Goal: Task Accomplishment & Management: Use online tool/utility

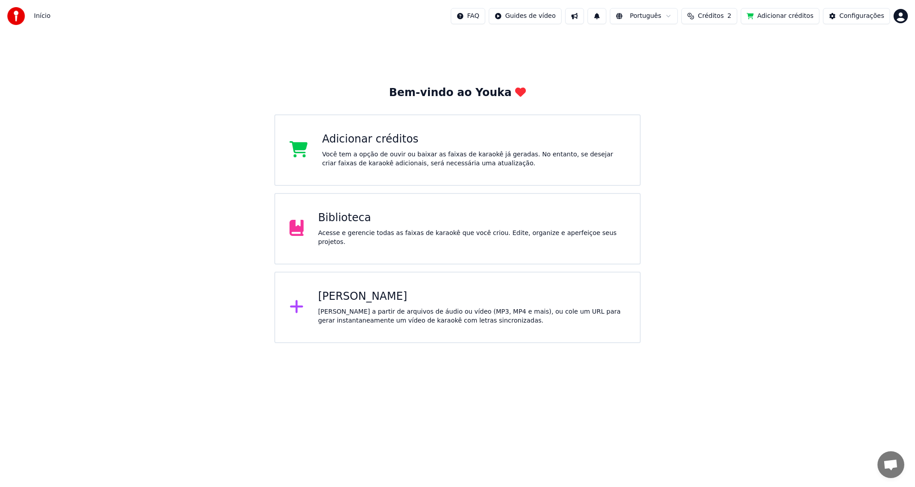
click at [355, 234] on div "Acesse e gerencie todas as faixas de karaokê que você criou. Edite, organize e …" at bounding box center [471, 238] width 307 height 18
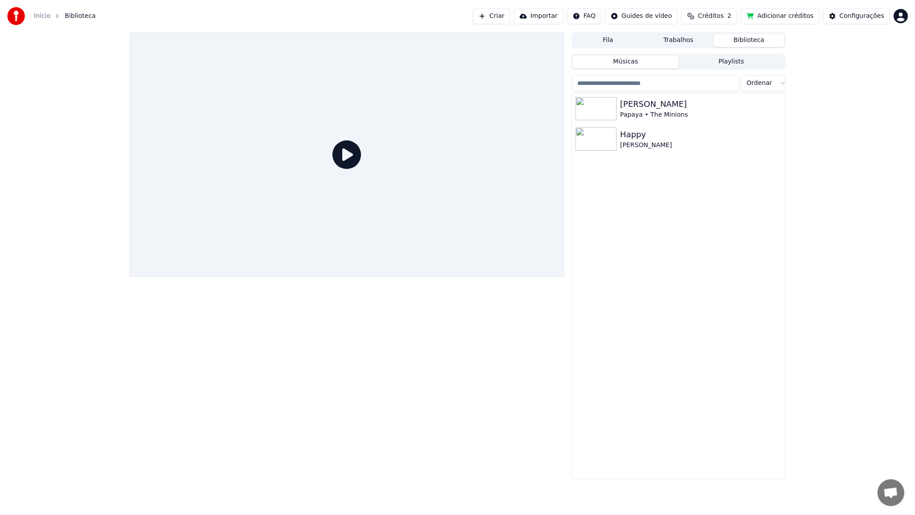
click at [361, 169] on icon at bounding box center [346, 154] width 29 height 29
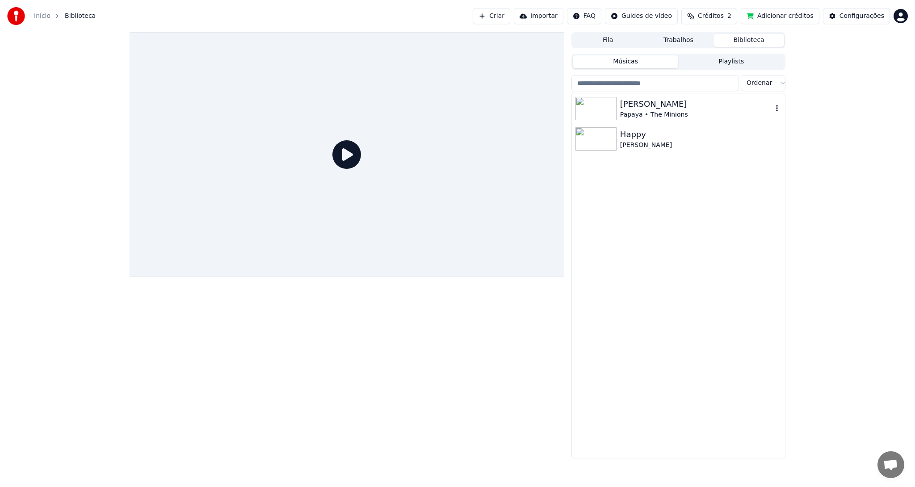
click at [654, 107] on div "[PERSON_NAME]" at bounding box center [696, 104] width 152 height 13
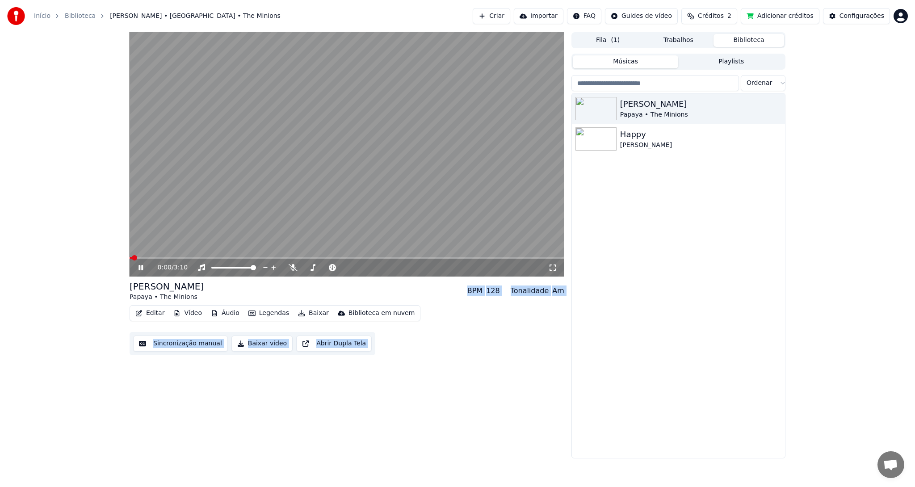
click at [155, 313] on button "Editar" at bounding box center [150, 313] width 36 height 13
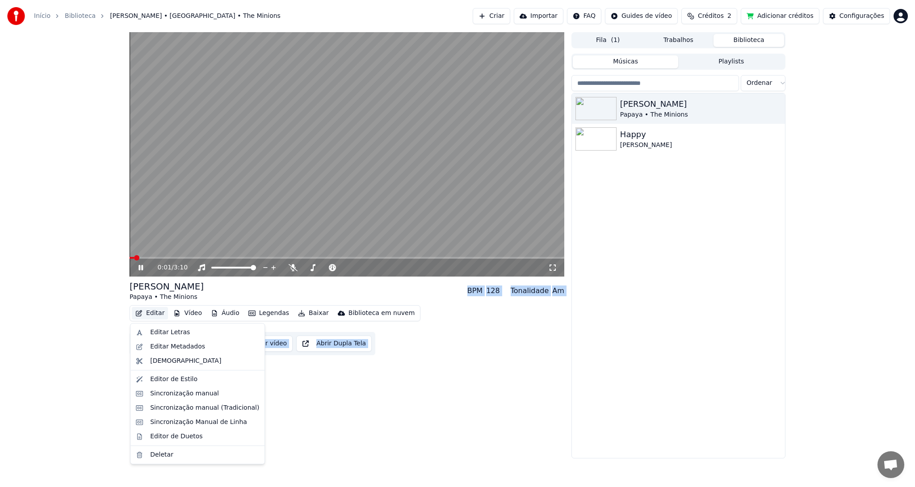
click at [155, 313] on button "Editar" at bounding box center [150, 313] width 36 height 13
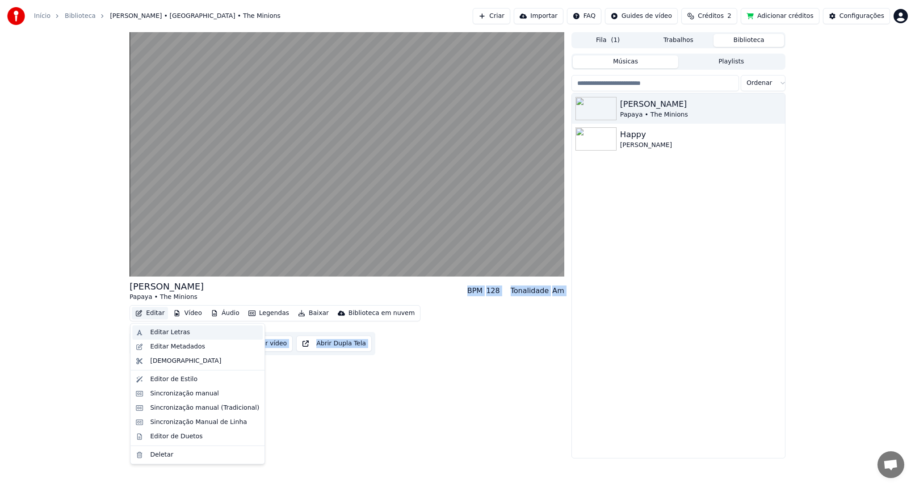
click at [177, 331] on div "Editar Letras" at bounding box center [170, 332] width 40 height 9
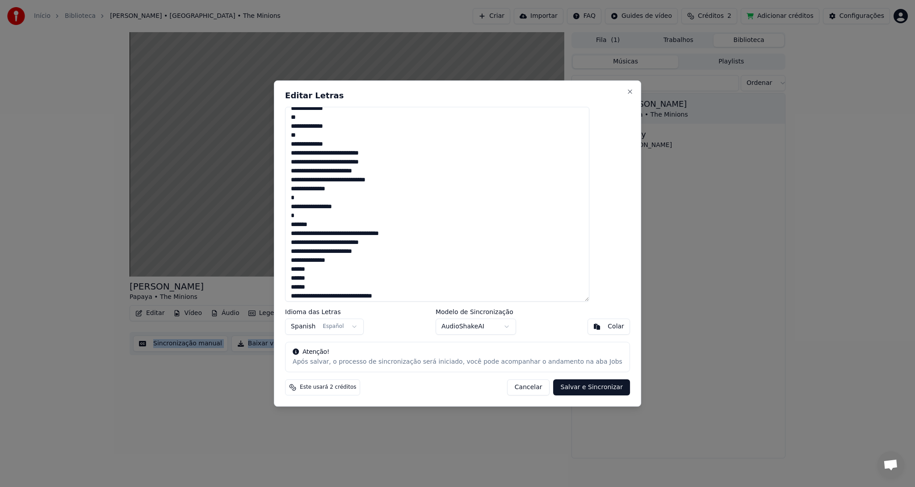
scroll to position [36, 0]
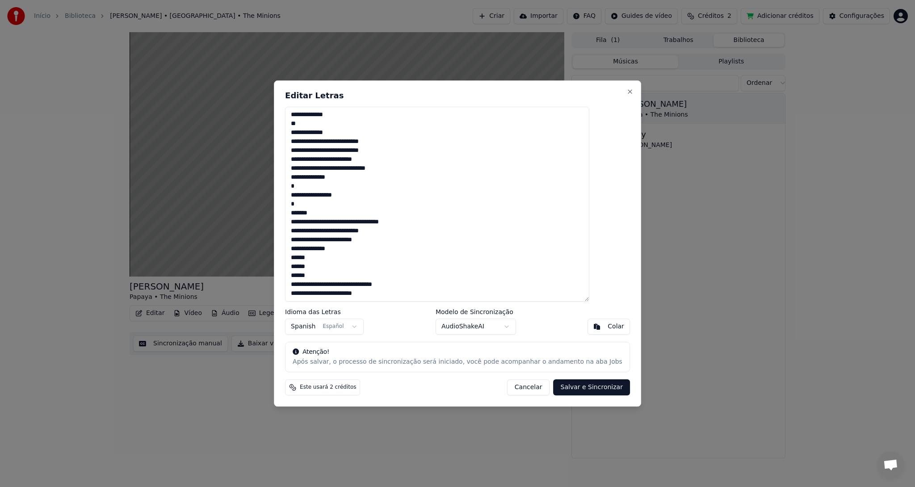
drag, startPoint x: 611, startPoint y: 201, endPoint x: 611, endPoint y: 163, distance: 37.5
click at [611, 163] on div "**********" at bounding box center [457, 243] width 367 height 326
click at [626, 91] on button "Close" at bounding box center [629, 91] width 7 height 7
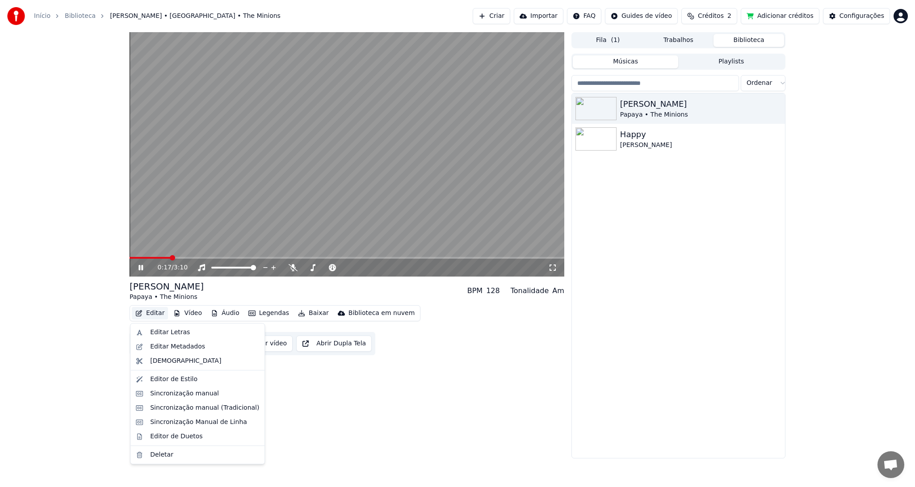
click at [155, 315] on button "Editar" at bounding box center [150, 313] width 36 height 13
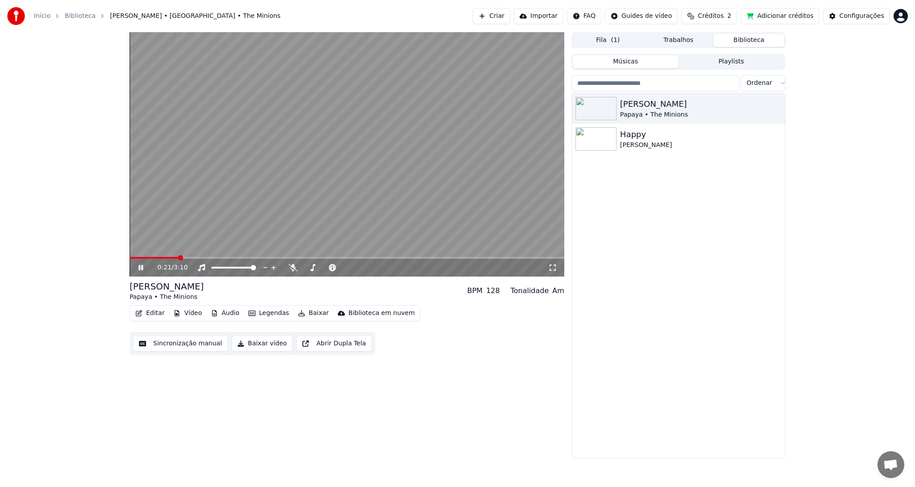
click at [141, 267] on icon at bounding box center [147, 267] width 21 height 7
click at [141, 267] on icon at bounding box center [140, 267] width 4 height 5
click at [141, 267] on icon at bounding box center [147, 267] width 21 height 7
click at [263, 315] on button "Legendas" at bounding box center [269, 313] width 48 height 13
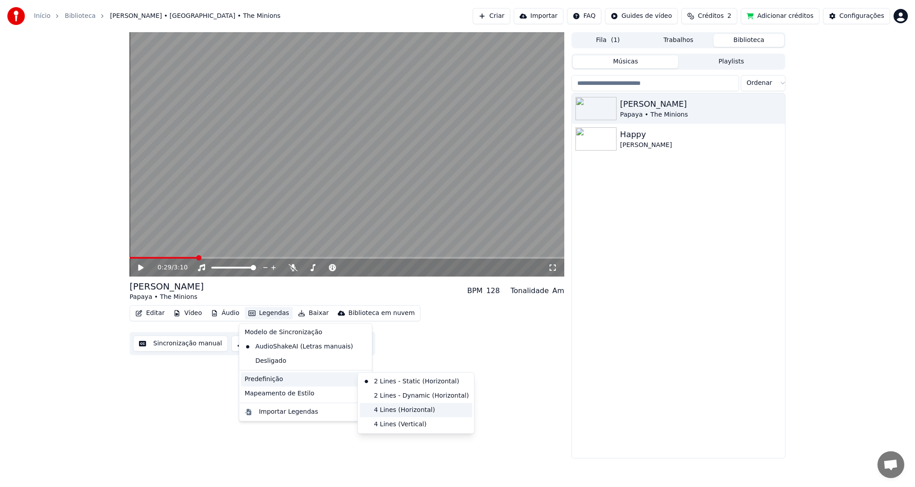
click at [410, 409] on div "4 Lines (Horizontal)" at bounding box center [416, 410] width 113 height 14
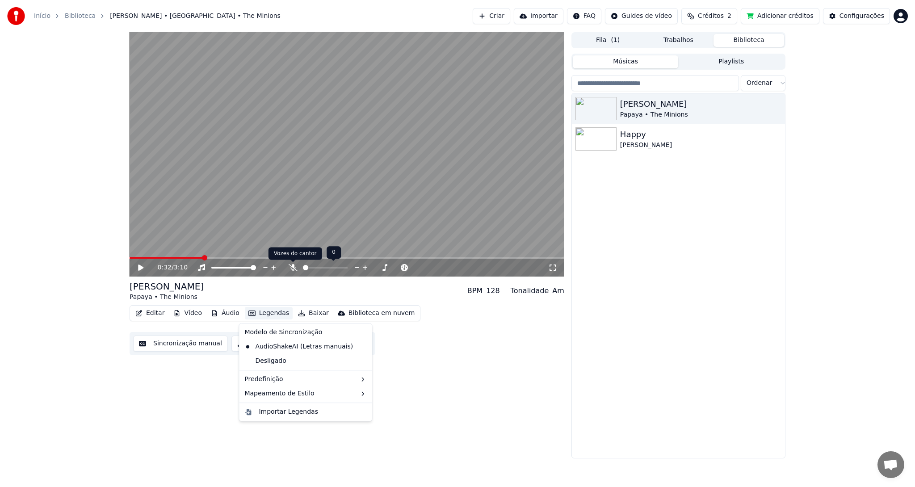
click at [294, 266] on icon at bounding box center [293, 267] width 9 height 7
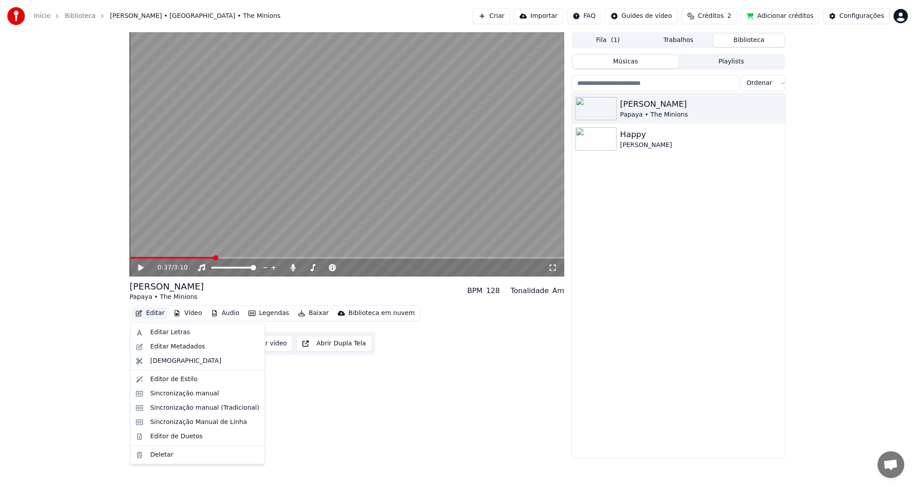
click at [155, 314] on button "Editar" at bounding box center [150, 313] width 36 height 13
click at [182, 381] on div "Editor de Estilo" at bounding box center [173, 379] width 47 height 9
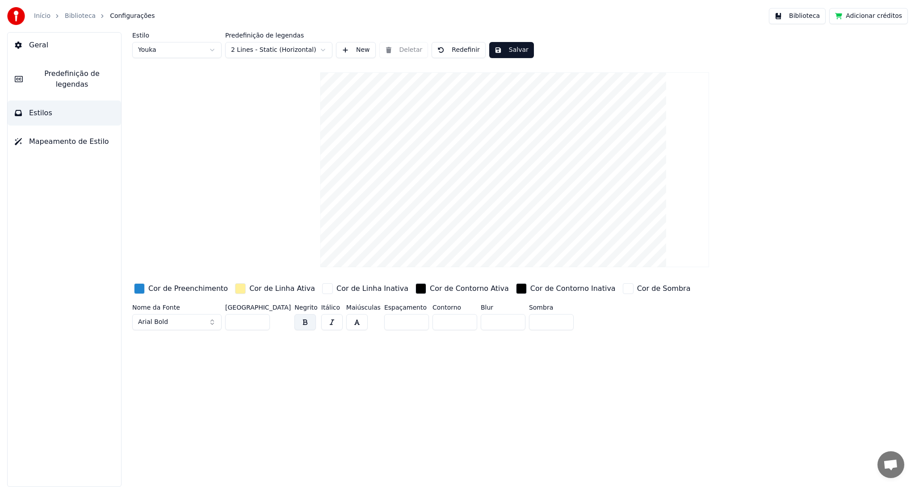
click at [235, 288] on div "button" at bounding box center [240, 288] width 11 height 11
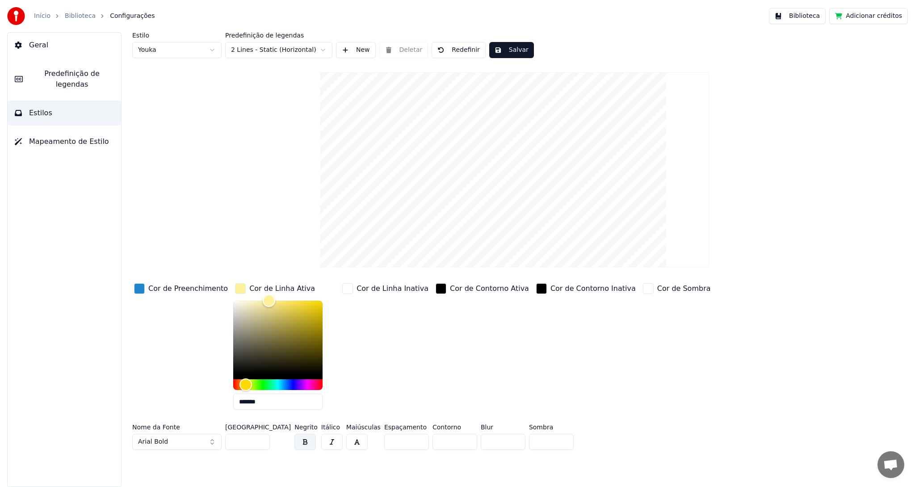
drag, startPoint x: 280, startPoint y: 390, endPoint x: 283, endPoint y: 384, distance: 6.6
click at [283, 384] on div "*******" at bounding box center [277, 357] width 89 height 113
type input "*******"
click at [283, 383] on div "Hue" at bounding box center [277, 384] width 89 height 11
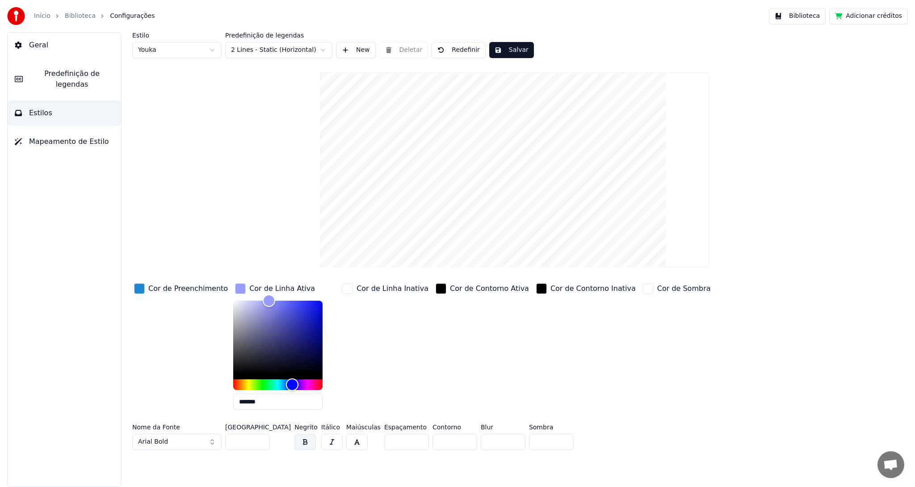
click at [139, 289] on div "button" at bounding box center [139, 288] width 11 height 11
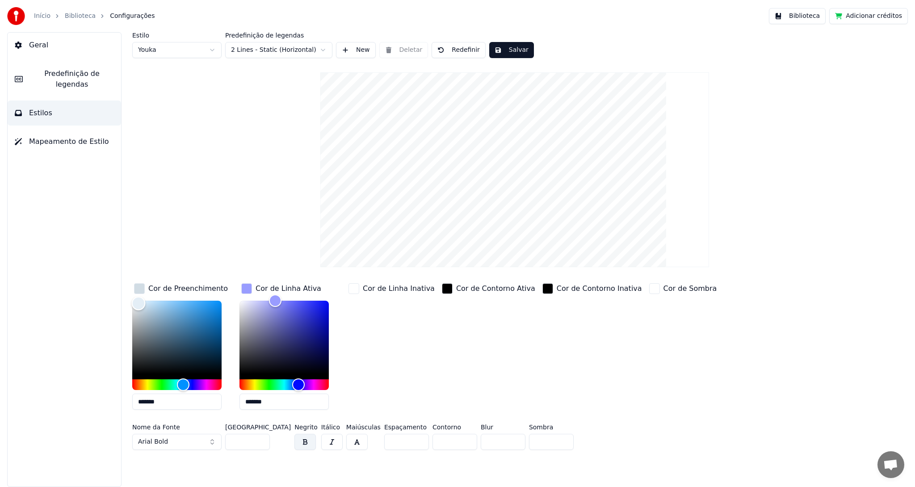
drag, startPoint x: 138, startPoint y: 299, endPoint x: 131, endPoint y: 290, distance: 11.3
click at [131, 290] on div "Estilo Youka Predefinição de legendas 2 Lines - Static (Horizontal) New Deletar…" at bounding box center [514, 259] width 801 height 455
type input "*******"
click at [140, 310] on div "Color" at bounding box center [176, 337] width 89 height 73
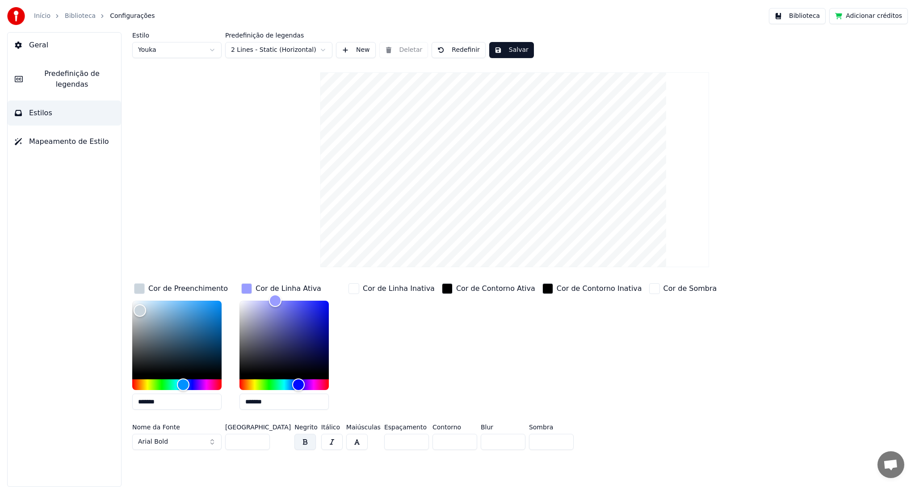
click at [353, 287] on div "button" at bounding box center [353, 288] width 11 height 11
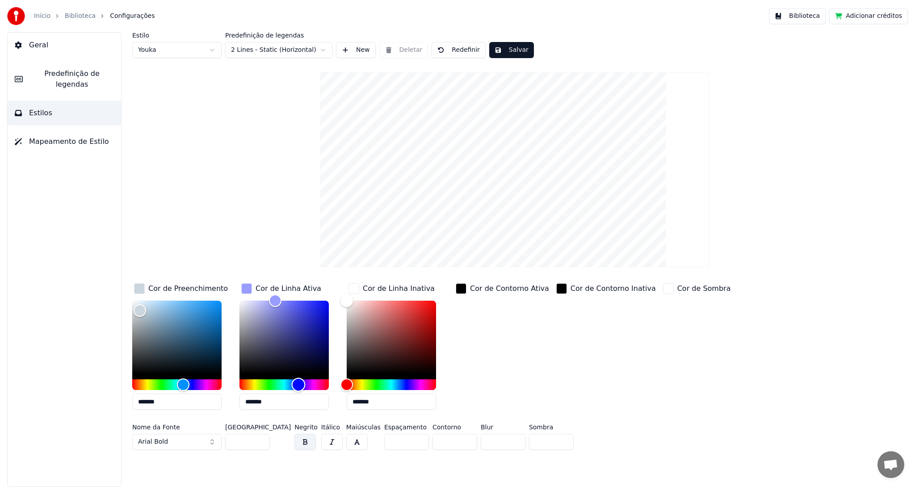
type input "*******"
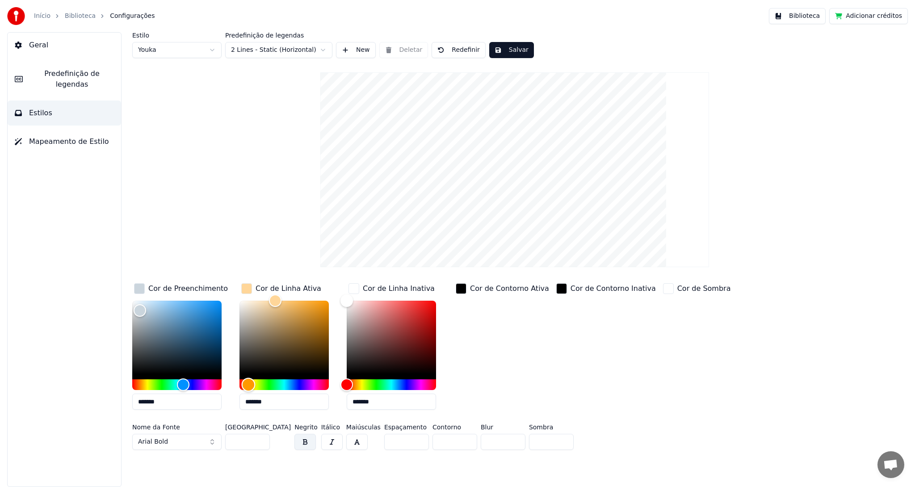
click at [248, 386] on div "Hue" at bounding box center [283, 384] width 89 height 11
click at [244, 288] on div "button" at bounding box center [246, 288] width 11 height 11
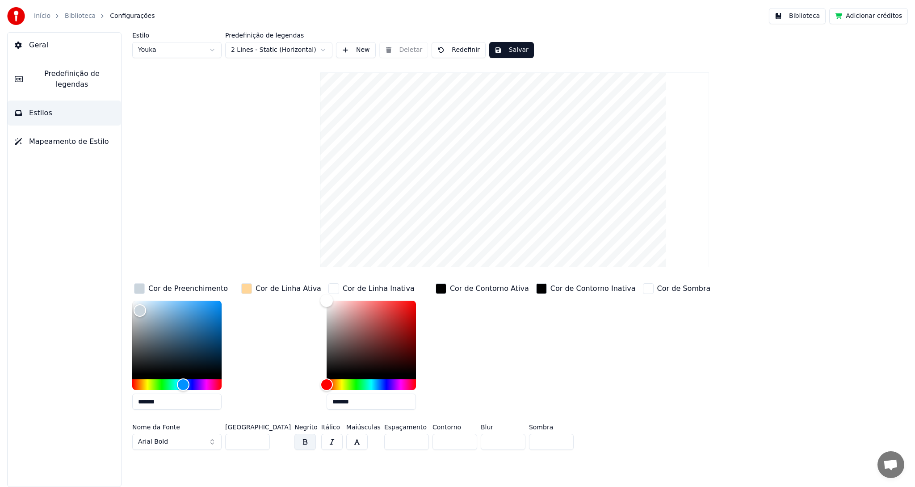
click at [245, 287] on div "button" at bounding box center [246, 288] width 11 height 11
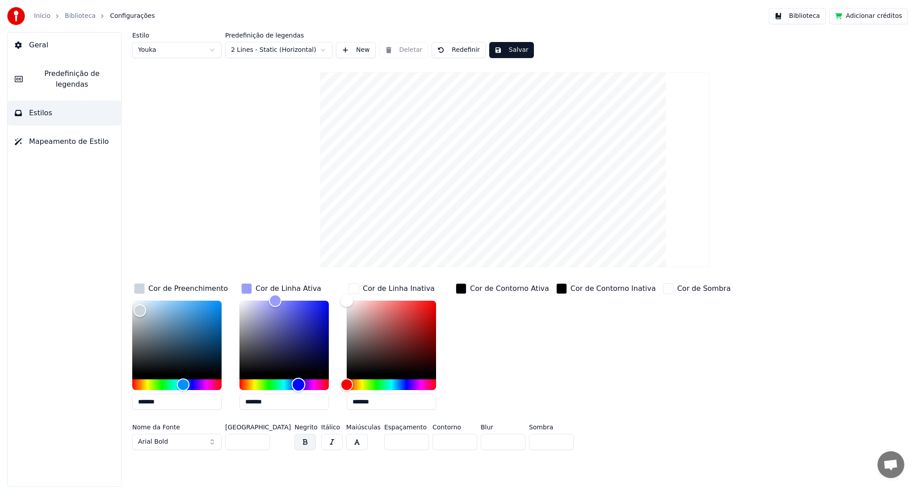
click at [298, 382] on div "Hue" at bounding box center [283, 384] width 89 height 11
type input "*******"
drag, startPoint x: 277, startPoint y: 300, endPoint x: 327, endPoint y: 327, distance: 57.2
click at [327, 327] on div "Color" at bounding box center [327, 328] width 14 height 14
click at [378, 291] on div "Cor de Linha Inativa" at bounding box center [399, 288] width 72 height 11
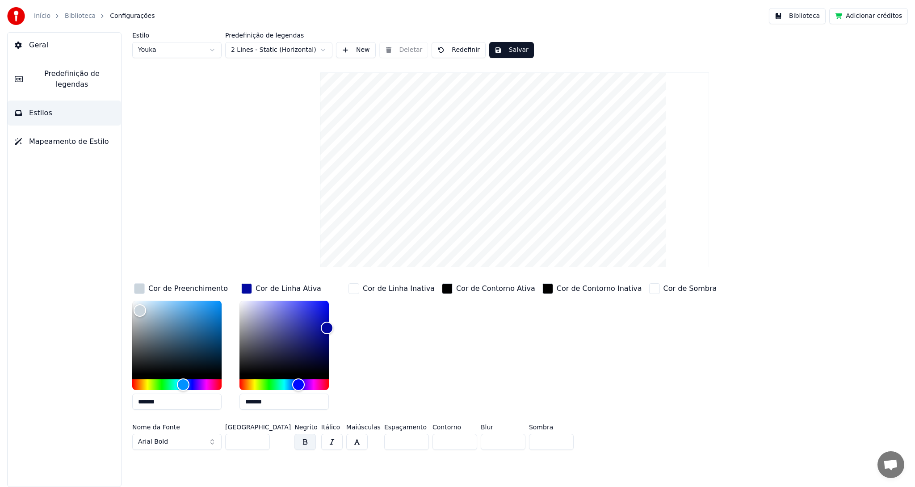
click at [357, 291] on div "button" at bounding box center [353, 288] width 11 height 11
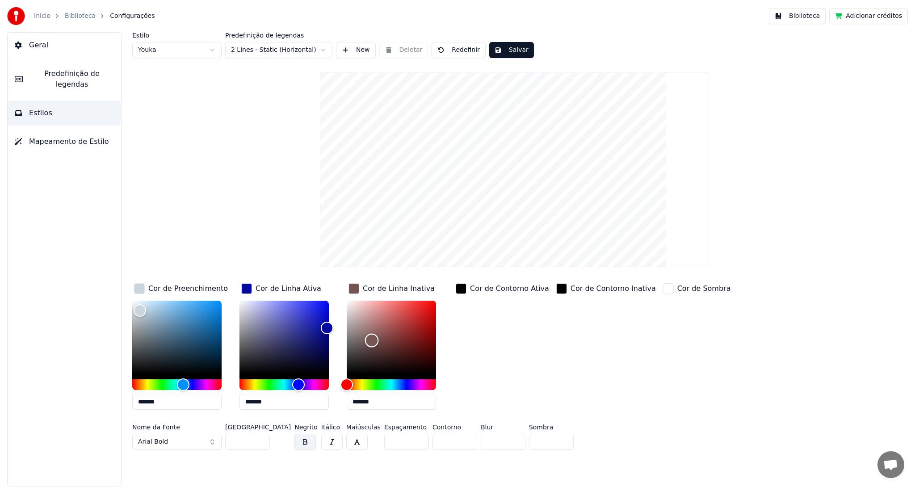
drag, startPoint x: 349, startPoint y: 303, endPoint x: 372, endPoint y: 340, distance: 43.1
click at [372, 340] on div "Color" at bounding box center [372, 340] width 14 height 14
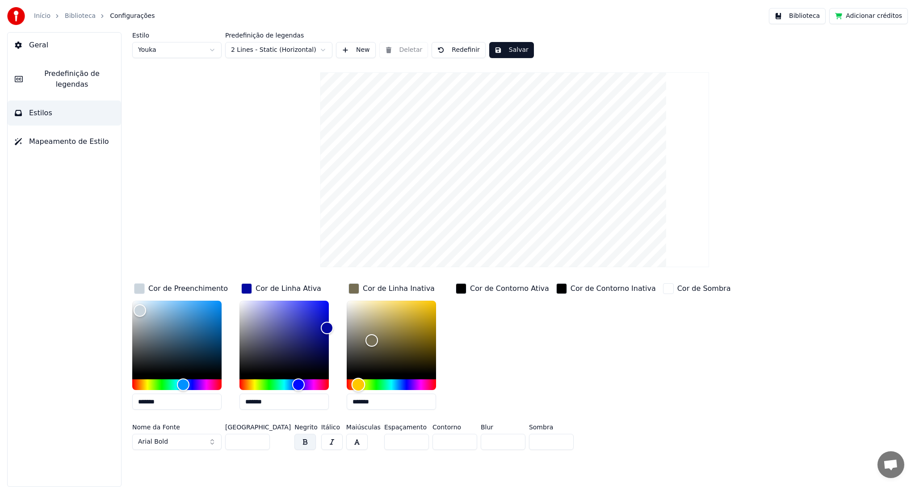
drag, startPoint x: 349, startPoint y: 385, endPoint x: 358, endPoint y: 386, distance: 9.4
click at [358, 386] on div "Hue" at bounding box center [359, 385] width 14 height 14
drag, startPoint x: 372, startPoint y: 342, endPoint x: 373, endPoint y: 351, distance: 9.0
click at [373, 351] on div "Color" at bounding box center [373, 351] width 14 height 14
type input "*******"
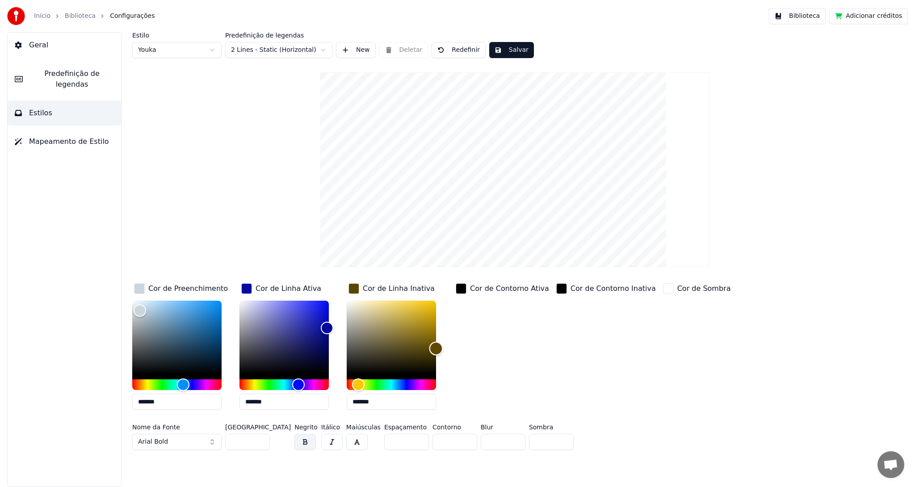
drag, startPoint x: 375, startPoint y: 352, endPoint x: 476, endPoint y: 348, distance: 101.1
click at [476, 348] on div "Cor de Preenchimento ******* Cor de Linha Ativa ******* Cor de Linha Inativa **…" at bounding box center [452, 348] width 641 height 135
click at [137, 291] on div "button" at bounding box center [139, 288] width 11 height 11
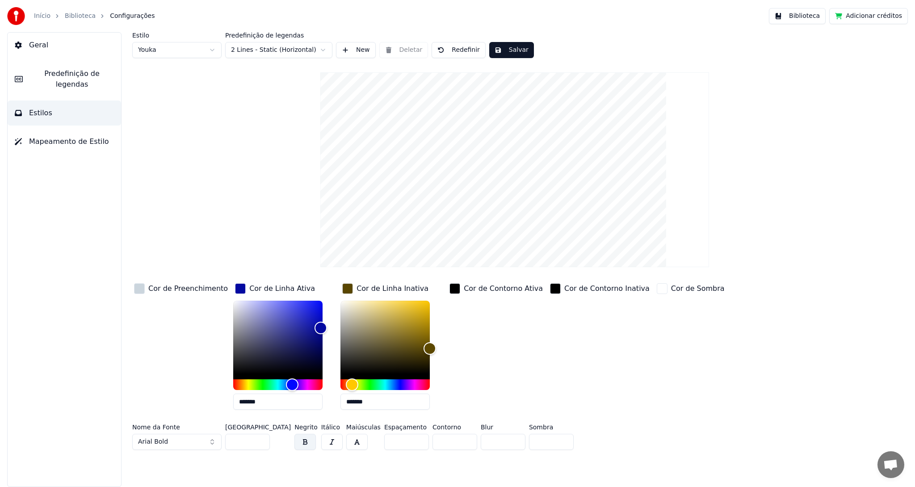
click at [139, 289] on div "button" at bounding box center [139, 288] width 11 height 11
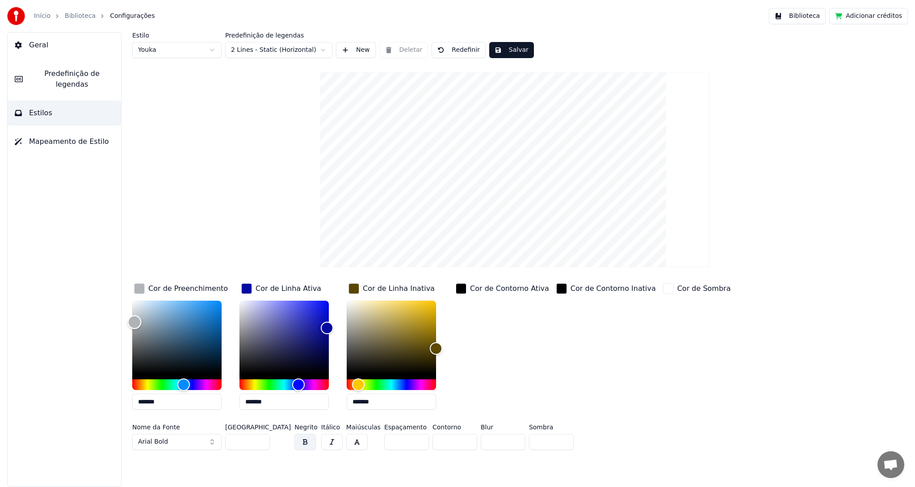
type input "*******"
drag, startPoint x: 138, startPoint y: 309, endPoint x: 132, endPoint y: 328, distance: 20.1
click at [132, 328] on div "Color" at bounding box center [133, 329] width 14 height 14
click at [502, 48] on button "Salvar" at bounding box center [511, 50] width 45 height 16
click at [43, 108] on span "Estilos" at bounding box center [40, 113] width 23 height 11
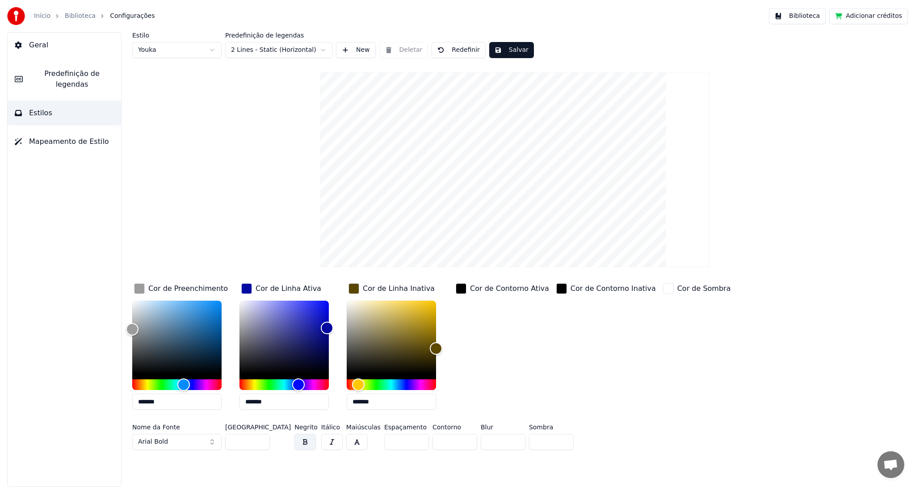
click at [510, 52] on button "Salvar" at bounding box center [511, 50] width 45 height 16
click at [57, 74] on span "Predefinição de legendas" at bounding box center [72, 78] width 84 height 21
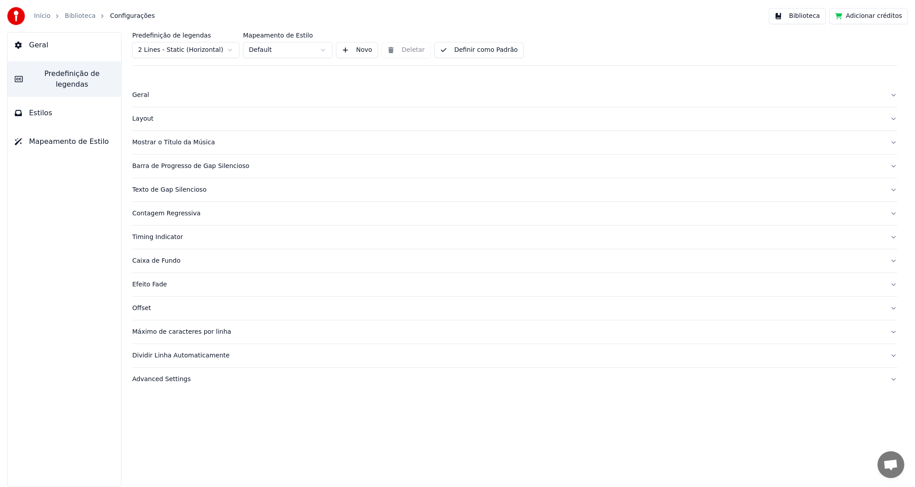
click at [57, 102] on button "Estilos" at bounding box center [64, 113] width 113 height 25
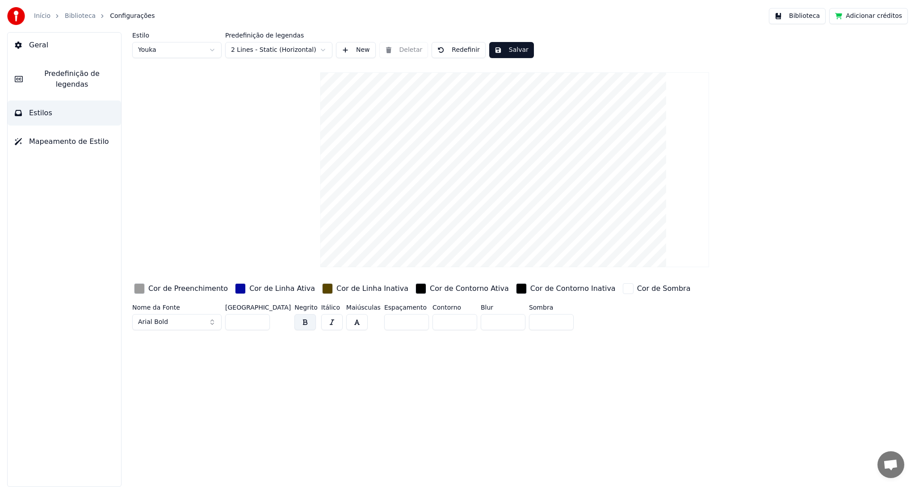
click at [48, 136] on span "Mapeamento de Estilo" at bounding box center [69, 141] width 80 height 11
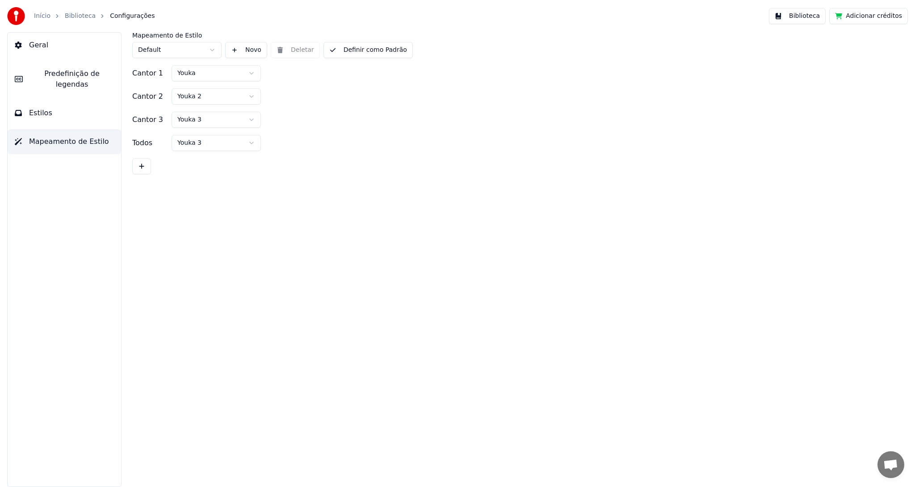
click at [50, 75] on span "Predefinição de legendas" at bounding box center [72, 78] width 84 height 21
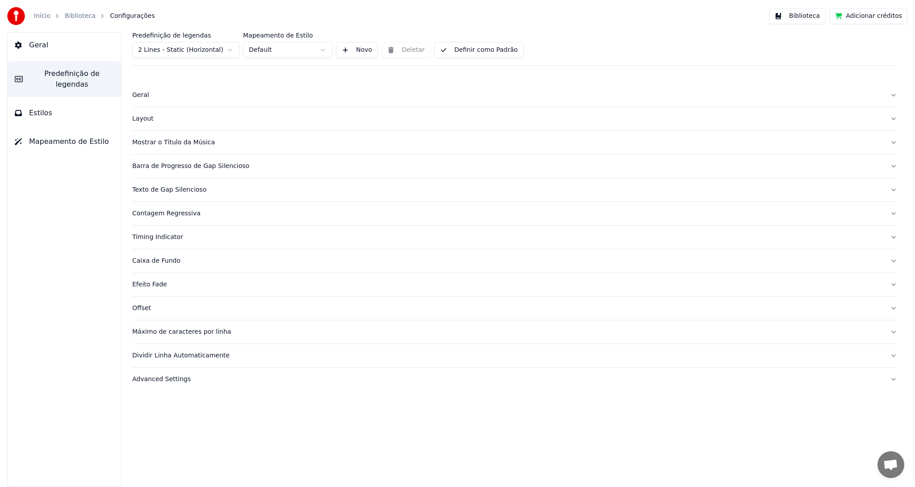
click at [41, 46] on span "Geral" at bounding box center [38, 45] width 19 height 11
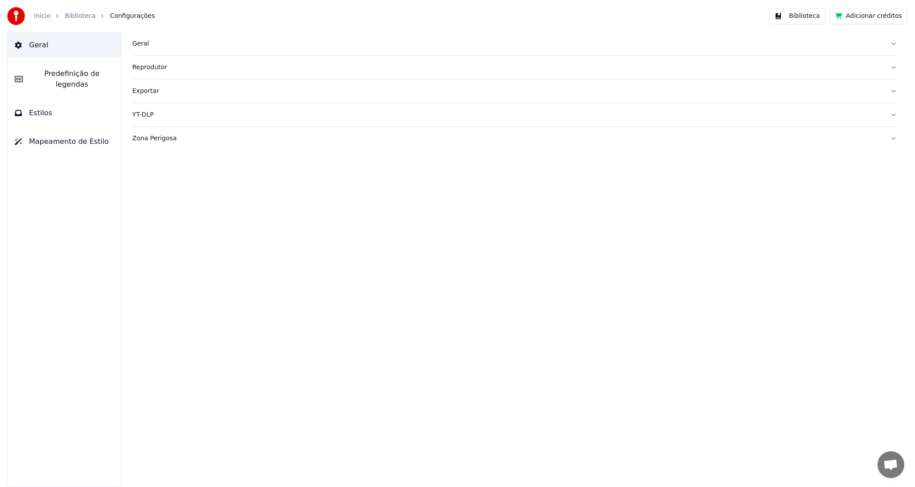
click at [141, 42] on div "Geral" at bounding box center [507, 43] width 751 height 9
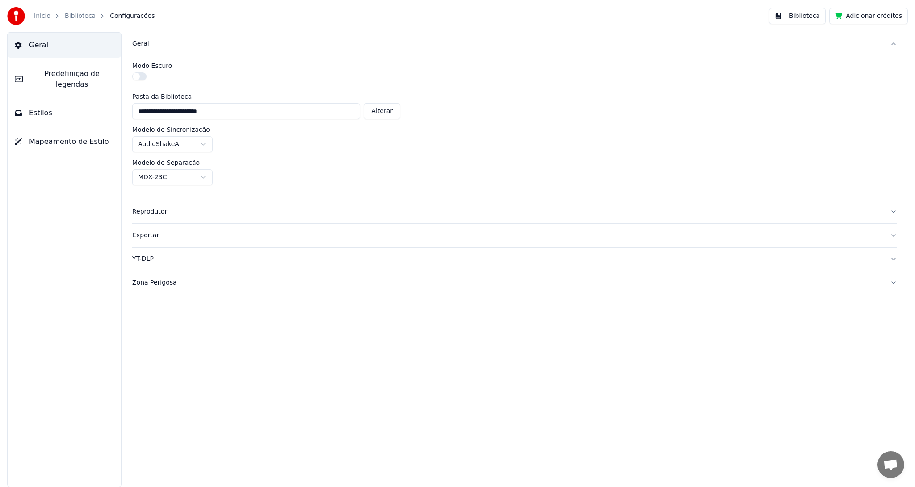
click at [140, 45] on div "Geral" at bounding box center [507, 43] width 751 height 9
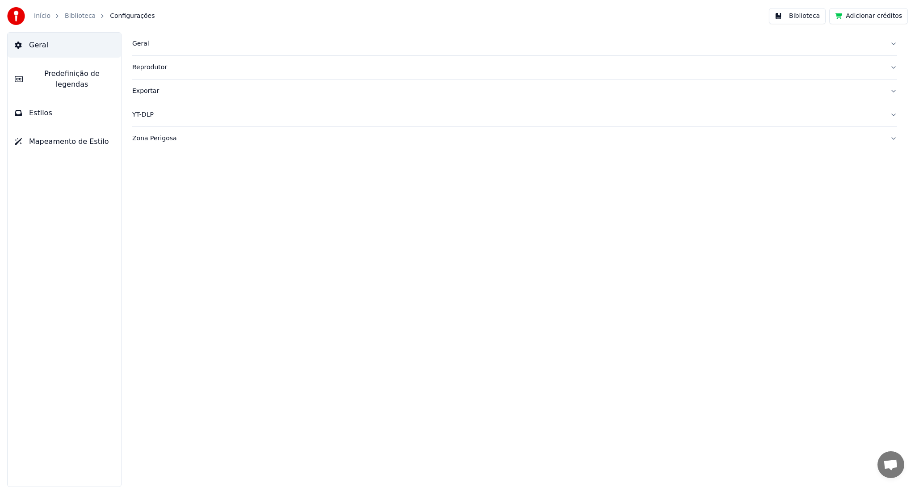
click at [54, 79] on span "Predefinição de legendas" at bounding box center [72, 78] width 84 height 21
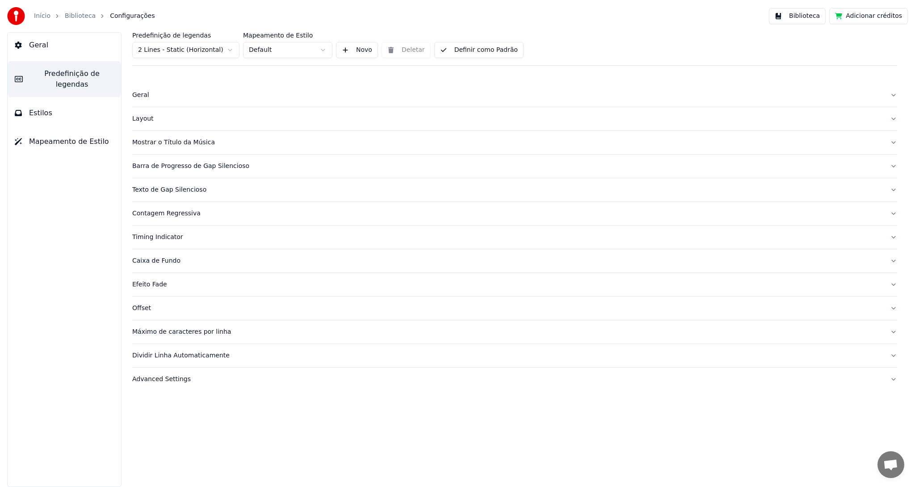
click at [33, 108] on span "Estilos" at bounding box center [40, 113] width 23 height 11
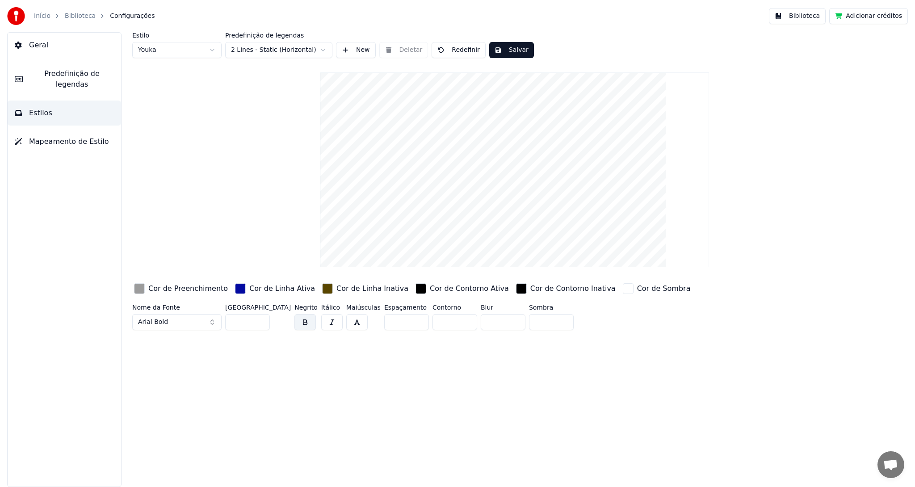
click at [499, 153] on video at bounding box center [514, 169] width 389 height 195
click at [75, 136] on span "Mapeamento de Estilo" at bounding box center [69, 141] width 80 height 11
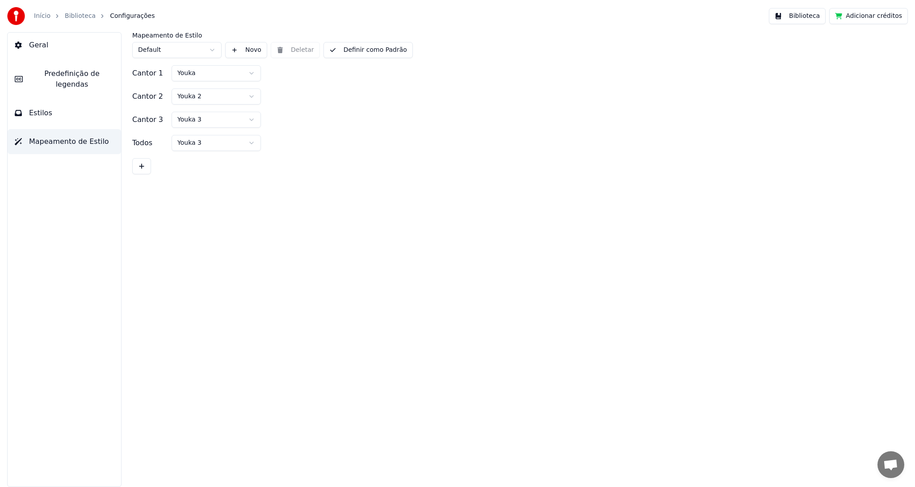
click at [50, 102] on button "Estilos" at bounding box center [64, 113] width 113 height 25
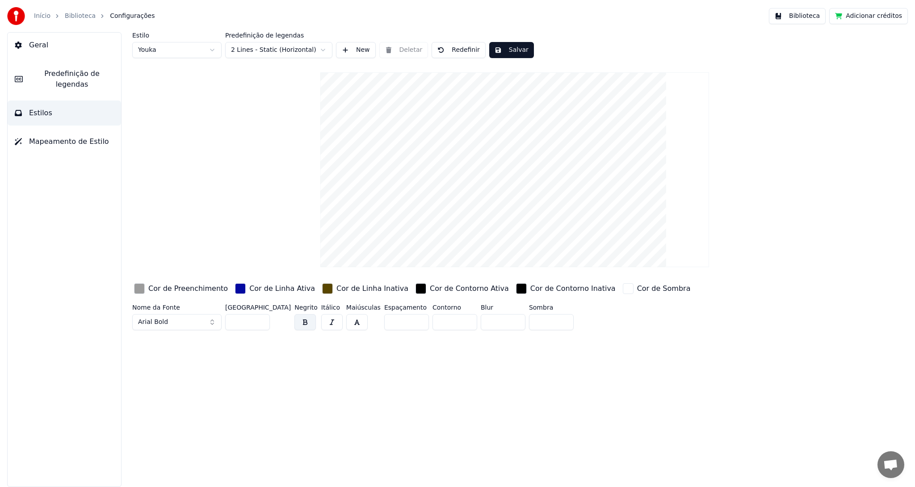
click at [532, 206] on video at bounding box center [514, 169] width 389 height 195
click at [806, 17] on button "Biblioteca" at bounding box center [797, 16] width 57 height 16
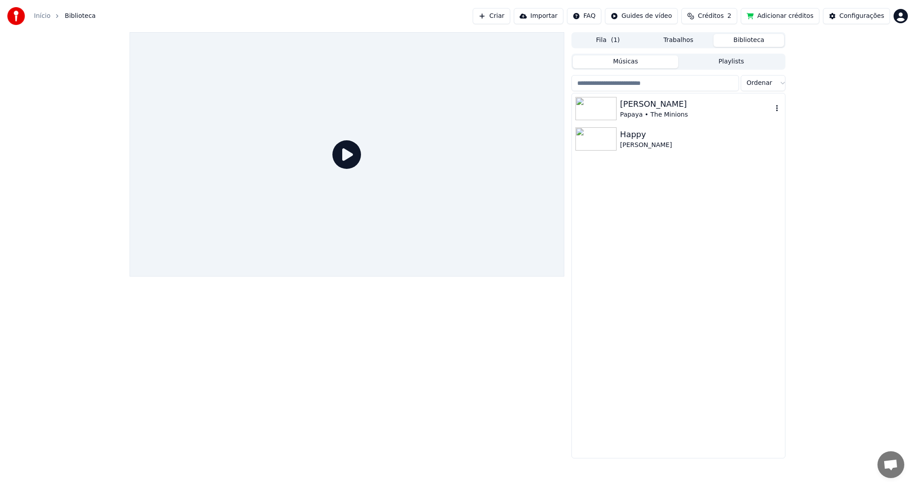
click at [646, 113] on div "Papaya • The Minions" at bounding box center [696, 114] width 152 height 9
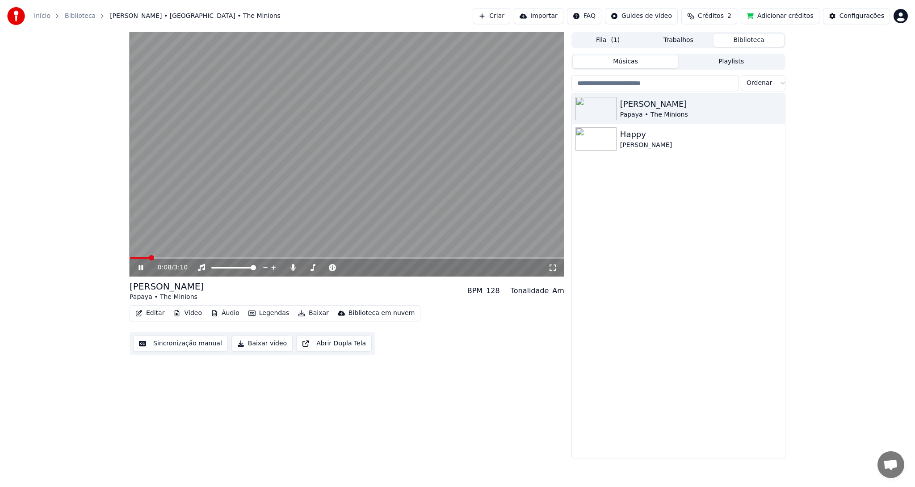
drag, startPoint x: 157, startPoint y: 256, endPoint x: 170, endPoint y: 256, distance: 13.4
click at [170, 256] on video at bounding box center [347, 154] width 435 height 244
click at [163, 258] on span at bounding box center [347, 258] width 435 height 2
click at [155, 258] on span at bounding box center [151, 257] width 5 height 5
click at [183, 256] on video at bounding box center [347, 154] width 435 height 244
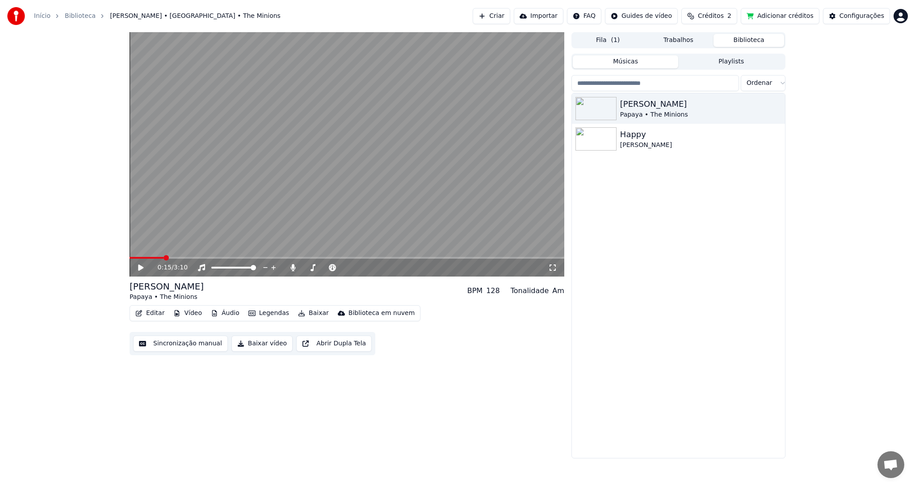
click at [183, 256] on video at bounding box center [347, 154] width 435 height 244
click at [139, 268] on icon at bounding box center [140, 267] width 4 height 5
click at [152, 314] on button "Editar" at bounding box center [150, 313] width 36 height 13
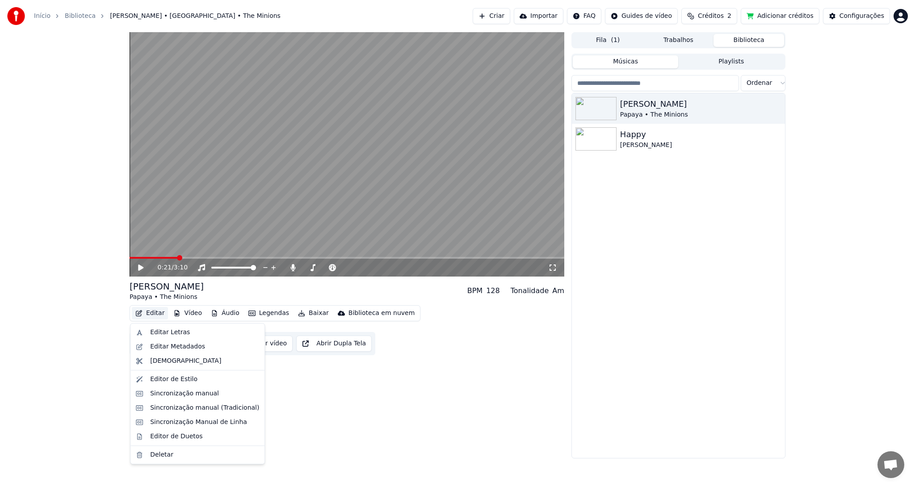
click at [152, 314] on button "Editar" at bounding box center [150, 313] width 36 height 13
click at [180, 332] on div "Editar Letras" at bounding box center [170, 332] width 40 height 9
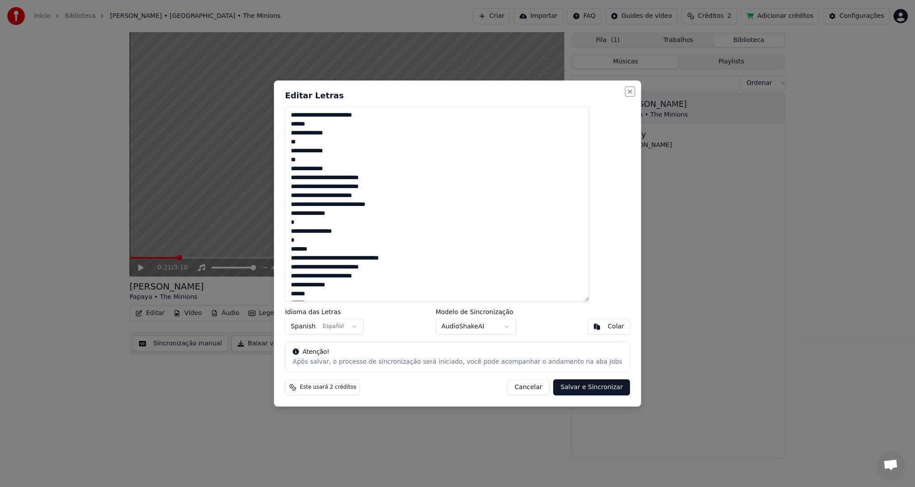
click at [626, 91] on button "Close" at bounding box center [629, 91] width 7 height 7
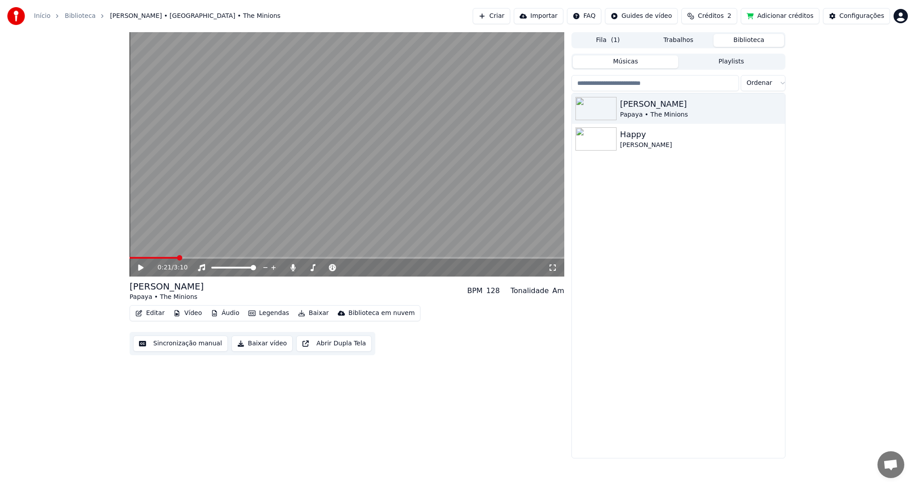
click at [151, 313] on button "Editar" at bounding box center [150, 313] width 36 height 13
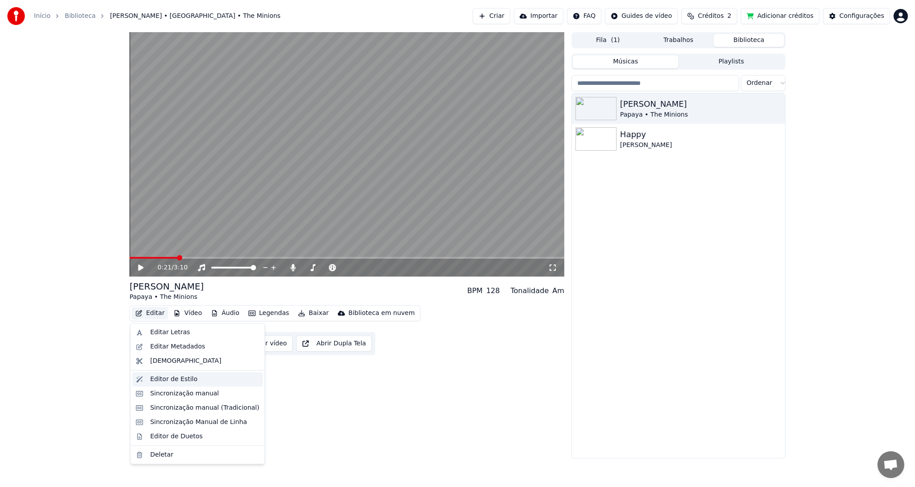
click at [189, 379] on div "Editor de Estilo" at bounding box center [173, 379] width 47 height 9
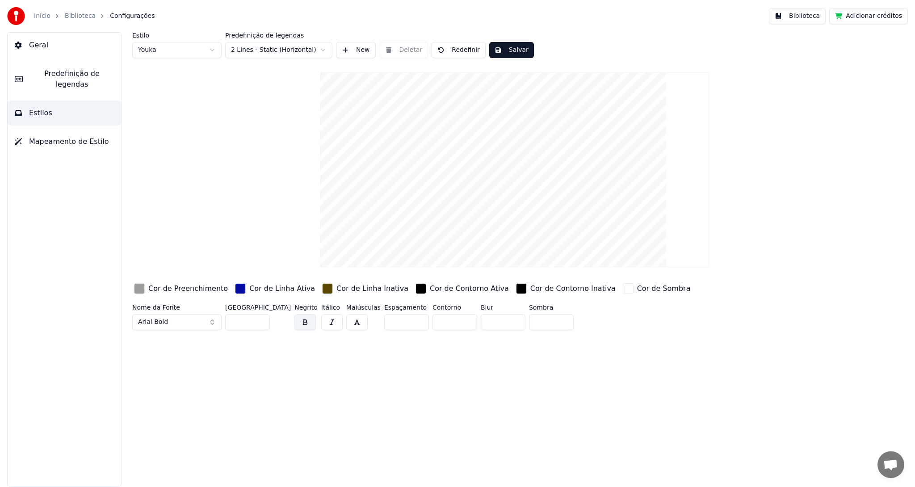
click at [189, 290] on div "Cor de Preenchimento" at bounding box center [188, 288] width 80 height 11
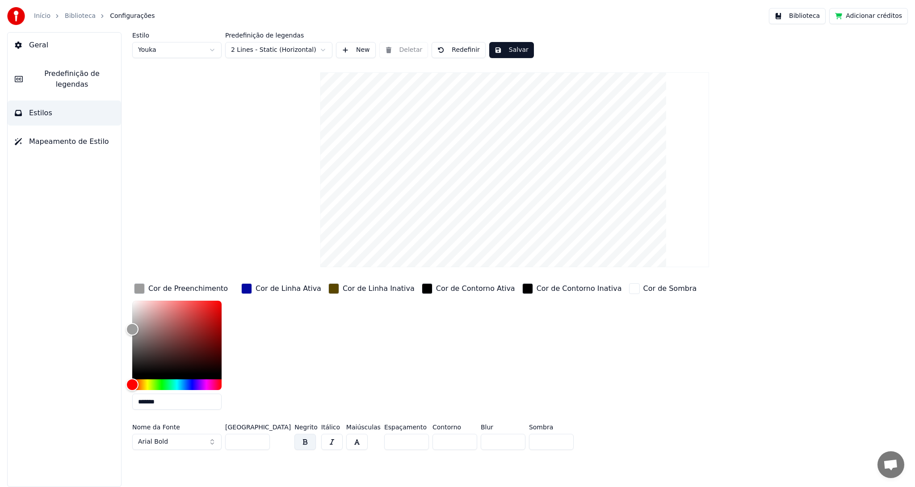
click at [189, 290] on div "Cor de Preenchimento" at bounding box center [188, 288] width 80 height 11
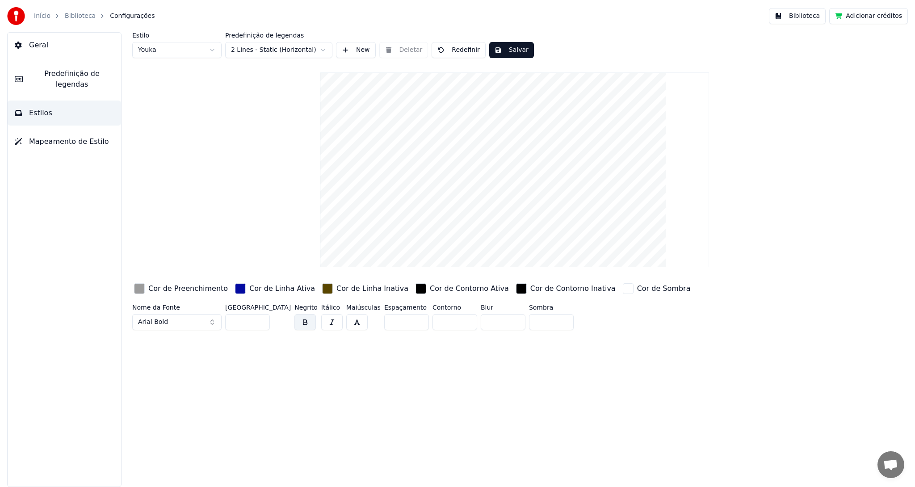
click at [189, 290] on div "Cor de Preenchimento" at bounding box center [188, 288] width 80 height 11
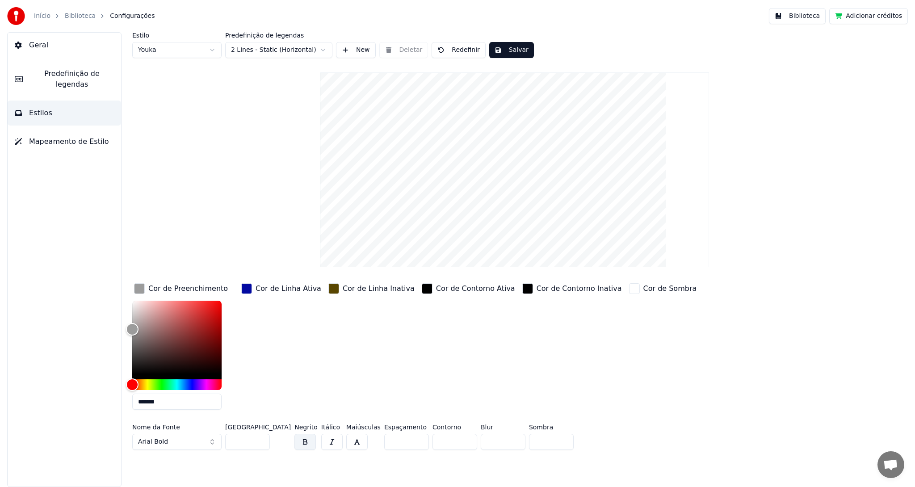
click at [286, 291] on div "Cor de Linha Ativa" at bounding box center [289, 288] width 66 height 11
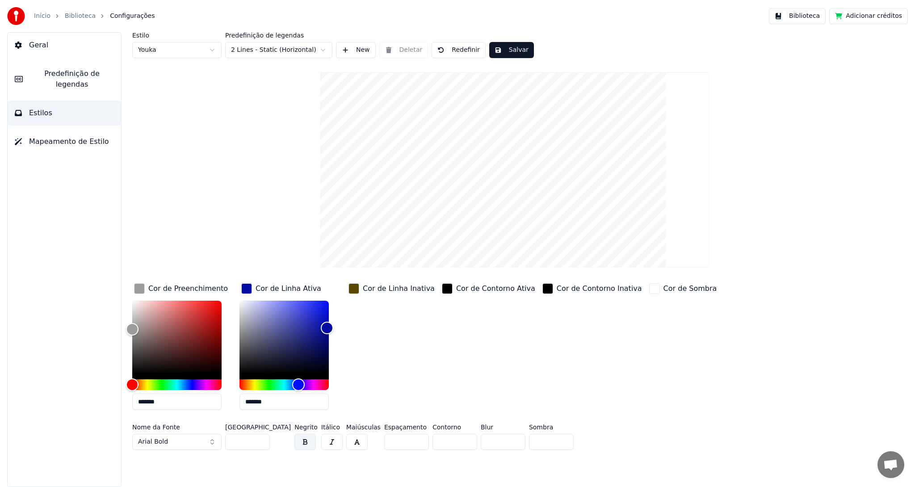
click at [388, 293] on div "Cor de Linha Inativa" at bounding box center [399, 288] width 72 height 11
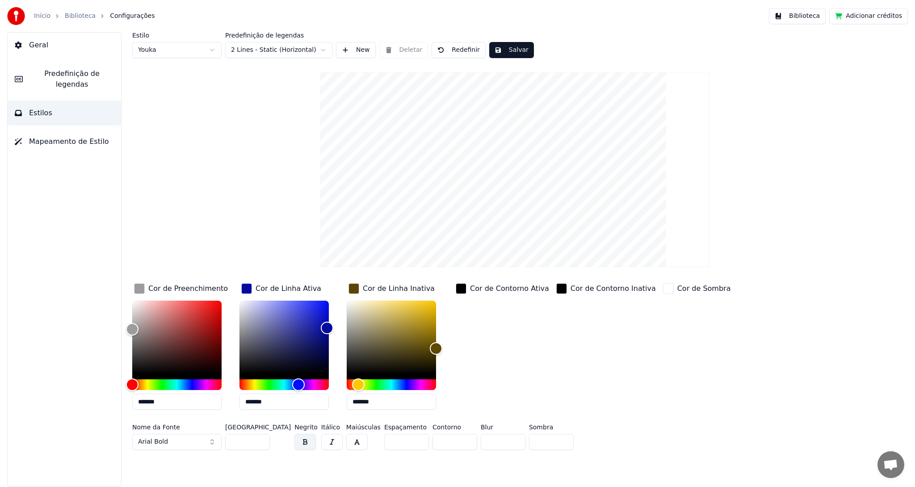
click at [82, 71] on span "Predefinição de legendas" at bounding box center [72, 78] width 84 height 21
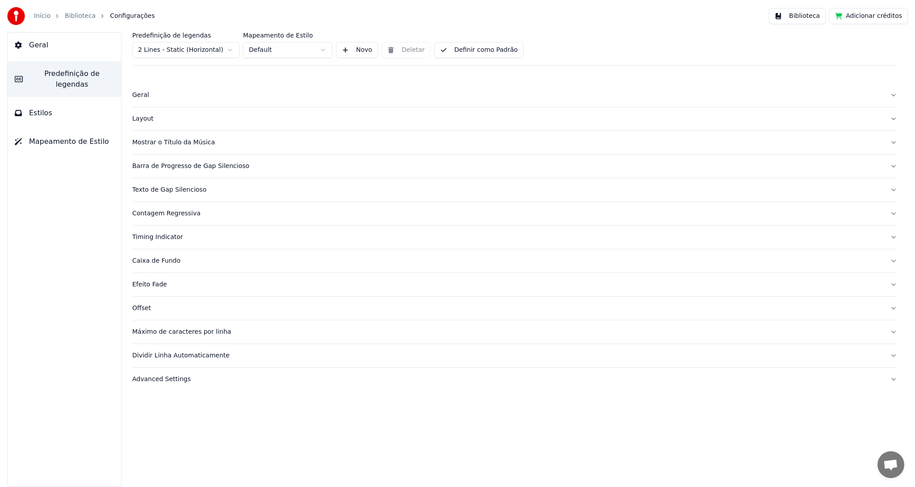
click at [40, 42] on span "Geral" at bounding box center [38, 45] width 19 height 11
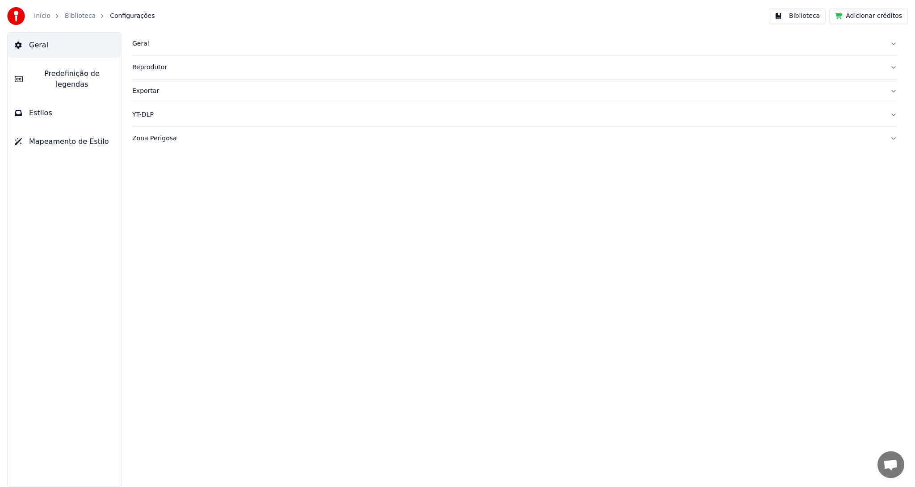
click at [55, 136] on span "Mapeamento de Estilo" at bounding box center [69, 141] width 80 height 11
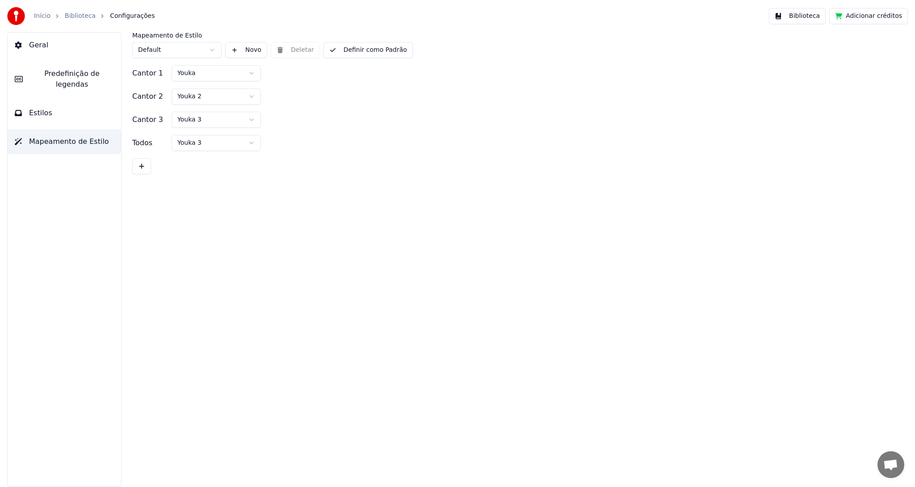
click at [47, 108] on span "Estilos" at bounding box center [40, 113] width 23 height 11
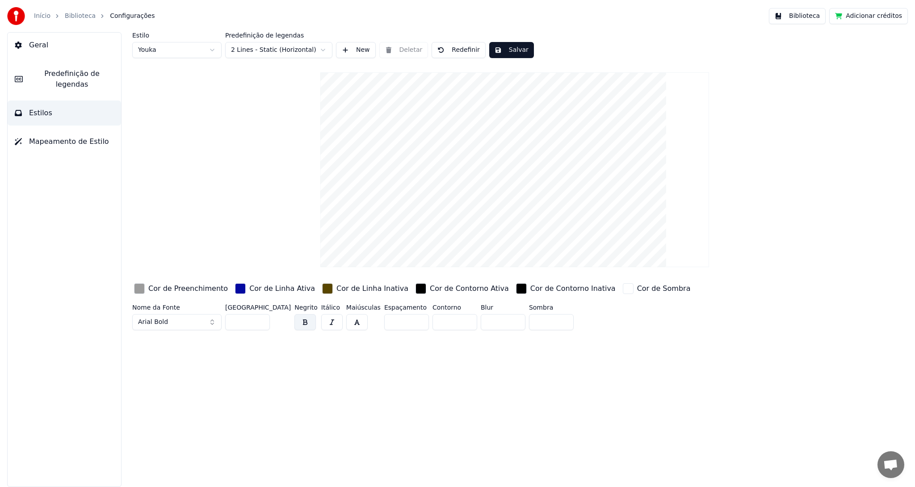
click at [508, 47] on button "Salvar" at bounding box center [511, 50] width 45 height 16
click at [798, 16] on button "Biblioteca" at bounding box center [797, 16] width 57 height 16
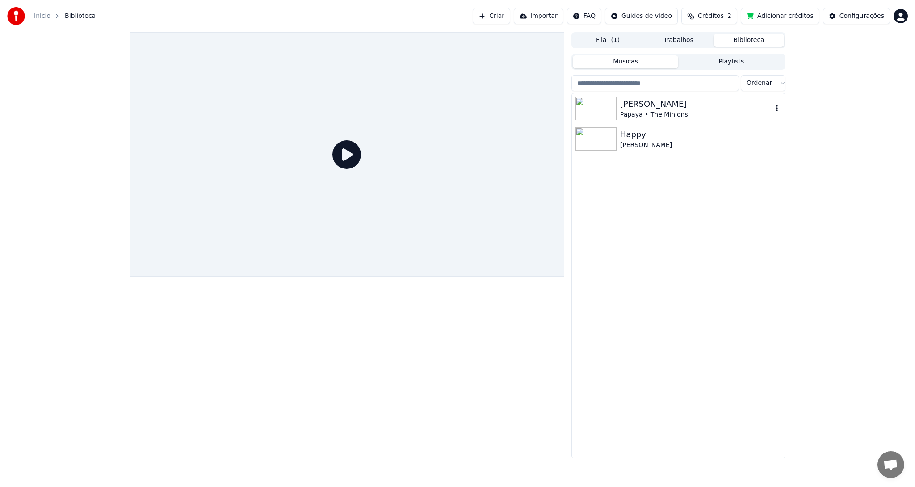
click at [665, 104] on div "[PERSON_NAME]" at bounding box center [696, 104] width 152 height 13
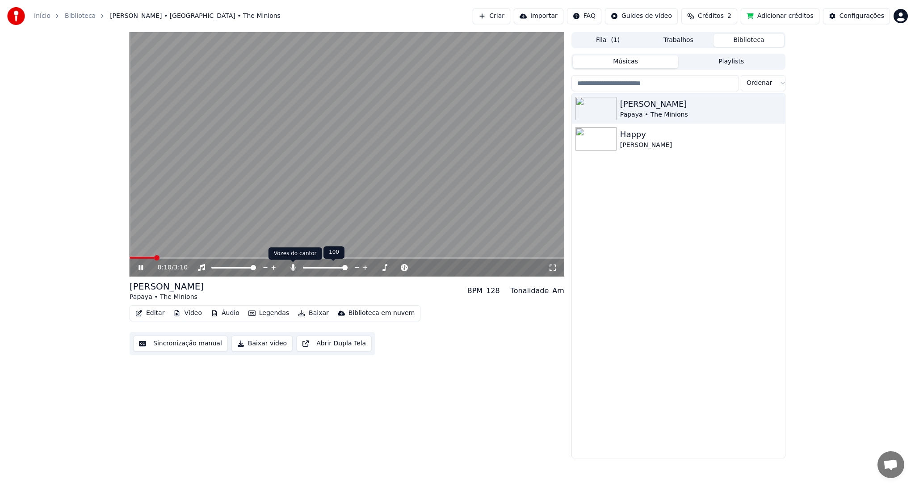
click at [291, 268] on icon at bounding box center [292, 267] width 5 height 7
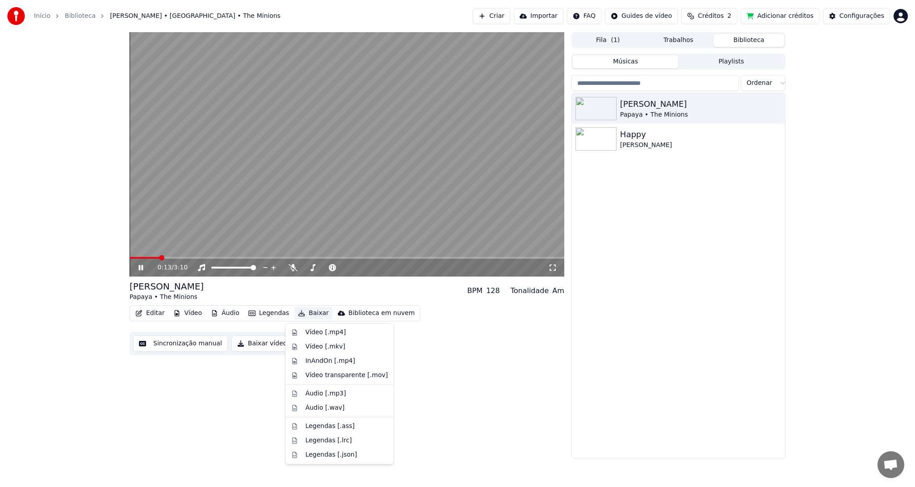
click at [307, 314] on button "Baixar" at bounding box center [313, 313] width 38 height 13
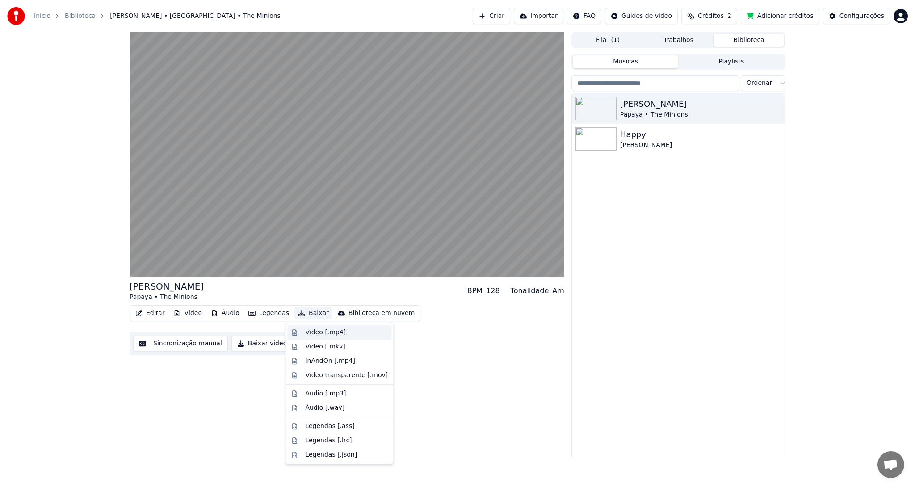
click at [313, 332] on div "Vídeo [.mp4]" at bounding box center [325, 332] width 41 height 9
click at [313, 332] on div "Sincronização manual Baixar vídeo Abrir Dupla Tela" at bounding box center [253, 343] width 246 height 23
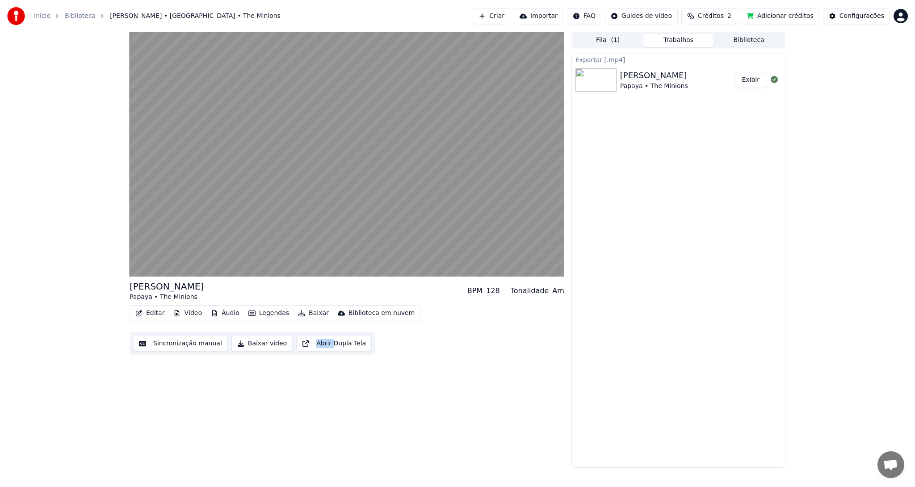
click at [752, 76] on button "Exibir" at bounding box center [750, 80] width 33 height 16
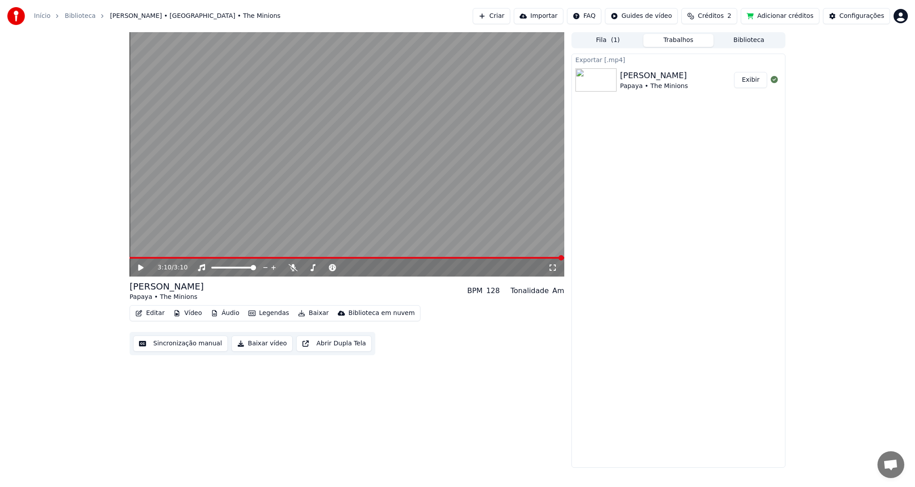
click at [456, 378] on div "3:10 / 3:10 [PERSON_NAME] • The Minions BPM 128 Tonalidade Am Editar Vídeo Áudi…" at bounding box center [347, 250] width 435 height 436
click at [157, 314] on button "Editar" at bounding box center [150, 313] width 36 height 13
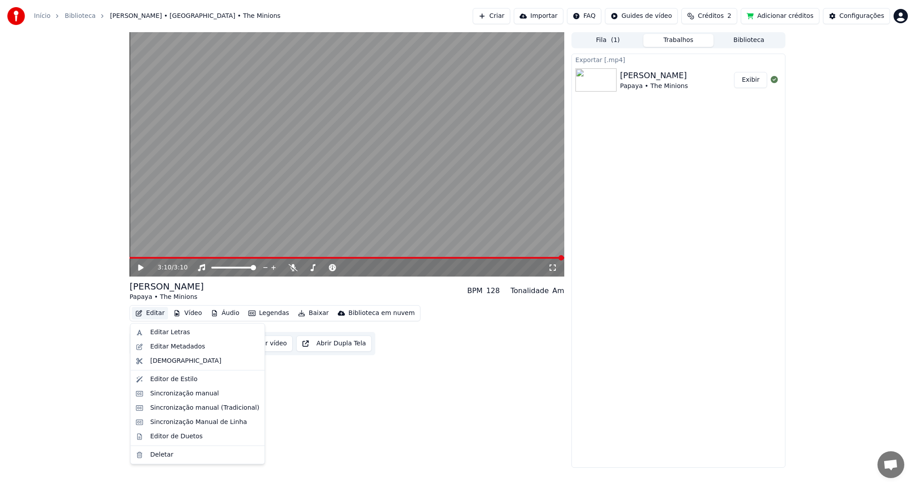
click at [151, 315] on button "Editar" at bounding box center [150, 313] width 36 height 13
click at [184, 381] on div "Editor de Estilo" at bounding box center [173, 379] width 47 height 9
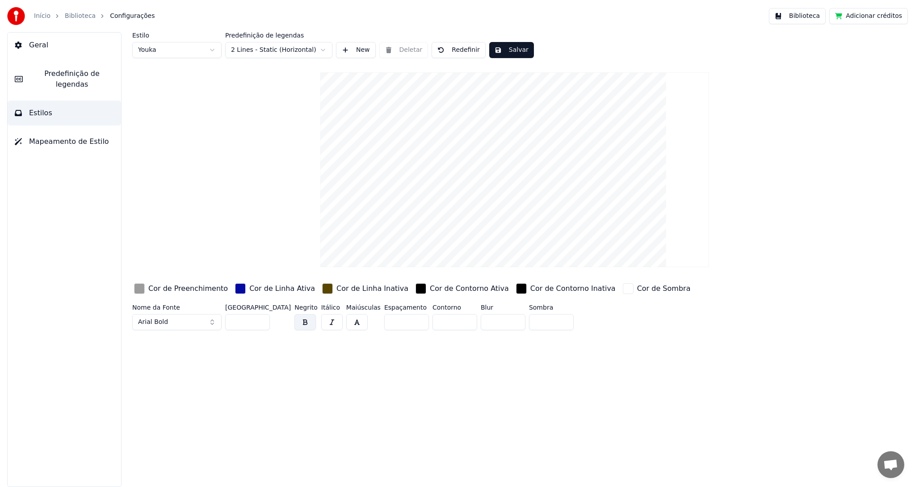
click at [483, 240] on video at bounding box center [514, 169] width 389 height 195
click at [478, 235] on video at bounding box center [514, 169] width 389 height 195
click at [525, 173] on video at bounding box center [514, 169] width 389 height 195
click at [138, 287] on div "button" at bounding box center [139, 288] width 11 height 11
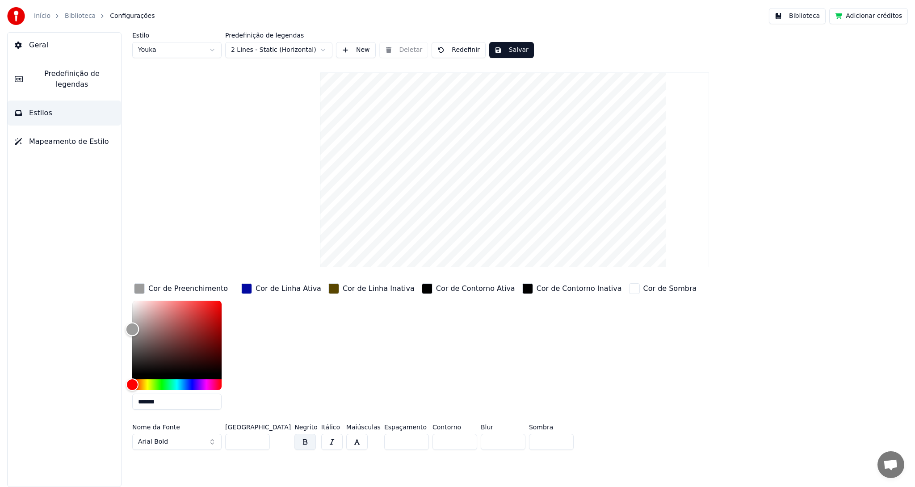
type input "*******"
drag, startPoint x: 189, startPoint y: 345, endPoint x: 185, endPoint y: 391, distance: 46.6
click at [185, 391] on div "*******" at bounding box center [176, 357] width 89 height 113
click at [259, 350] on div "Cor de Linha Ativa" at bounding box center [281, 348] width 84 height 135
click at [282, 338] on div "Cor de Linha Ativa" at bounding box center [281, 348] width 84 height 135
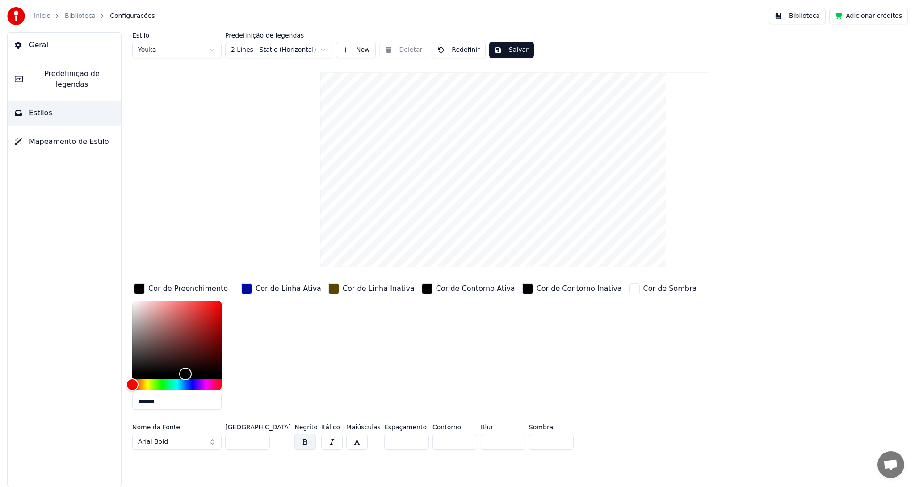
click at [282, 338] on div "Cor de Linha Ativa" at bounding box center [281, 348] width 84 height 135
click at [509, 50] on button "Salvar" at bounding box center [511, 50] width 45 height 16
click at [508, 55] on button "Salvar" at bounding box center [511, 50] width 45 height 16
click at [45, 75] on span "Predefinição de legendas" at bounding box center [72, 78] width 84 height 21
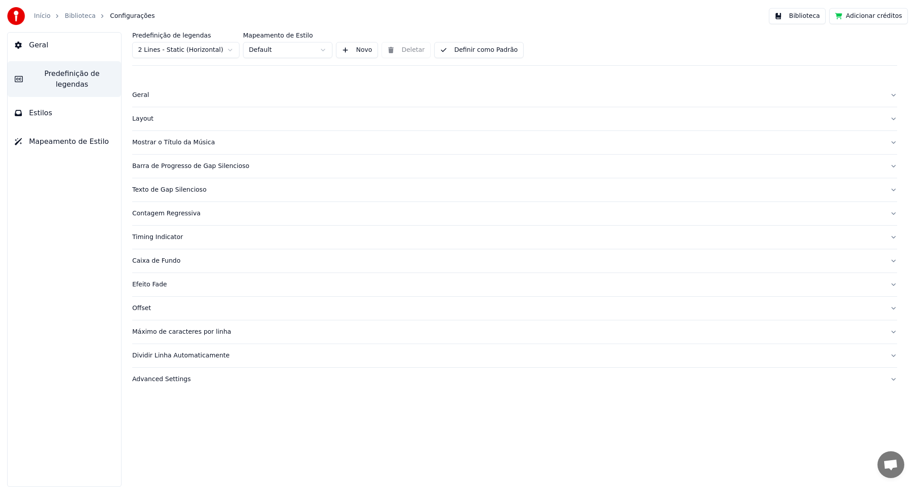
click at [38, 45] on span "Geral" at bounding box center [38, 45] width 19 height 11
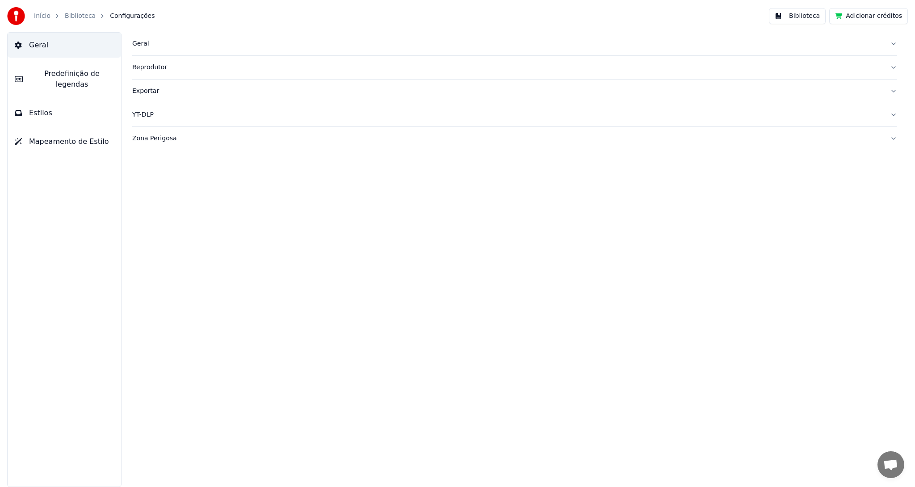
click at [804, 18] on button "Biblioteca" at bounding box center [797, 16] width 57 height 16
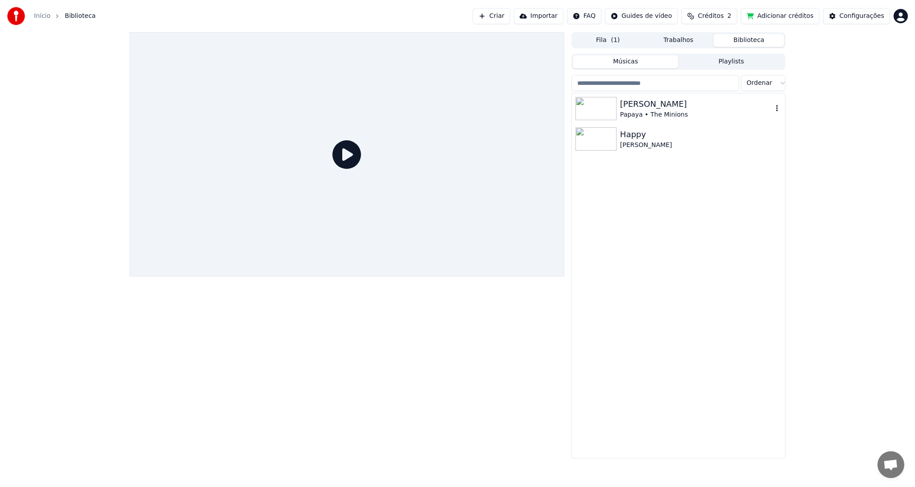
click at [654, 105] on div "[PERSON_NAME]" at bounding box center [696, 104] width 152 height 13
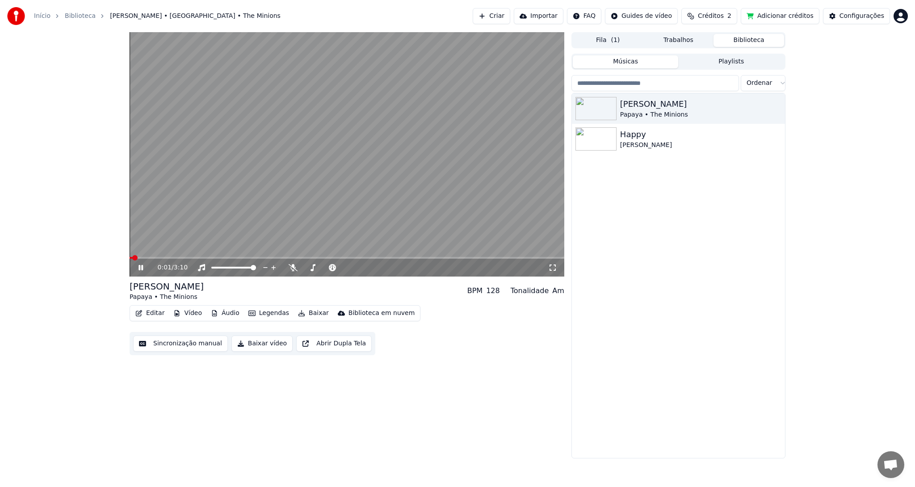
click at [189, 315] on button "Vídeo" at bounding box center [188, 313] width 36 height 13
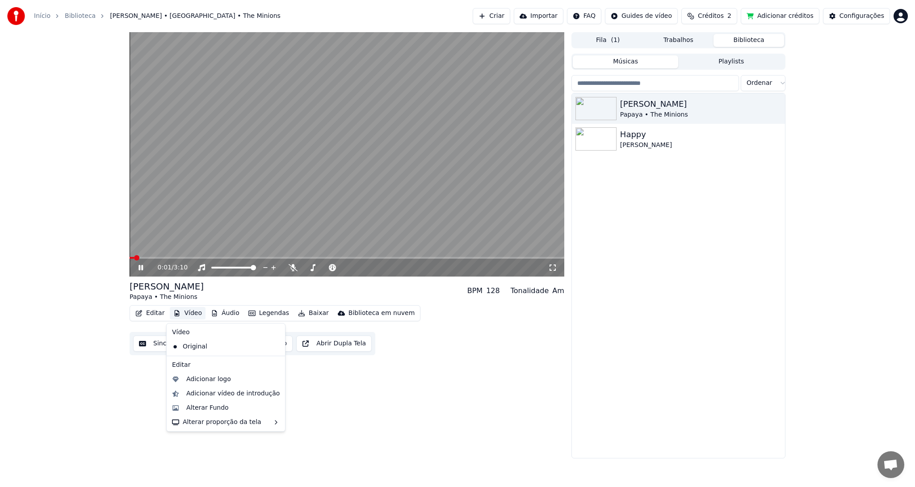
click at [189, 315] on button "Vídeo" at bounding box center [188, 313] width 36 height 13
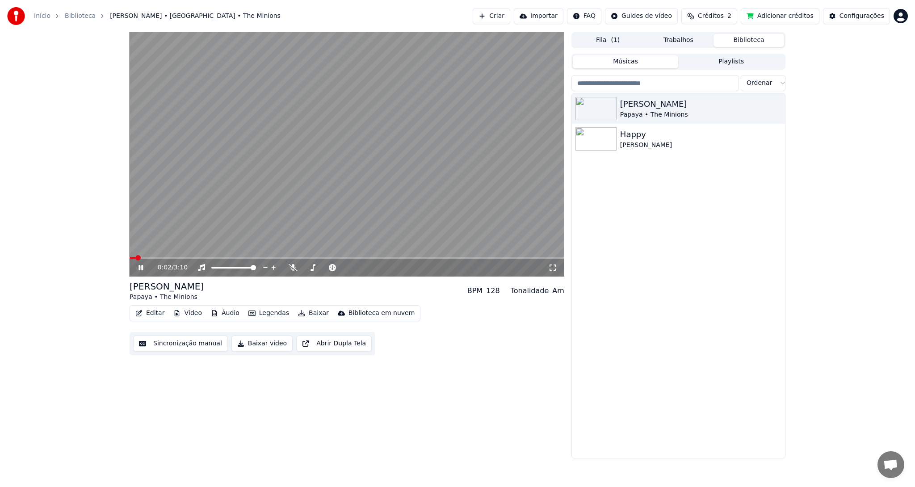
click at [189, 315] on button "Vídeo" at bounding box center [188, 313] width 36 height 13
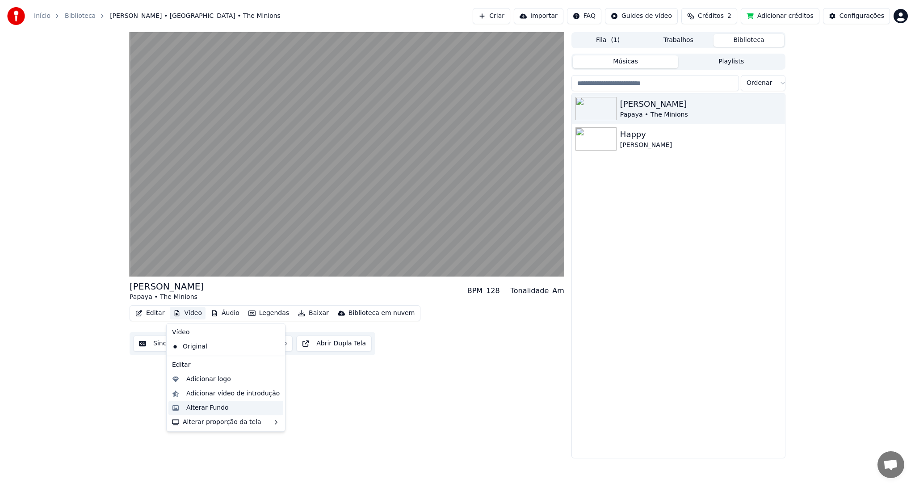
click at [216, 409] on div "Alterar Fundo" at bounding box center [207, 407] width 42 height 9
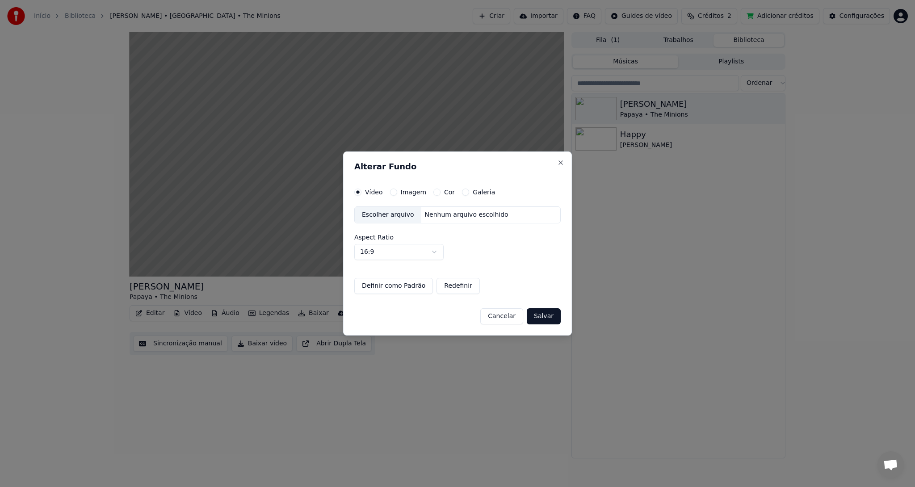
click at [413, 195] on label "Imagem" at bounding box center [413, 192] width 25 height 6
click at [397, 195] on button "Imagem" at bounding box center [393, 192] width 7 height 7
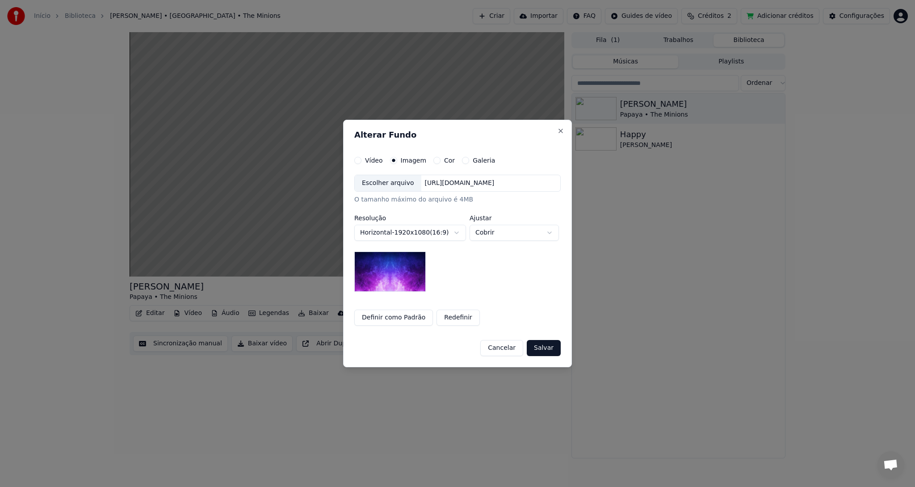
click at [436, 162] on div "Cor" at bounding box center [443, 160] width 21 height 7
click at [433, 161] on button "Cor" at bounding box center [436, 160] width 7 height 7
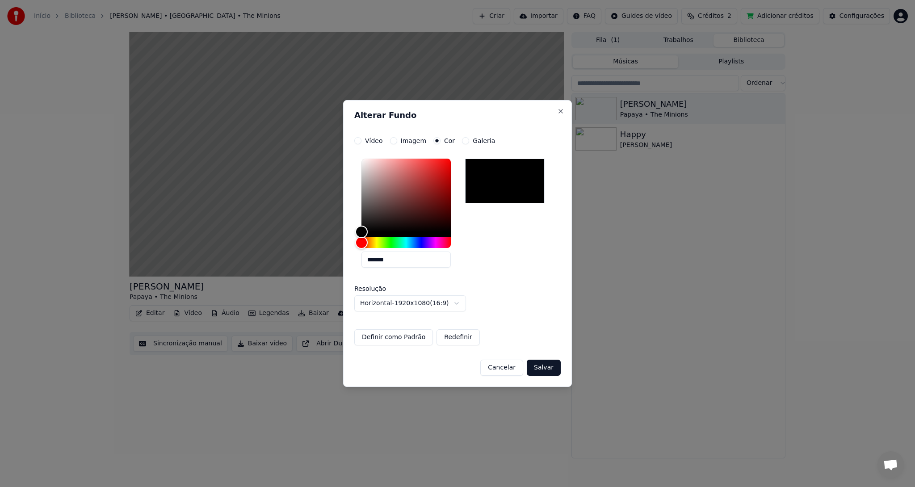
click at [462, 141] on button "Galeria" at bounding box center [465, 140] width 7 height 7
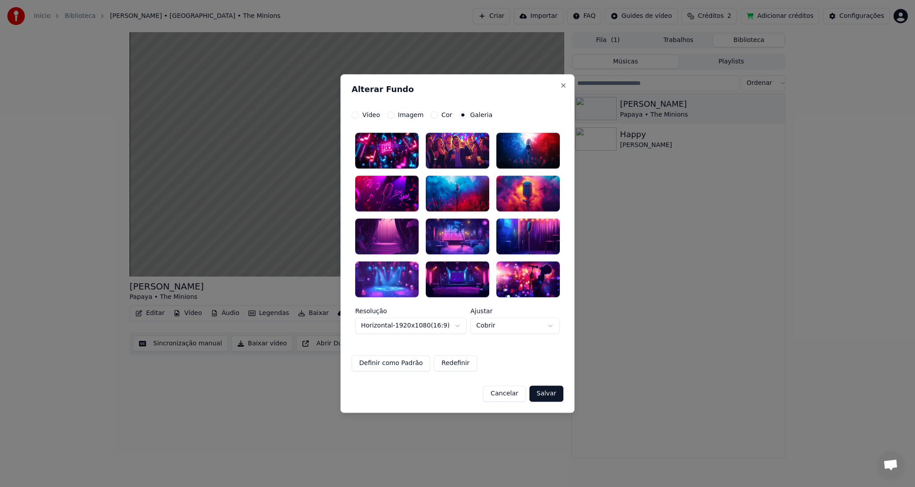
click at [431, 116] on button "Cor" at bounding box center [434, 114] width 7 height 7
click at [430, 93] on h2 "Alterar Fundo" at bounding box center [458, 89] width 212 height 8
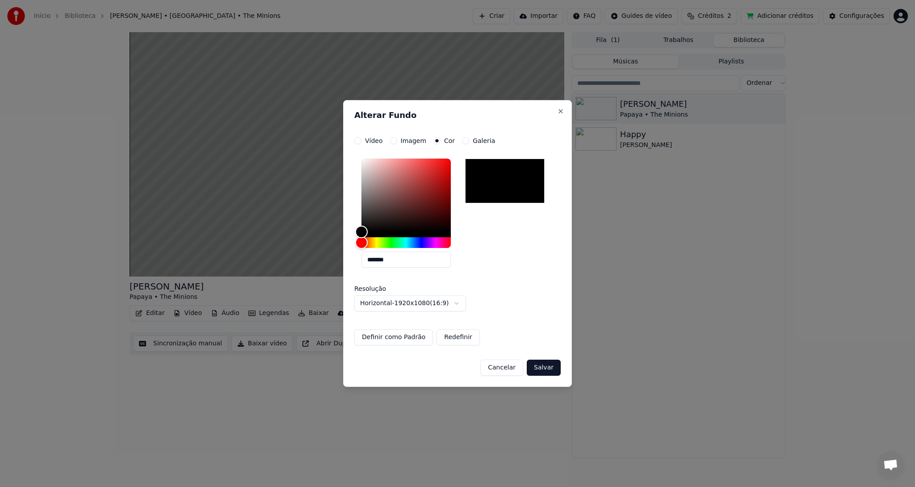
click at [413, 143] on label "Imagem" at bounding box center [413, 141] width 25 height 6
click at [397, 143] on button "Imagem" at bounding box center [393, 140] width 7 height 7
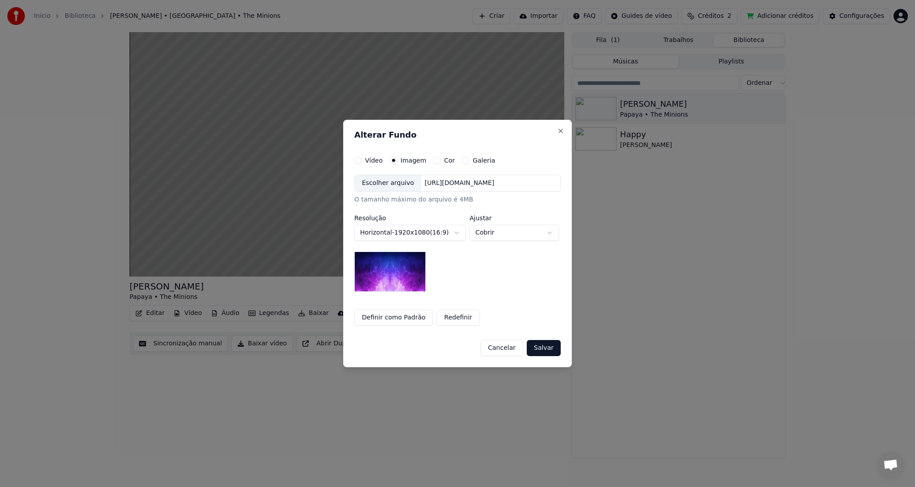
click at [463, 277] on div "**********" at bounding box center [457, 233] width 206 height 117
click at [411, 197] on div "O tamanho máximo do arquivo é 4MB" at bounding box center [457, 199] width 206 height 9
click at [442, 317] on button "Redefinir" at bounding box center [457, 318] width 43 height 16
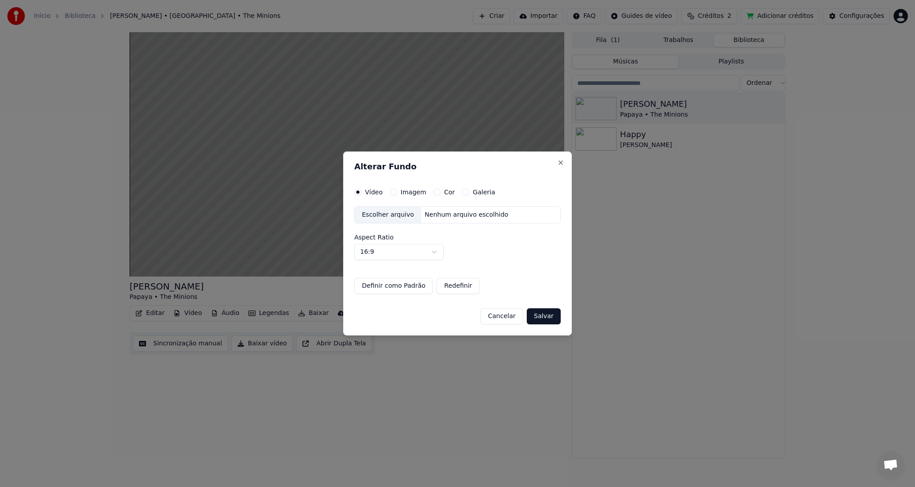
click at [406, 288] on button "Definir como Padrão" at bounding box center [393, 286] width 79 height 16
click at [411, 289] on button "Definir como Padrão" at bounding box center [393, 286] width 79 height 16
click at [395, 193] on button "Imagem" at bounding box center [393, 192] width 7 height 7
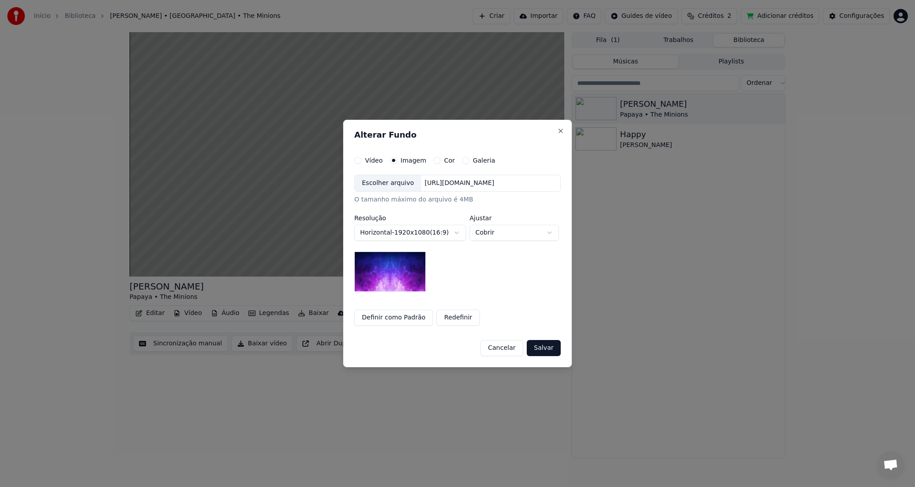
click at [435, 182] on div "[URL][DOMAIN_NAME]" at bounding box center [459, 183] width 77 height 9
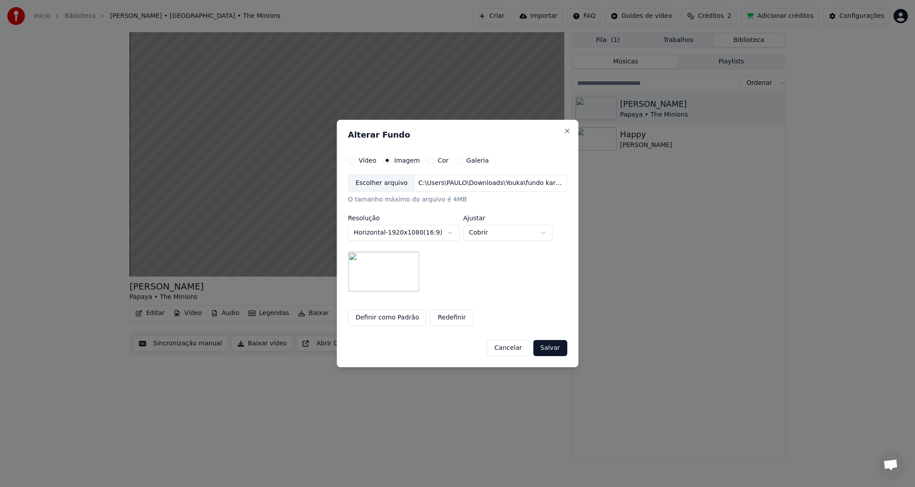
click at [552, 348] on button "Salvar" at bounding box center [550, 348] width 34 height 16
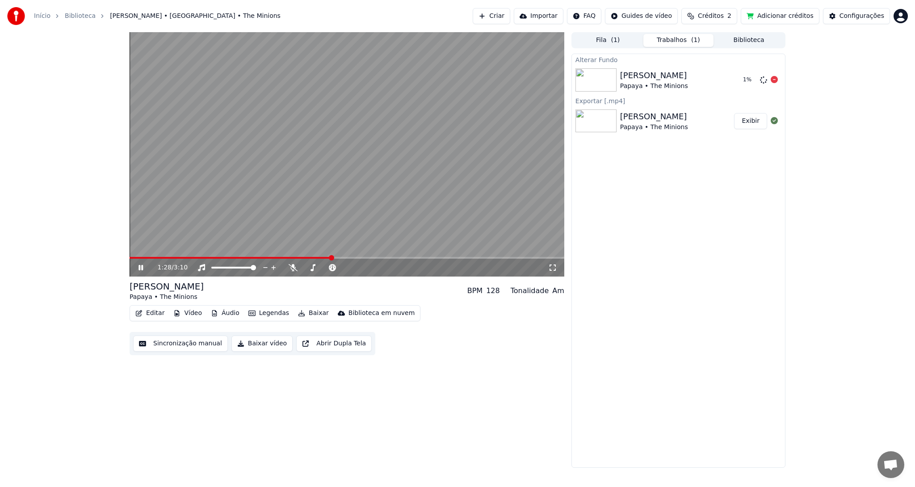
click at [642, 81] on div "[PERSON_NAME]" at bounding box center [654, 75] width 68 height 13
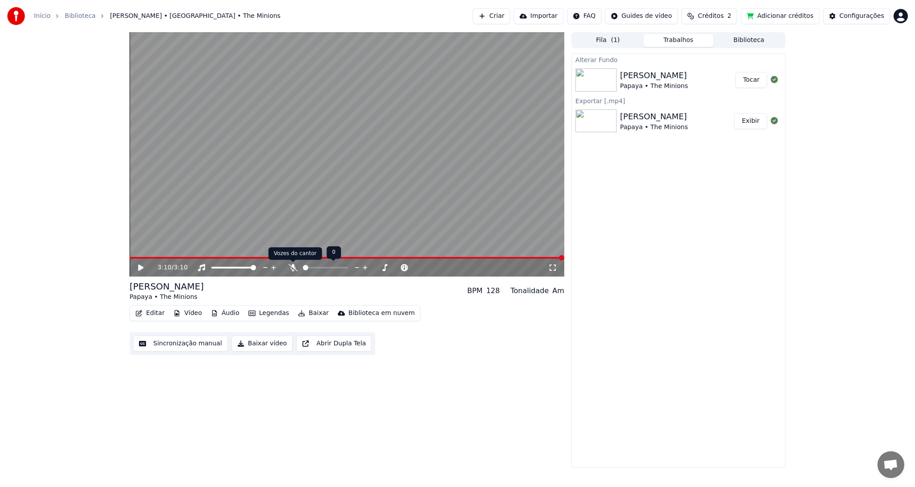
click at [292, 265] on icon at bounding box center [293, 267] width 9 height 7
click at [293, 268] on icon at bounding box center [292, 267] width 5 height 7
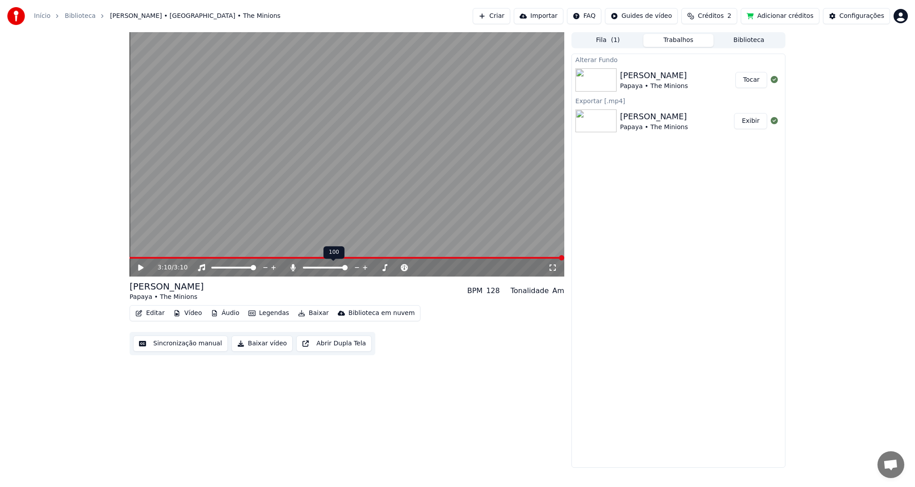
click at [293, 268] on icon at bounding box center [292, 267] width 5 height 7
click at [186, 314] on button "Vídeo" at bounding box center [188, 313] width 36 height 13
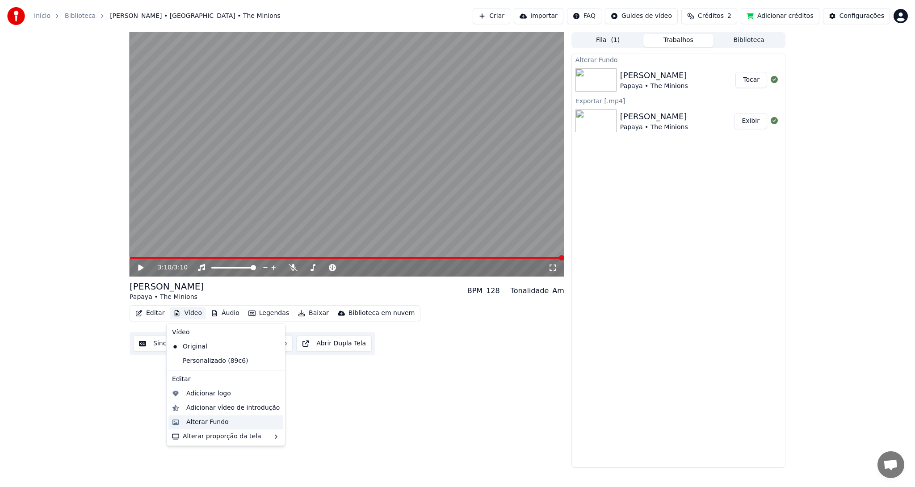
click at [207, 422] on div "Alterar Fundo" at bounding box center [207, 422] width 42 height 9
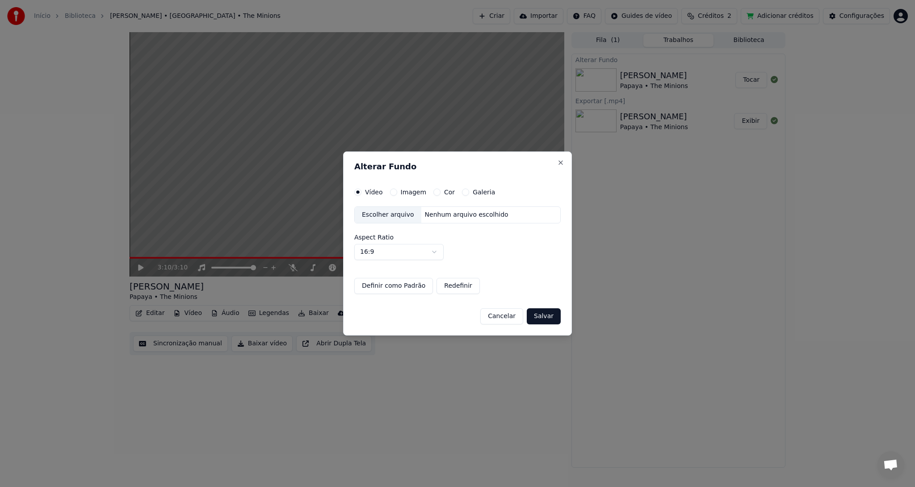
click at [409, 189] on label "Imagem" at bounding box center [413, 192] width 25 height 6
click at [397, 189] on button "Imagem" at bounding box center [393, 192] width 7 height 7
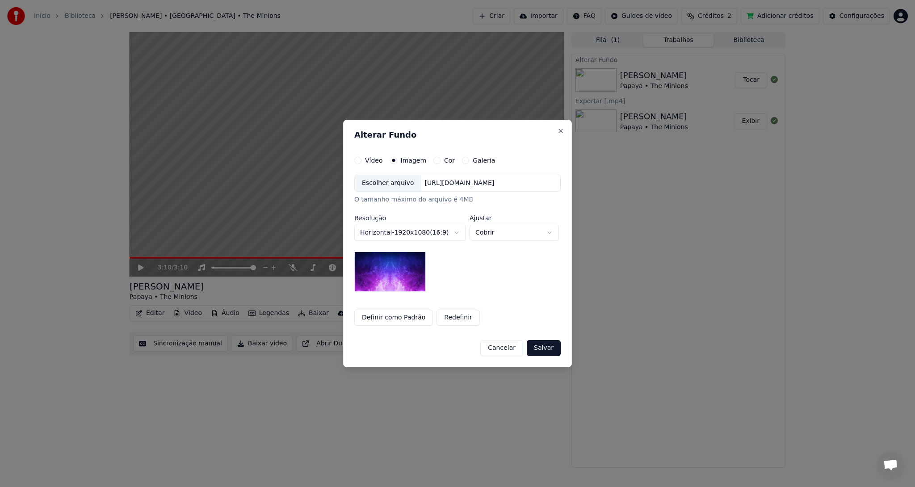
click at [429, 182] on div "[URL][DOMAIN_NAME]" at bounding box center [459, 183] width 77 height 9
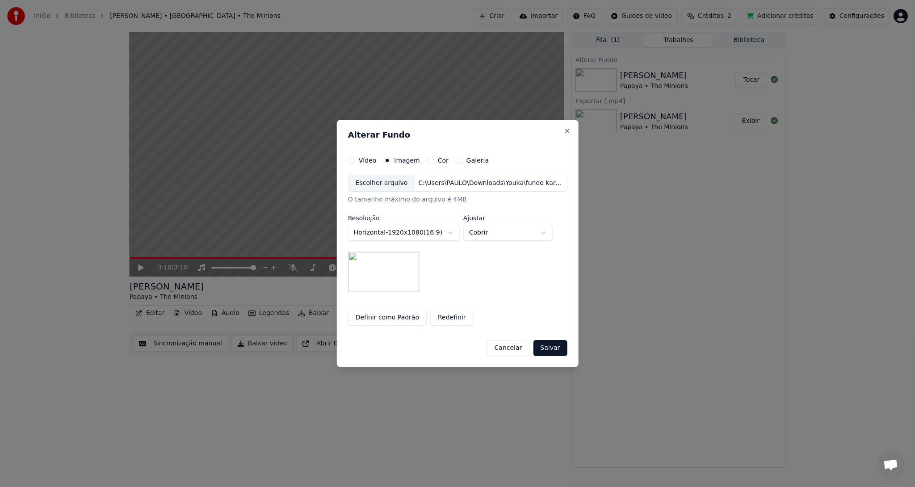
click at [457, 315] on button "Redefinir" at bounding box center [451, 318] width 43 height 16
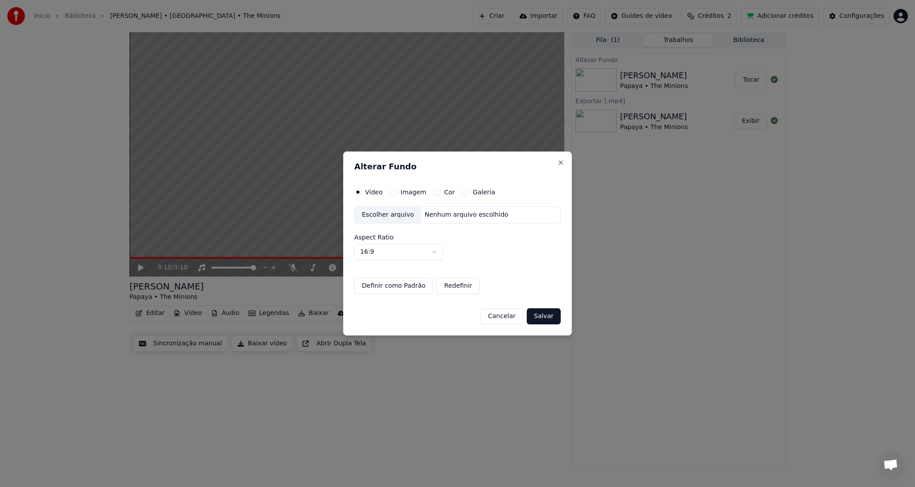
click at [542, 317] on button "Salvar" at bounding box center [544, 316] width 34 height 16
click at [547, 315] on button "Salvar" at bounding box center [544, 316] width 34 height 16
click at [456, 286] on button "Redefinir" at bounding box center [457, 286] width 43 height 16
click at [542, 313] on button "Salvar" at bounding box center [544, 316] width 34 height 16
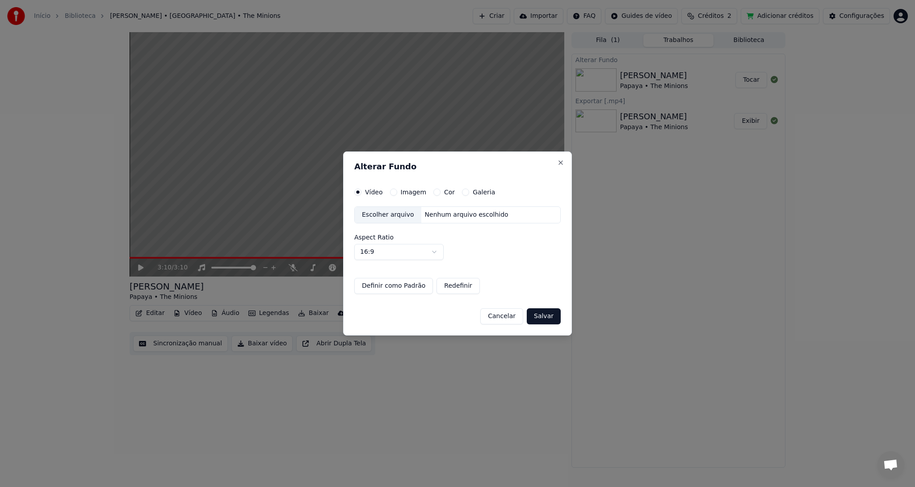
click at [402, 286] on button "Definir como Padrão" at bounding box center [393, 286] width 79 height 16
click at [547, 316] on button "Salvar" at bounding box center [544, 316] width 34 height 16
click at [447, 286] on button "Redefinir" at bounding box center [457, 286] width 43 height 16
click at [545, 314] on button "Salvar" at bounding box center [544, 316] width 34 height 16
click at [536, 320] on button "Salvar" at bounding box center [544, 316] width 34 height 16
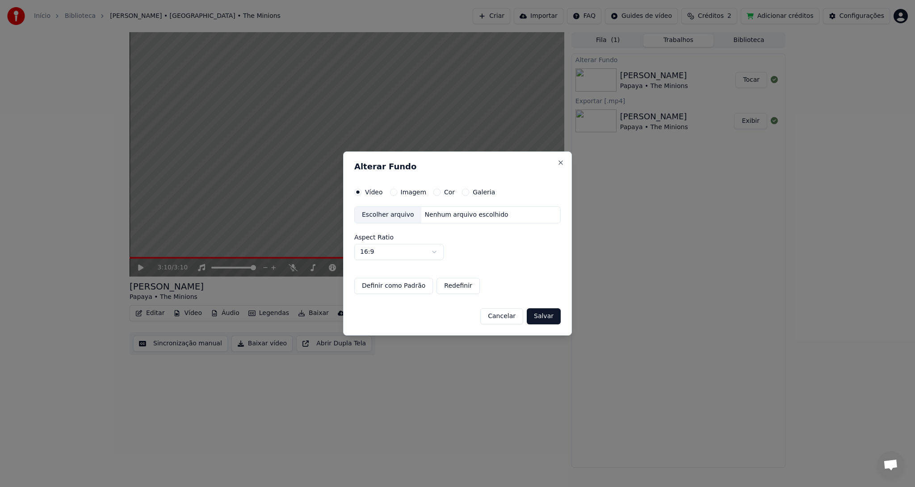
click at [547, 314] on button "Salvar" at bounding box center [544, 316] width 34 height 16
click at [506, 316] on button "Cancelar" at bounding box center [501, 316] width 43 height 16
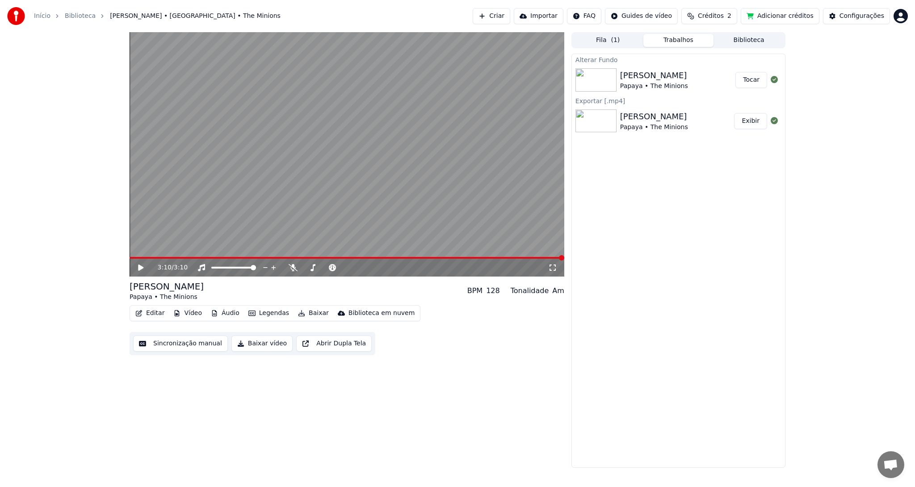
click at [751, 80] on button "Tocar" at bounding box center [751, 80] width 32 height 16
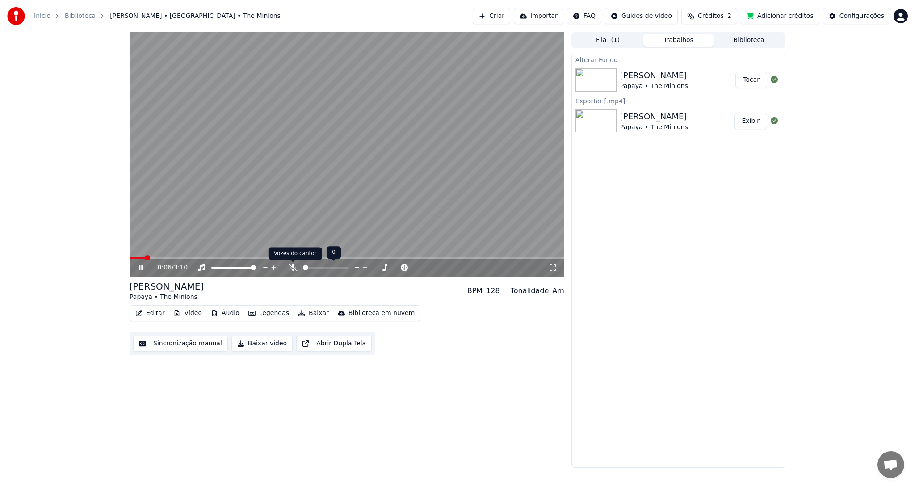
click at [293, 268] on icon at bounding box center [293, 267] width 9 height 7
click at [141, 269] on icon at bounding box center [147, 267] width 21 height 7
click at [157, 312] on button "Editar" at bounding box center [150, 313] width 36 height 13
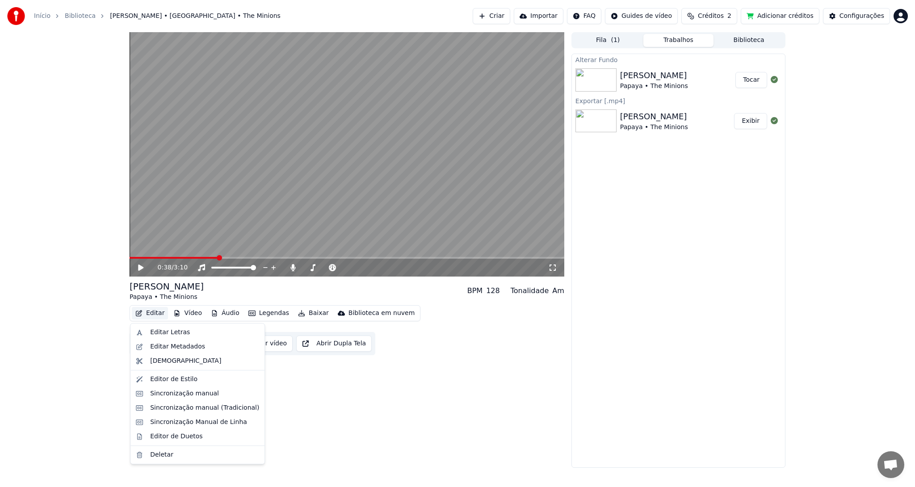
click at [157, 312] on button "Editar" at bounding box center [150, 313] width 36 height 13
click at [186, 332] on div "Editar Letras" at bounding box center [204, 332] width 109 height 9
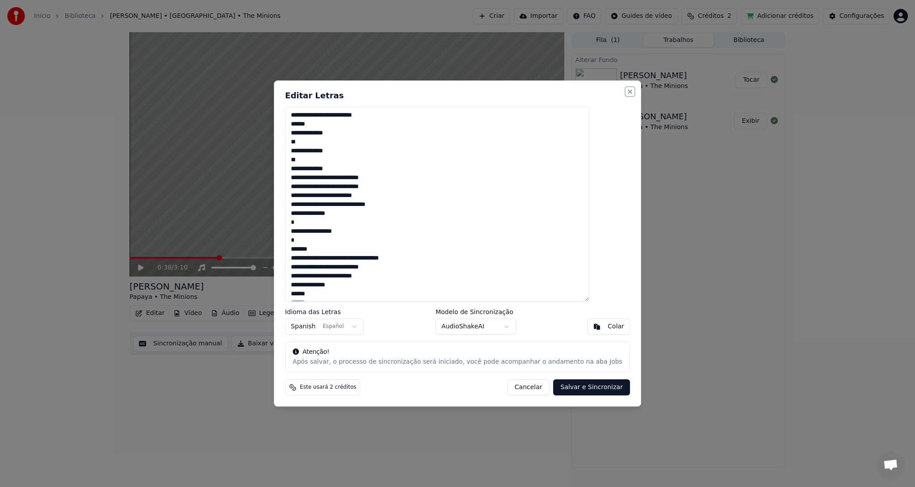
click at [626, 90] on button "Close" at bounding box center [629, 91] width 7 height 7
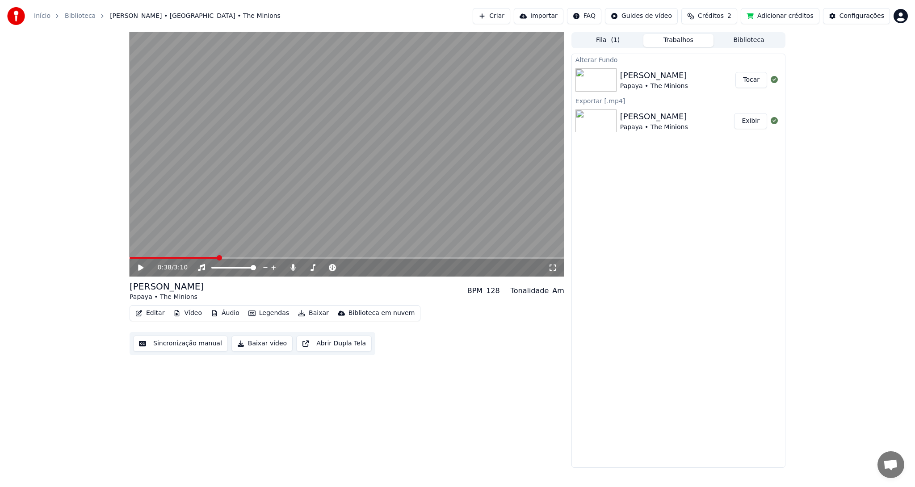
click at [155, 313] on button "Editar" at bounding box center [150, 313] width 36 height 13
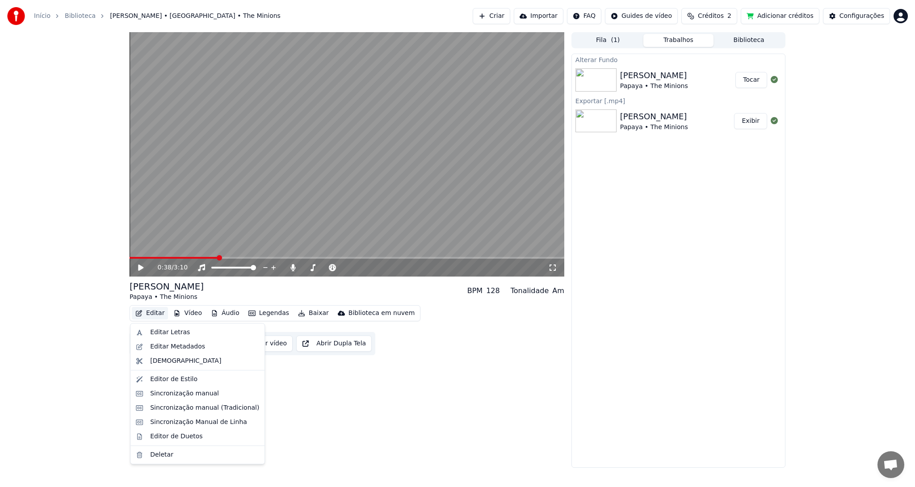
click at [155, 313] on button "Editar" at bounding box center [150, 313] width 36 height 13
click at [176, 378] on div "Editor de Estilo" at bounding box center [173, 379] width 47 height 9
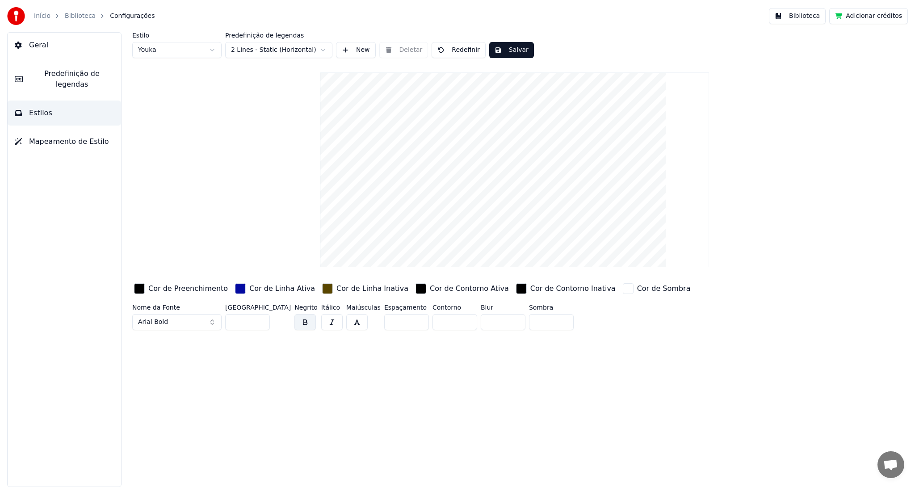
click at [138, 289] on div "button" at bounding box center [139, 288] width 11 height 11
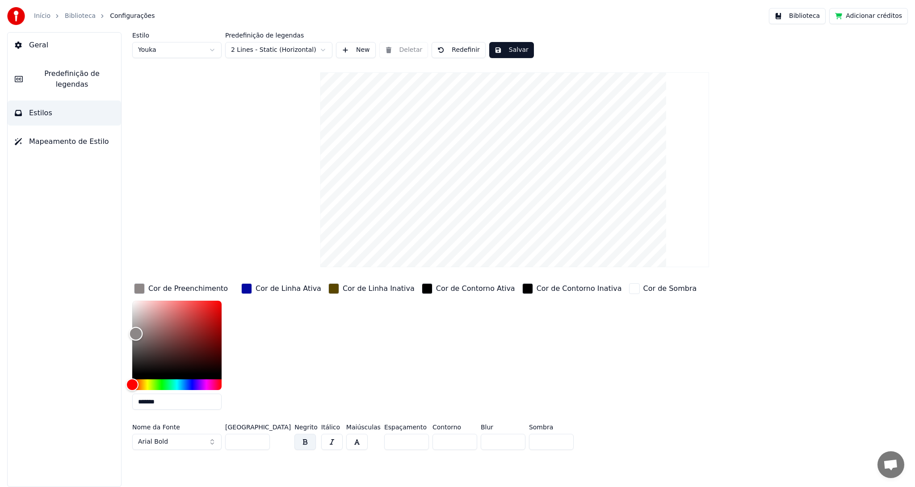
type input "*******"
drag, startPoint x: 138, startPoint y: 344, endPoint x: 132, endPoint y: 332, distance: 12.4
click at [132, 332] on div "Color" at bounding box center [176, 337] width 89 height 73
click at [507, 50] on button "Salvar" at bounding box center [511, 50] width 45 height 16
click at [515, 53] on button "Concluído" at bounding box center [517, 50] width 56 height 16
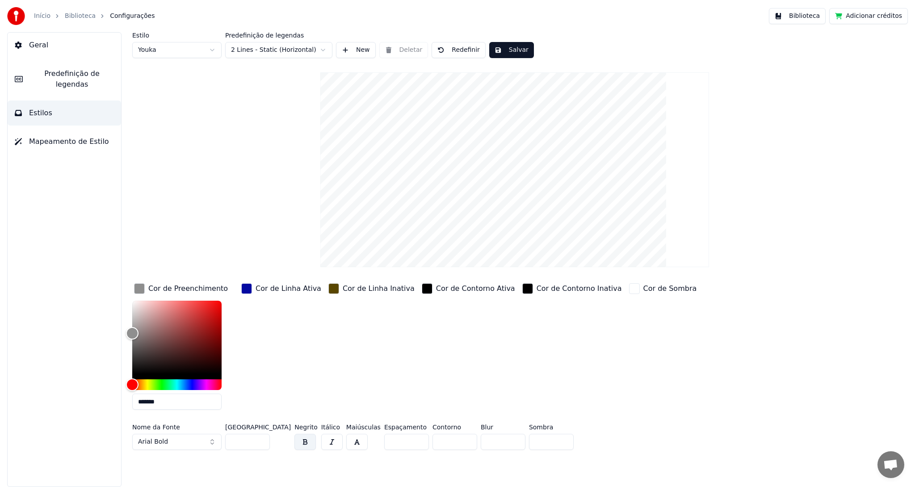
click at [38, 44] on span "Geral" at bounding box center [38, 45] width 19 height 11
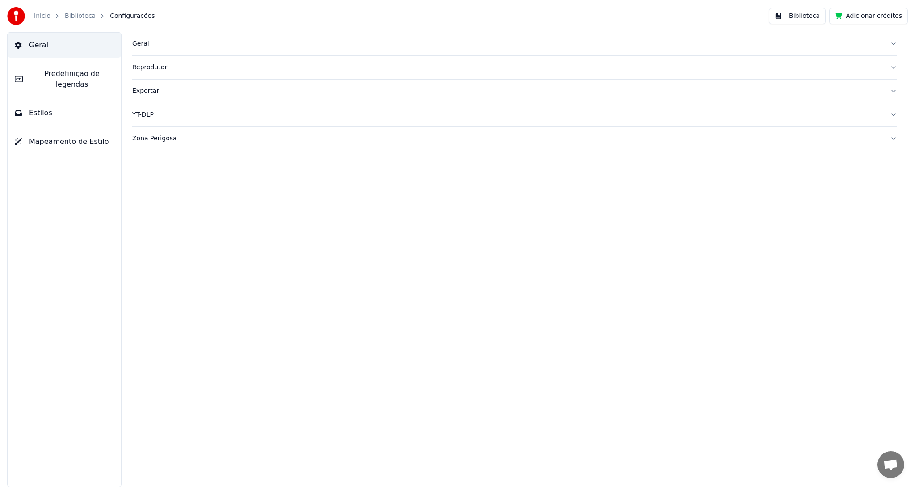
click at [142, 43] on div "Geral" at bounding box center [507, 43] width 751 height 9
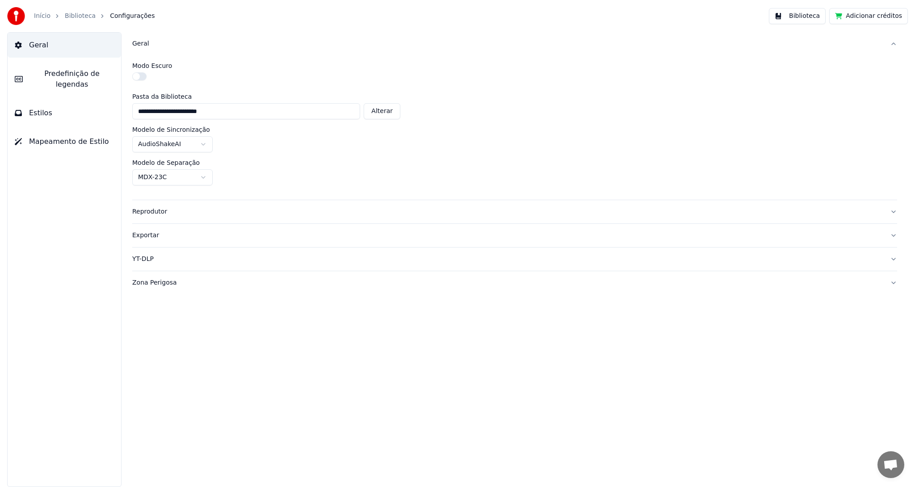
click at [808, 20] on button "Biblioteca" at bounding box center [797, 16] width 57 height 16
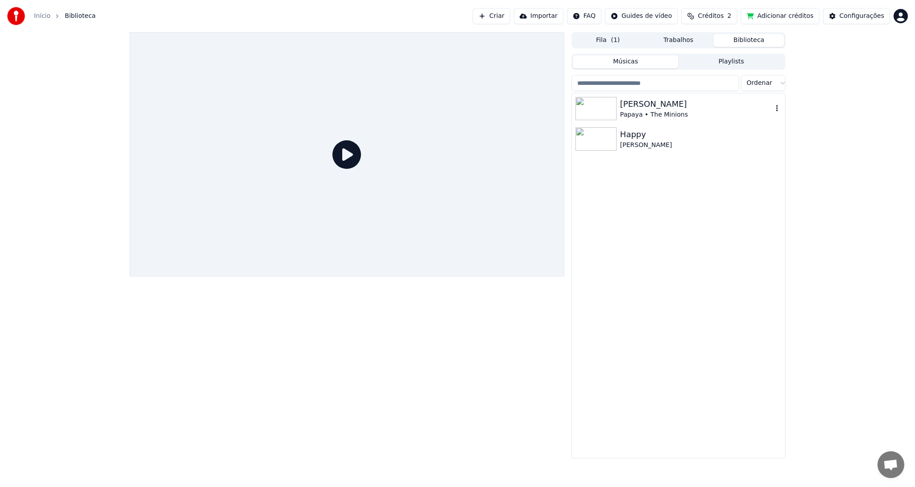
click at [650, 113] on div "Papaya • The Minions" at bounding box center [696, 114] width 152 height 9
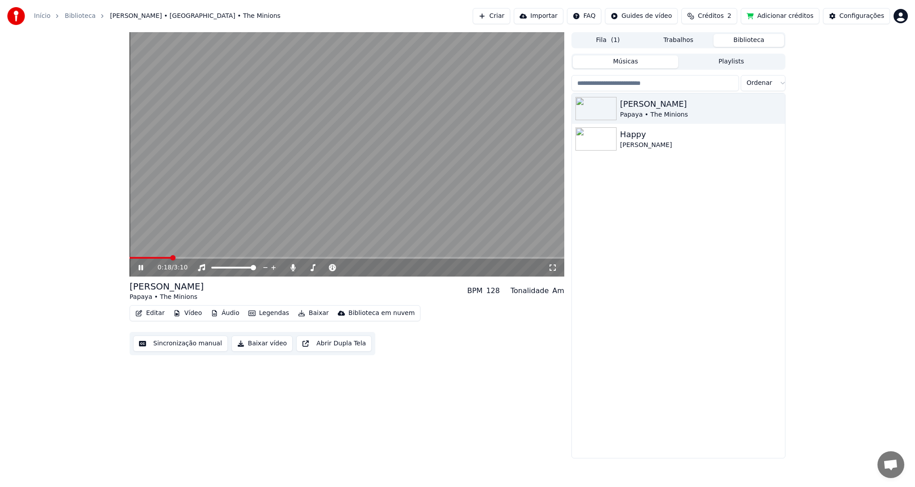
click at [170, 258] on span at bounding box center [347, 258] width 435 height 2
click at [158, 256] on video at bounding box center [347, 154] width 435 height 244
click at [154, 260] on span at bounding box center [156, 257] width 5 height 5
click at [143, 268] on icon at bounding box center [147, 267] width 21 height 7
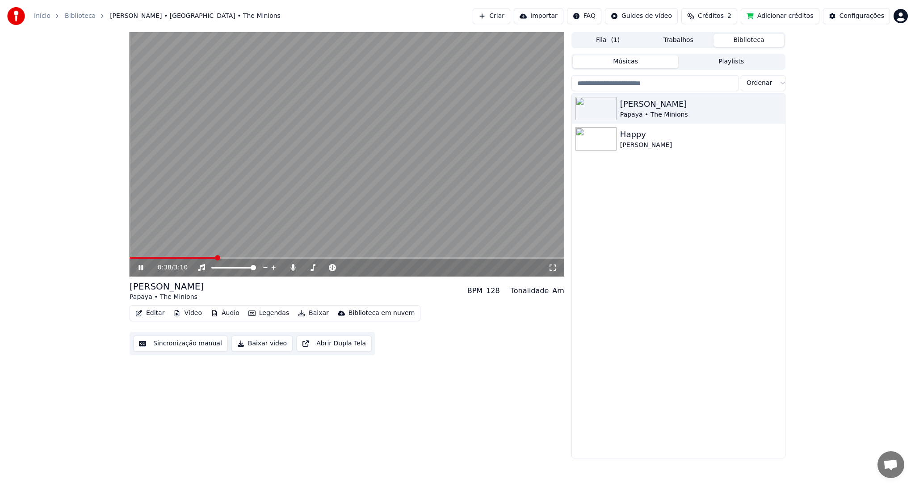
click at [215, 257] on span at bounding box center [347, 258] width 435 height 2
click at [142, 267] on icon at bounding box center [140, 267] width 4 height 5
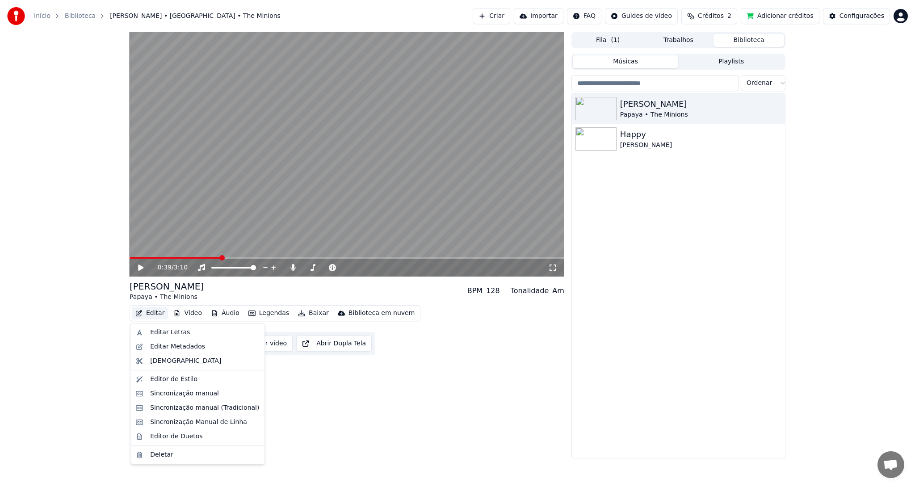
click at [153, 313] on button "Editar" at bounding box center [150, 313] width 36 height 13
click at [179, 346] on div "Editar Metadados" at bounding box center [177, 346] width 55 height 9
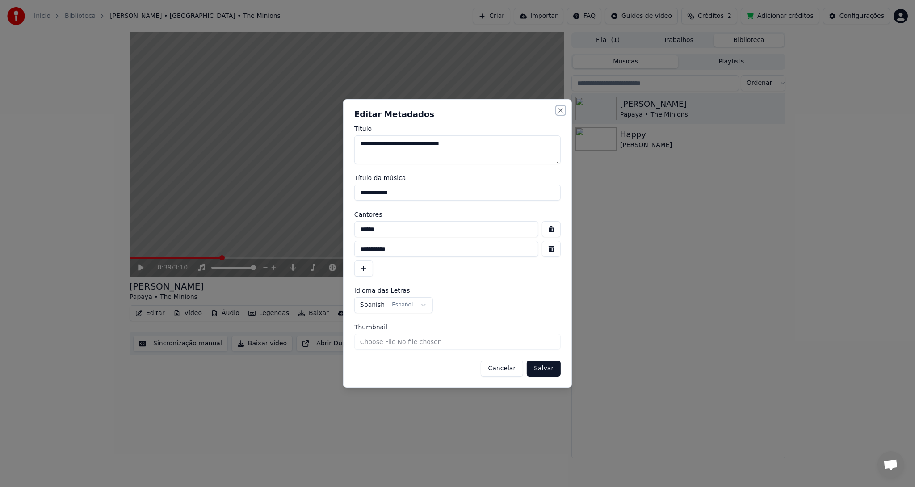
click at [561, 108] on button "Close" at bounding box center [560, 110] width 7 height 7
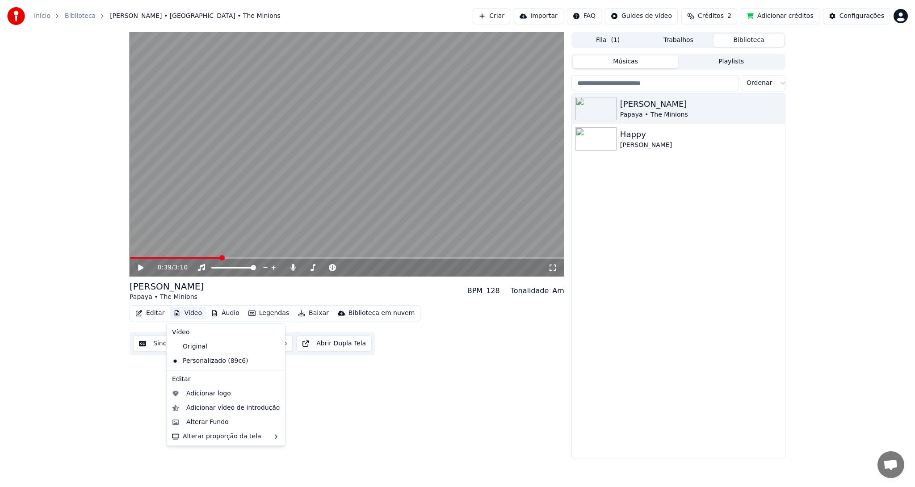
click at [197, 313] on button "Vídeo" at bounding box center [188, 313] width 36 height 13
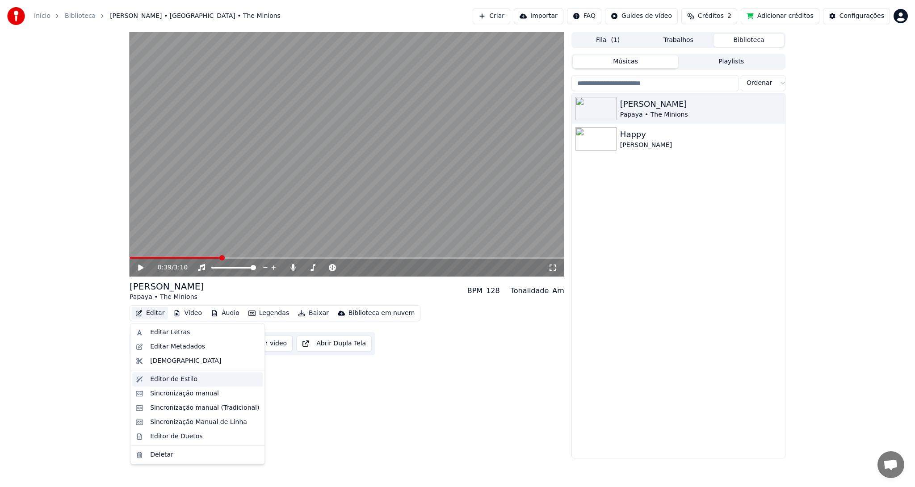
click at [171, 381] on div "Editor de Estilo" at bounding box center [173, 379] width 47 height 9
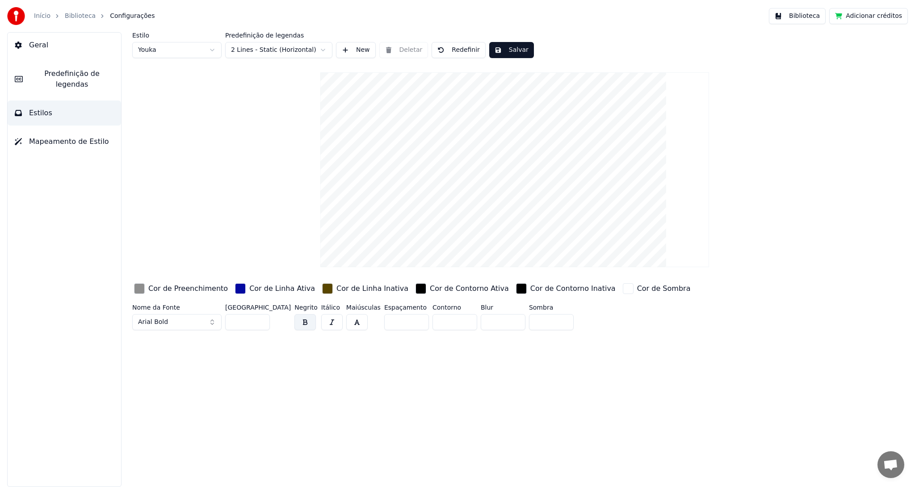
drag, startPoint x: 403, startPoint y: 323, endPoint x: 403, endPoint y: 336, distance: 12.5
click at [403, 330] on input "***" at bounding box center [406, 322] width 45 height 16
click at [426, 233] on video at bounding box center [514, 169] width 389 height 195
drag, startPoint x: 402, startPoint y: 324, endPoint x: 407, endPoint y: 379, distance: 55.7
click at [407, 330] on input "***" at bounding box center [406, 322] width 45 height 16
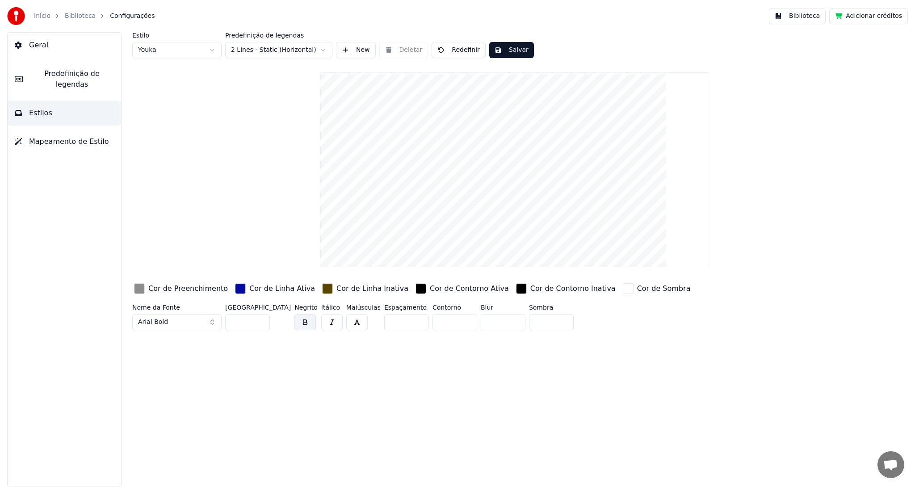
drag, startPoint x: 402, startPoint y: 319, endPoint x: 403, endPoint y: 246, distance: 72.8
click at [403, 314] on input "***" at bounding box center [406, 322] width 45 height 16
drag, startPoint x: 403, startPoint y: 246, endPoint x: 403, endPoint y: 234, distance: 12.1
click at [403, 244] on video at bounding box center [514, 169] width 389 height 195
drag, startPoint x: 403, startPoint y: 234, endPoint x: 398, endPoint y: 185, distance: 49.5
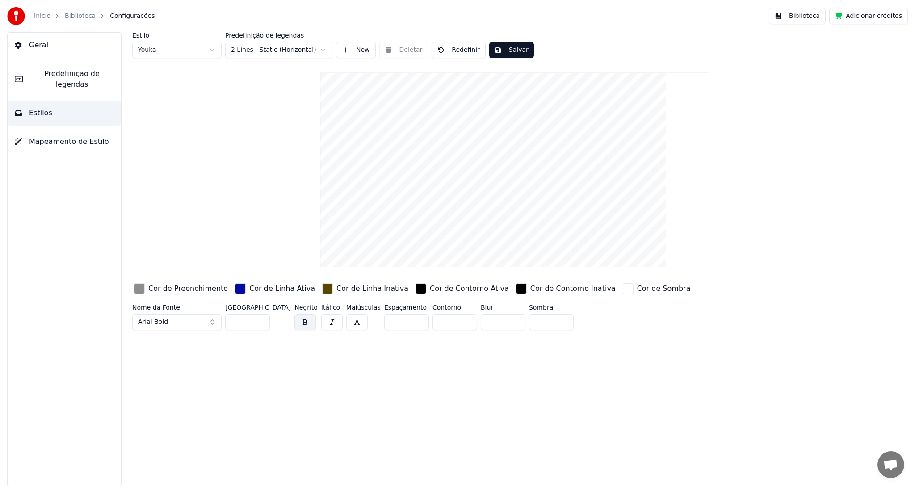
click at [398, 185] on video at bounding box center [514, 169] width 389 height 195
click at [358, 324] on div "Nome da Fonte Arial Bold Tamanho da Fonte ** Negrito Itálico Maiúsculas Espaçam…" at bounding box center [452, 318] width 641 height 29
drag, startPoint x: 381, startPoint y: 320, endPoint x: 359, endPoint y: 322, distance: 21.9
click at [359, 322] on div "Nome da Fonte Arial Bold Tamanho da Fonte ** Negrito Itálico Maiúsculas Espaçam…" at bounding box center [452, 318] width 641 height 29
type input "*"
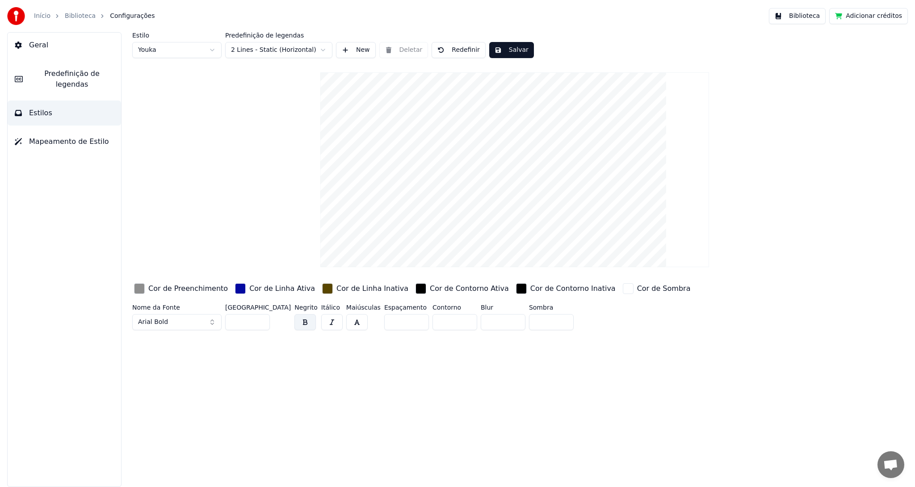
click at [450, 323] on input "*" at bounding box center [454, 322] width 45 height 16
type input "*"
click at [450, 323] on input "*" at bounding box center [454, 322] width 45 height 16
click at [346, 320] on button "button" at bounding box center [356, 322] width 21 height 16
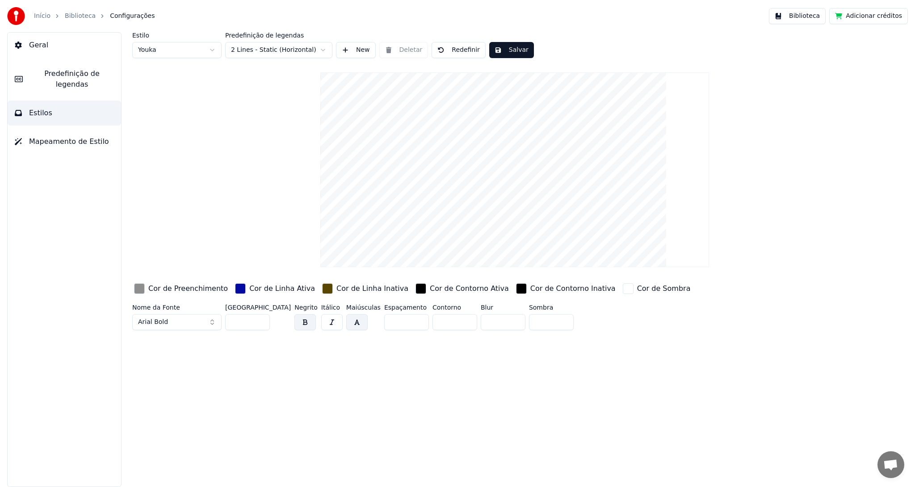
click at [234, 322] on input "**" at bounding box center [247, 322] width 45 height 16
click at [243, 322] on input "***" at bounding box center [247, 322] width 45 height 16
type input "**"
click at [323, 50] on html "Início Biblioteca Configurações Biblioteca Adicionar créditos Geral Predefiniçã…" at bounding box center [457, 243] width 915 height 487
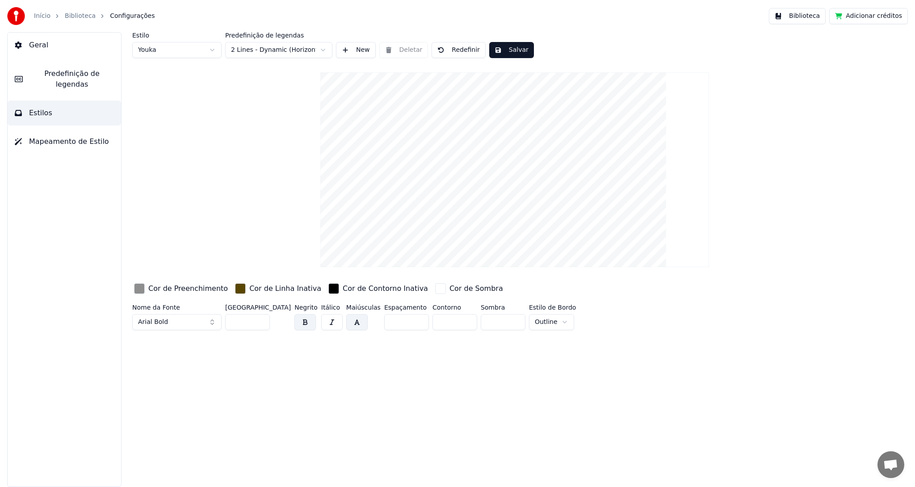
click at [506, 53] on button "Salvar" at bounding box center [511, 50] width 45 height 16
click at [810, 17] on button "Biblioteca" at bounding box center [797, 16] width 57 height 16
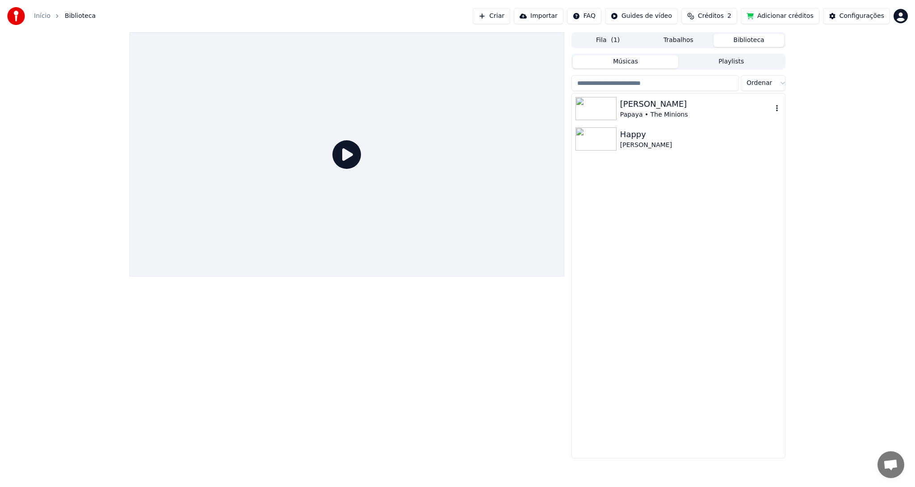
click at [661, 105] on div "[PERSON_NAME]" at bounding box center [696, 104] width 152 height 13
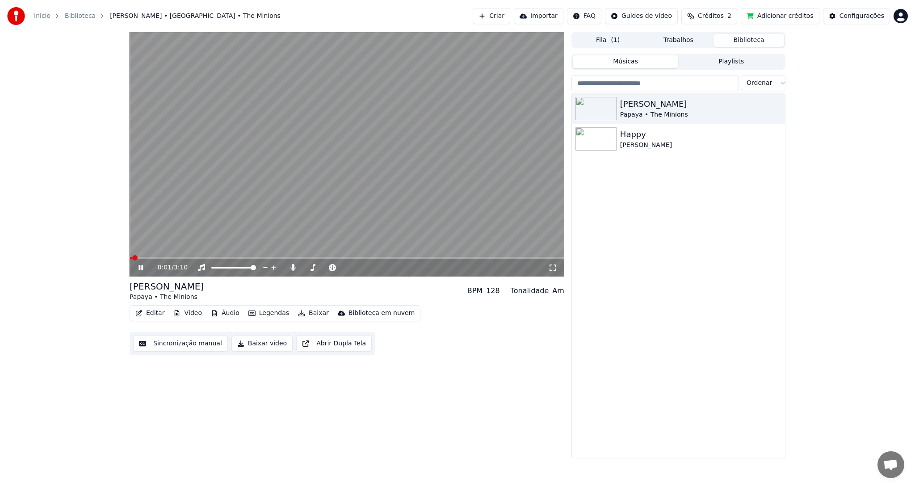
click at [153, 254] on video at bounding box center [347, 154] width 435 height 244
click at [159, 255] on video at bounding box center [347, 154] width 435 height 244
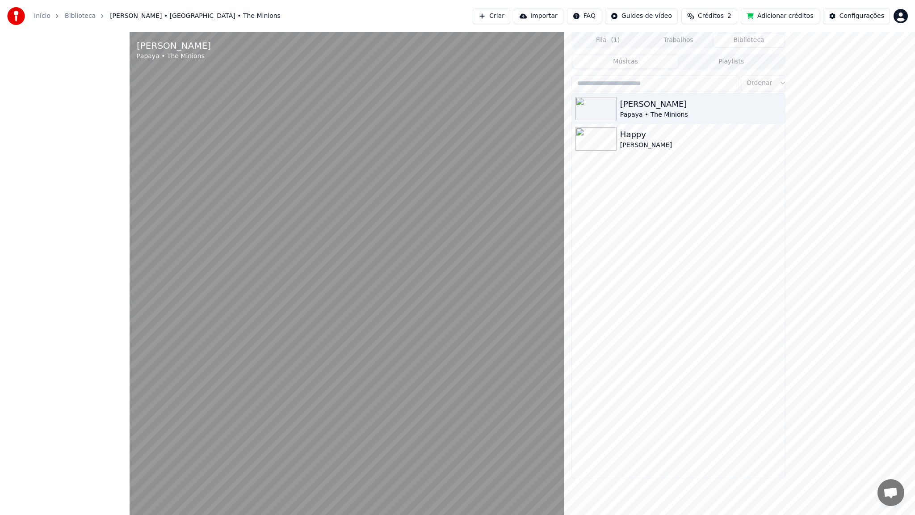
click at [361, 263] on video at bounding box center [347, 289] width 435 height 515
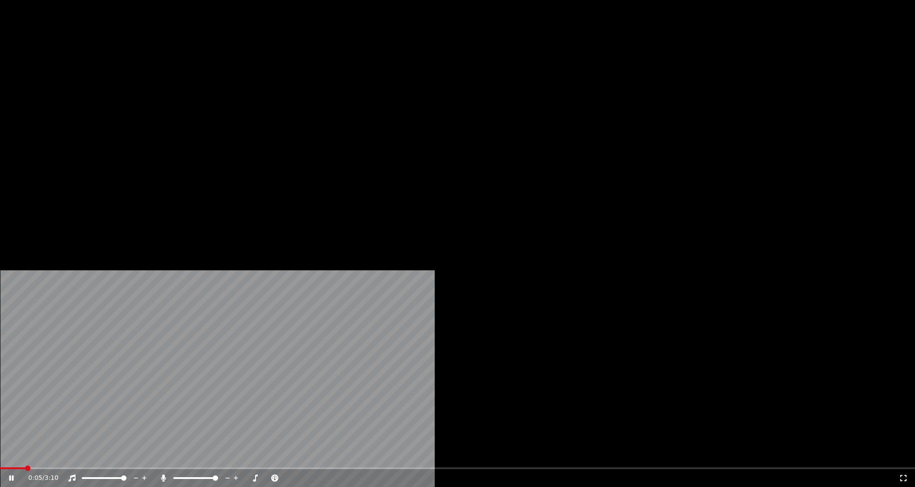
click at [166, 474] on icon at bounding box center [163, 477] width 5 height 7
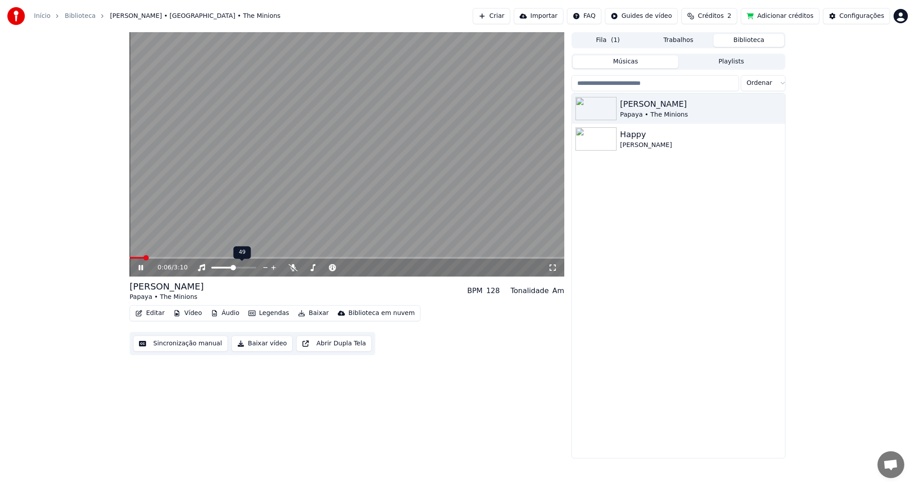
click at [233, 267] on span at bounding box center [222, 268] width 22 height 2
click at [182, 257] on span at bounding box center [347, 258] width 435 height 2
click at [182, 255] on span at bounding box center [183, 257] width 5 height 5
click at [164, 258] on span at bounding box center [166, 257] width 5 height 5
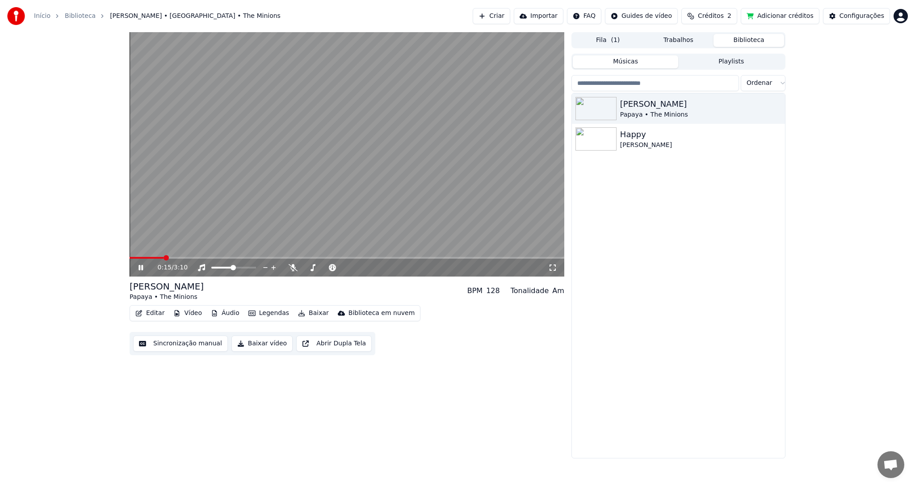
click at [164, 258] on span at bounding box center [166, 257] width 5 height 5
click at [164, 260] on span at bounding box center [166, 257] width 5 height 5
click at [156, 261] on div "0:15 / 3:10" at bounding box center [347, 268] width 435 height 18
click at [182, 257] on span at bounding box center [347, 258] width 435 height 2
click at [191, 256] on span at bounding box center [192, 257] width 5 height 5
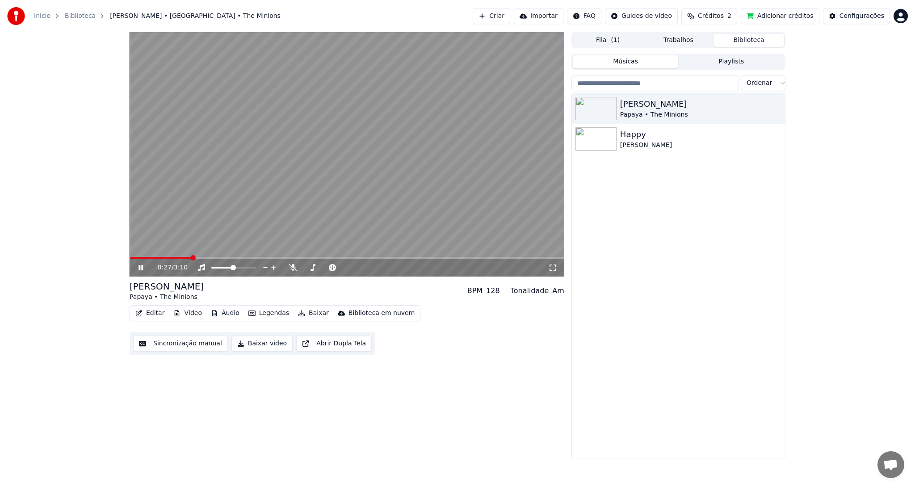
click at [191, 256] on span at bounding box center [192, 257] width 5 height 5
click at [207, 256] on span at bounding box center [203, 257] width 5 height 5
drag, startPoint x: 207, startPoint y: 256, endPoint x: 202, endPoint y: 258, distance: 5.1
click at [202, 258] on div "0:35 / 3:10" at bounding box center [347, 154] width 435 height 244
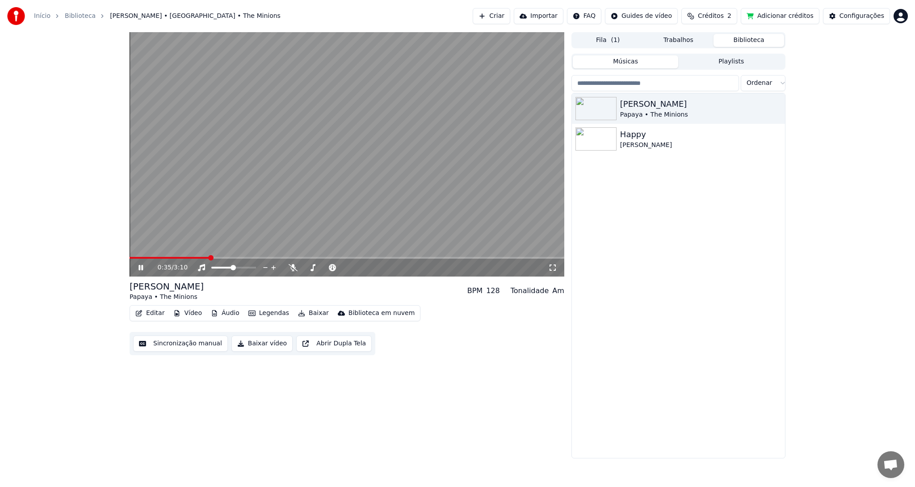
click at [202, 258] on span at bounding box center [170, 258] width 80 height 2
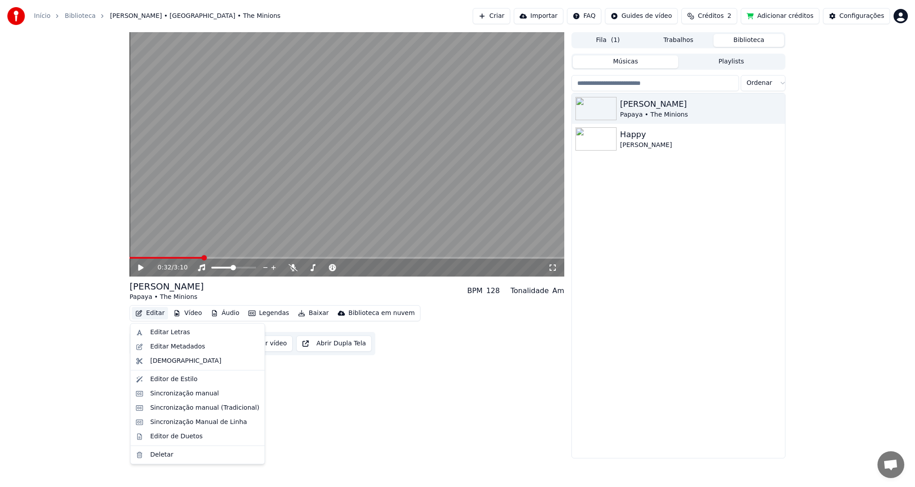
click at [155, 311] on button "Editar" at bounding box center [150, 313] width 36 height 13
click at [189, 396] on div "Sincronização manual" at bounding box center [184, 393] width 69 height 9
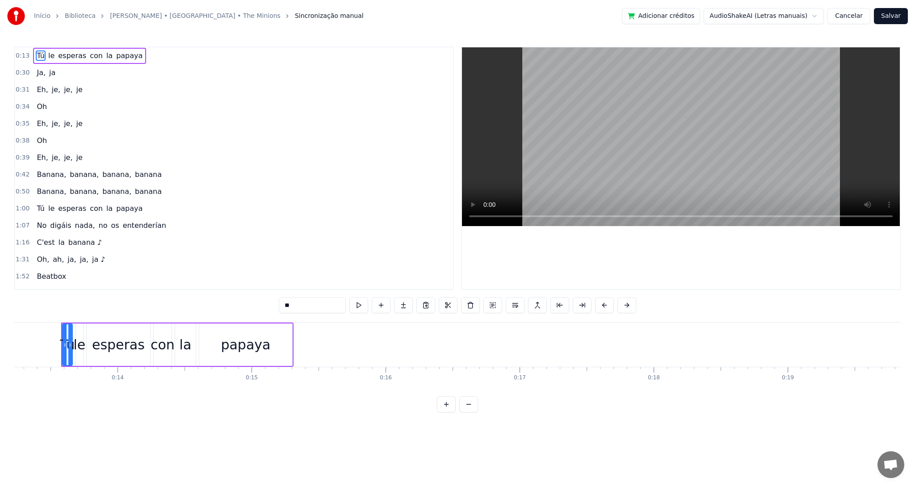
scroll to position [0, 1775]
click at [848, 17] on button "Cancelar" at bounding box center [848, 16] width 43 height 16
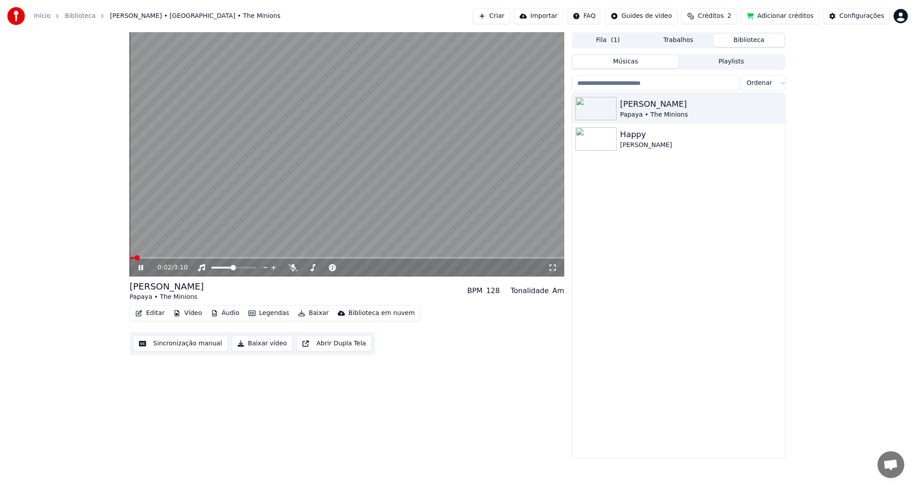
click at [155, 315] on button "Editar" at bounding box center [150, 313] width 36 height 13
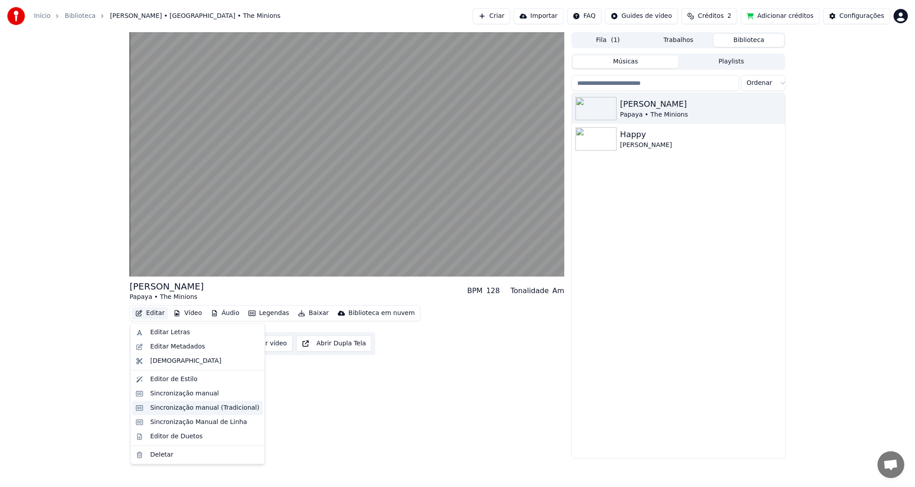
click at [200, 409] on div "Sincronização manual (Tradicional)" at bounding box center [204, 407] width 109 height 9
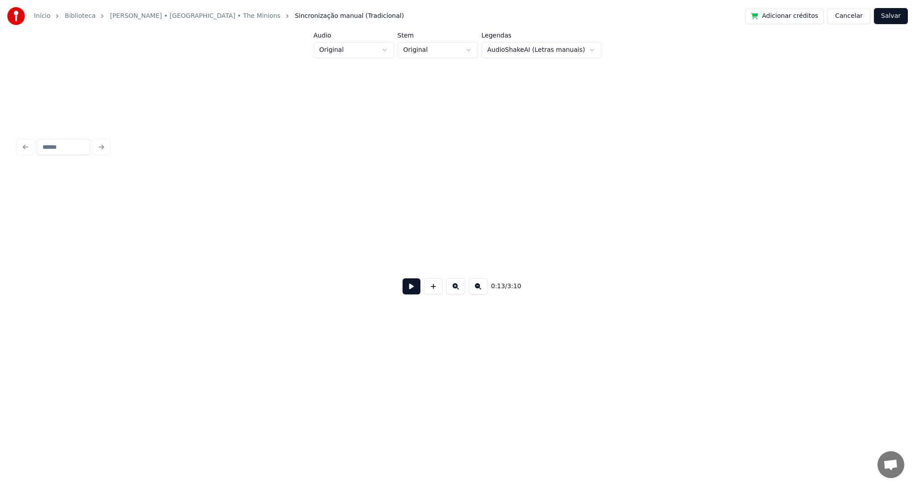
scroll to position [0, 1213]
click at [851, 14] on button "Cancelar" at bounding box center [848, 16] width 43 height 16
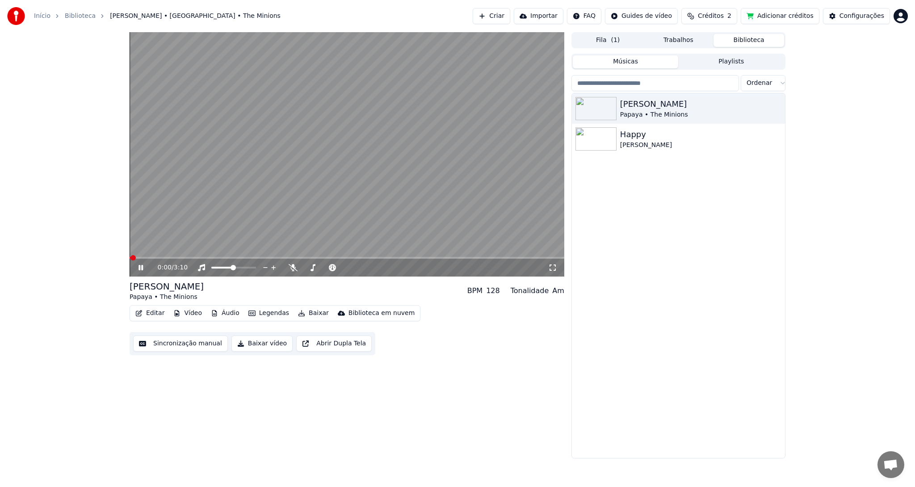
click at [152, 313] on button "Editar" at bounding box center [150, 313] width 36 height 13
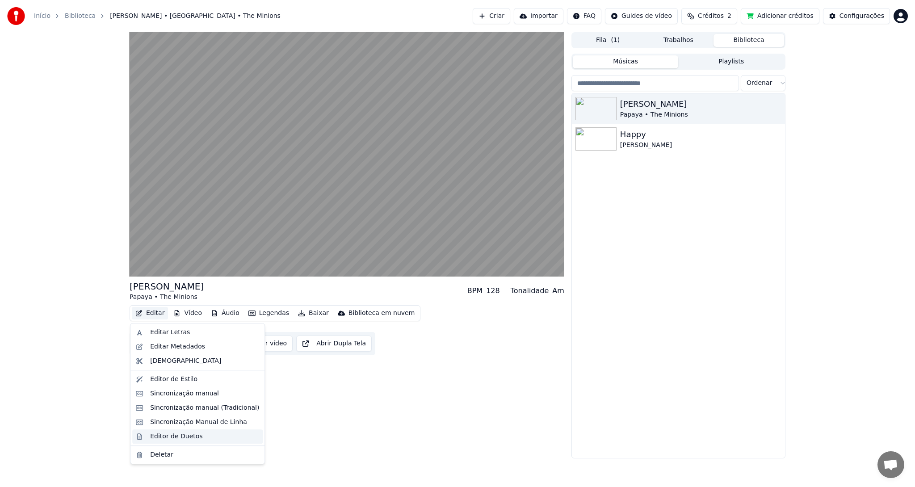
click at [185, 436] on div "Editor de Duetos" at bounding box center [176, 436] width 52 height 9
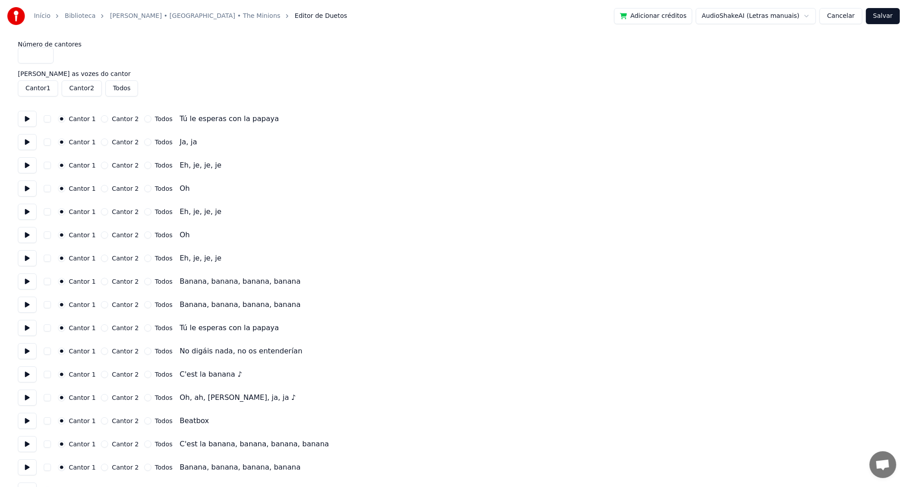
click at [889, 15] on button "Salvar" at bounding box center [883, 16] width 34 height 16
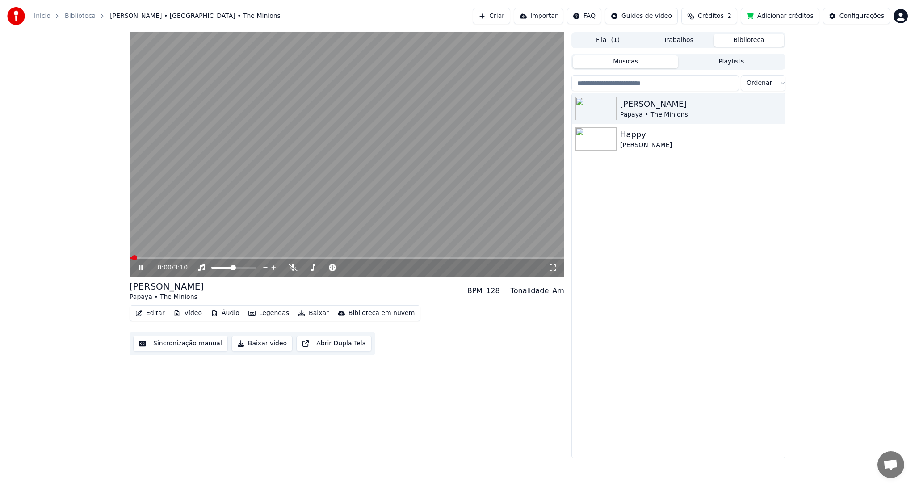
click at [151, 316] on button "Editar" at bounding box center [150, 313] width 36 height 13
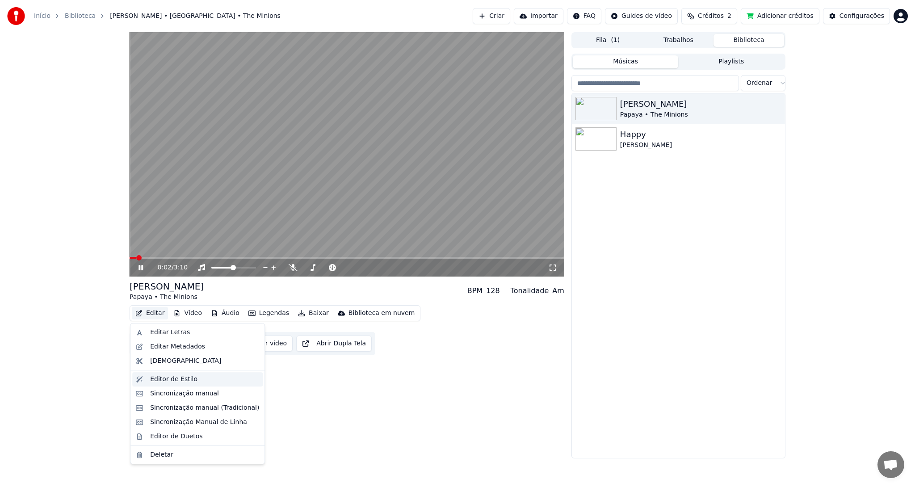
click at [165, 382] on div "Editor de Estilo" at bounding box center [173, 379] width 47 height 9
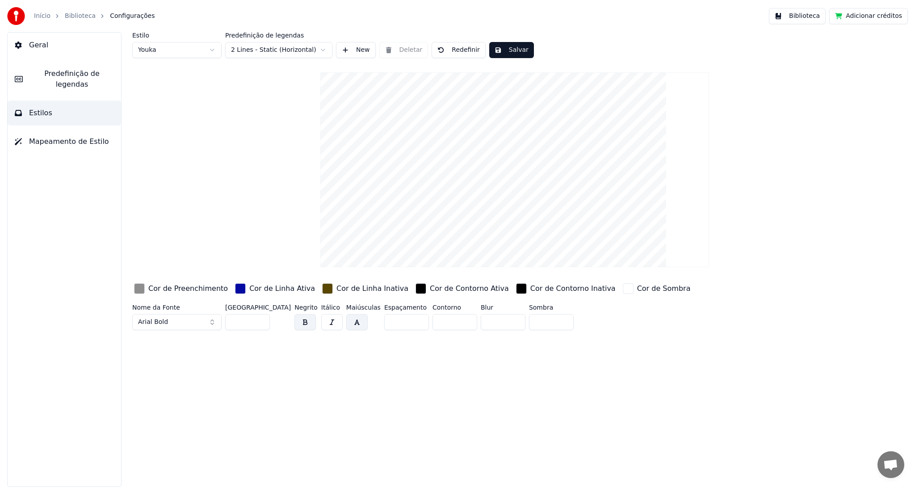
drag, startPoint x: 238, startPoint y: 322, endPoint x: 226, endPoint y: 324, distance: 12.7
click at [226, 324] on input "**" at bounding box center [247, 322] width 45 height 16
click at [243, 320] on input "****" at bounding box center [247, 322] width 45 height 16
click at [245, 322] on input "****" at bounding box center [247, 322] width 45 height 16
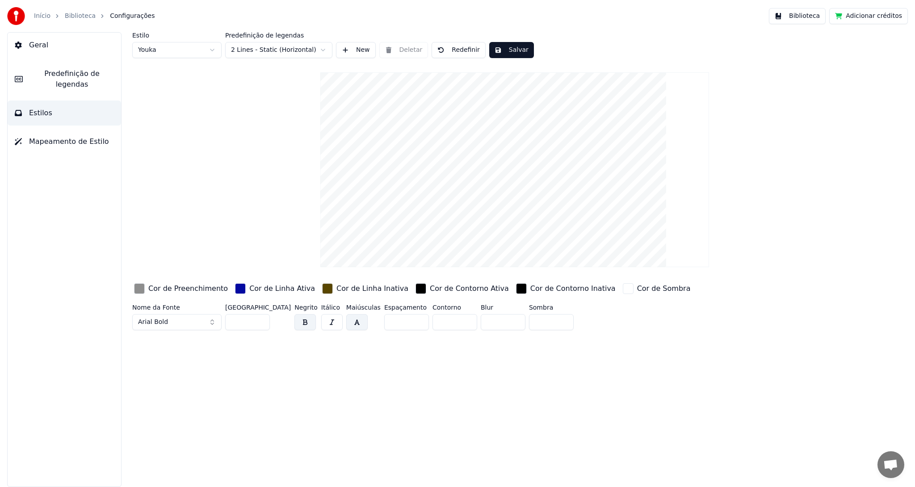
type input "**"
click at [504, 50] on button "Salvar" at bounding box center [511, 50] width 45 height 16
click at [815, 17] on button "Biblioteca" at bounding box center [797, 16] width 57 height 16
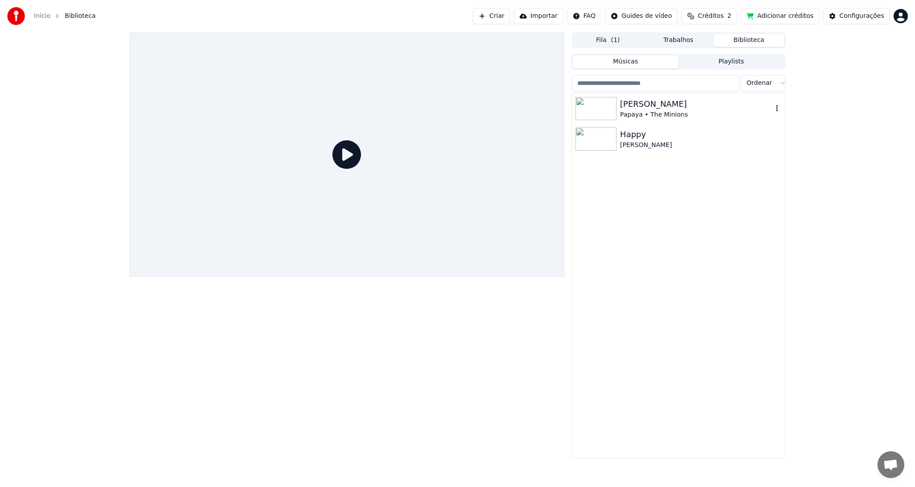
click at [663, 112] on div "Papaya • The Minions" at bounding box center [696, 114] width 152 height 9
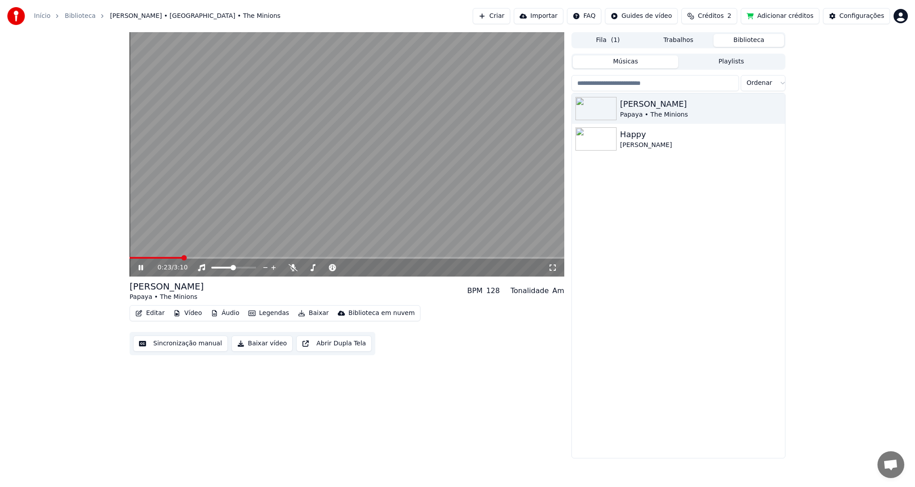
click at [181, 256] on span at bounding box center [183, 257] width 5 height 5
click at [209, 256] on span at bounding box center [206, 257] width 5 height 5
click at [143, 268] on icon at bounding box center [147, 267] width 21 height 7
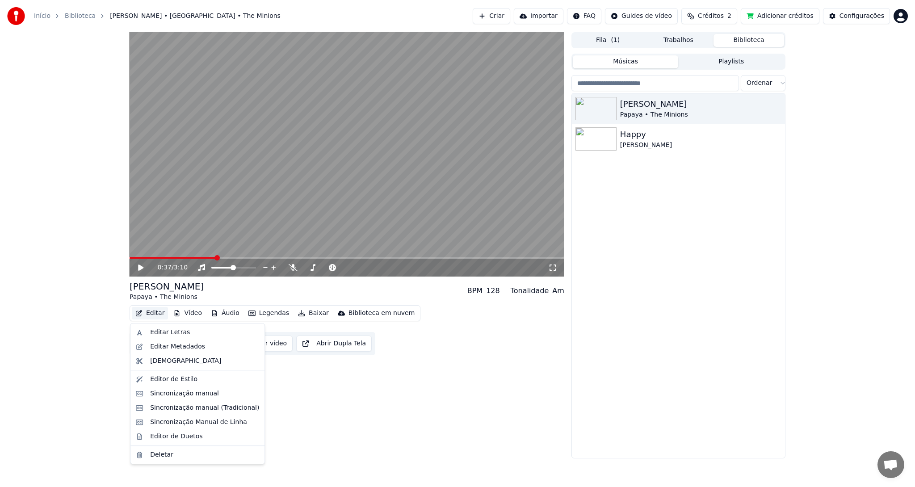
click at [154, 312] on button "Editar" at bounding box center [150, 313] width 36 height 13
click at [176, 333] on div "Editar Letras" at bounding box center [170, 332] width 40 height 9
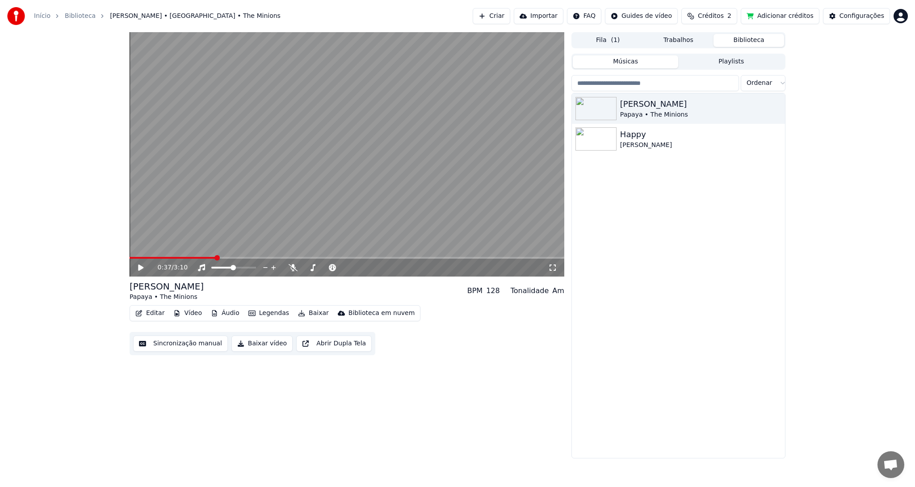
click at [153, 313] on button "Editar" at bounding box center [150, 313] width 36 height 13
click at [152, 311] on button "Editar" at bounding box center [150, 313] width 36 height 13
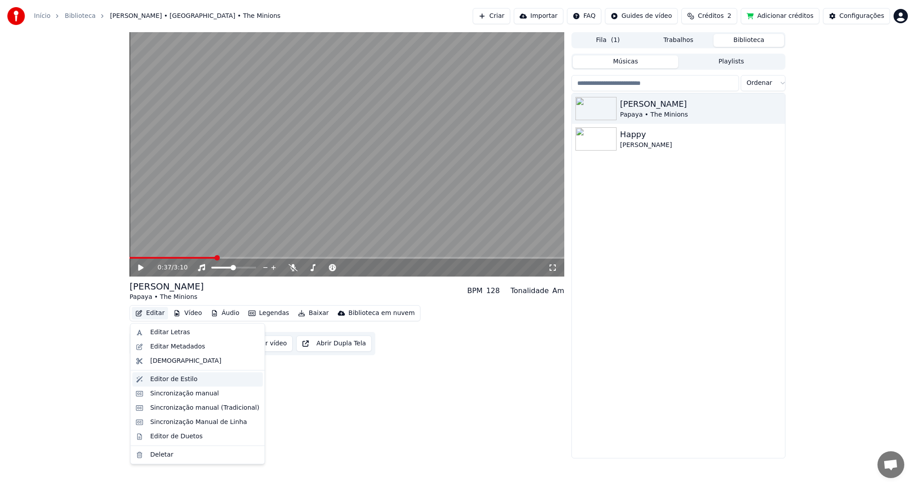
click at [157, 376] on div "Editor de Estilo" at bounding box center [173, 379] width 47 height 9
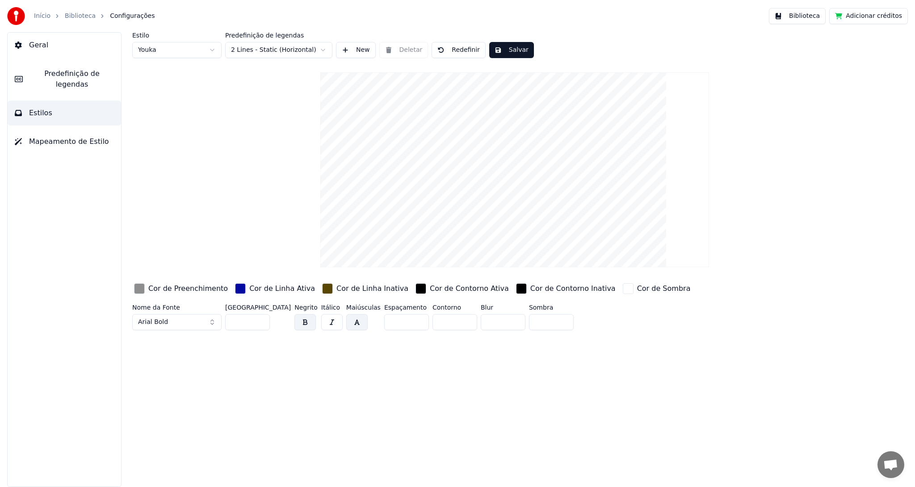
drag, startPoint x: 427, startPoint y: 320, endPoint x: 416, endPoint y: 324, distance: 11.3
click at [432, 324] on input "*" at bounding box center [454, 322] width 45 height 16
type input "*"
click at [389, 318] on input "*" at bounding box center [406, 322] width 45 height 16
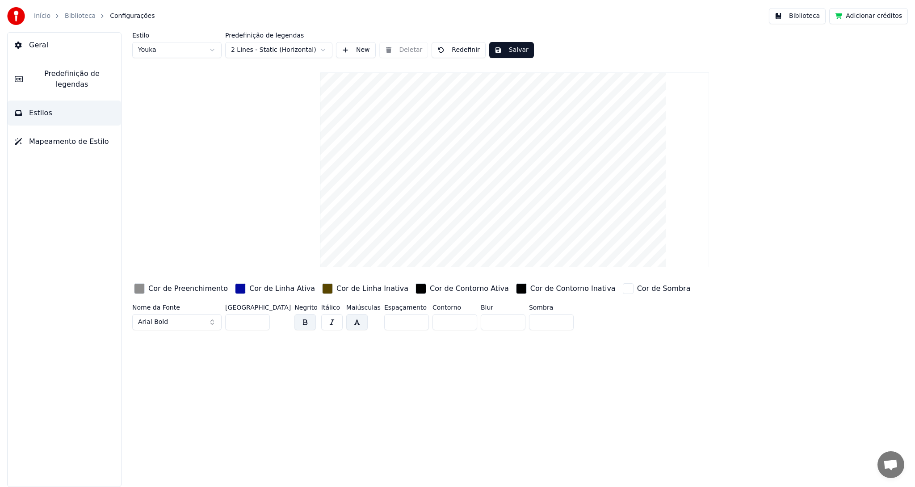
click at [239, 50] on html "Início Biblioteca Configurações Biblioteca Adicionar créditos Geral Predefiniçã…" at bounding box center [457, 243] width 915 height 487
click at [274, 48] on html "Início Biblioteca Configurações Biblioteca Adicionar créditos Geral Predefiniçã…" at bounding box center [457, 243] width 915 height 487
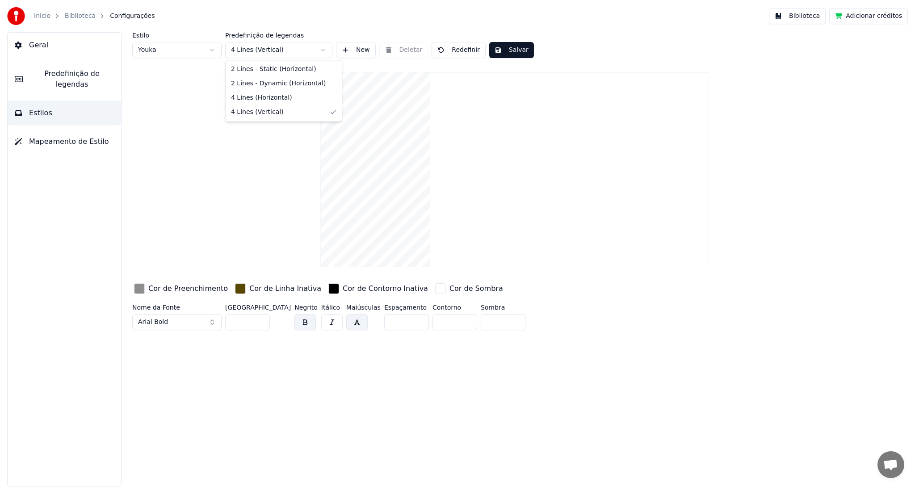
click at [276, 51] on html "Início Biblioteca Configurações Biblioteca Adicionar créditos Geral Predefiniçã…" at bounding box center [457, 243] width 915 height 487
click at [264, 55] on html "Início Biblioteca Configurações Biblioteca Adicionar créditos Geral Predefiniçã…" at bounding box center [457, 243] width 915 height 487
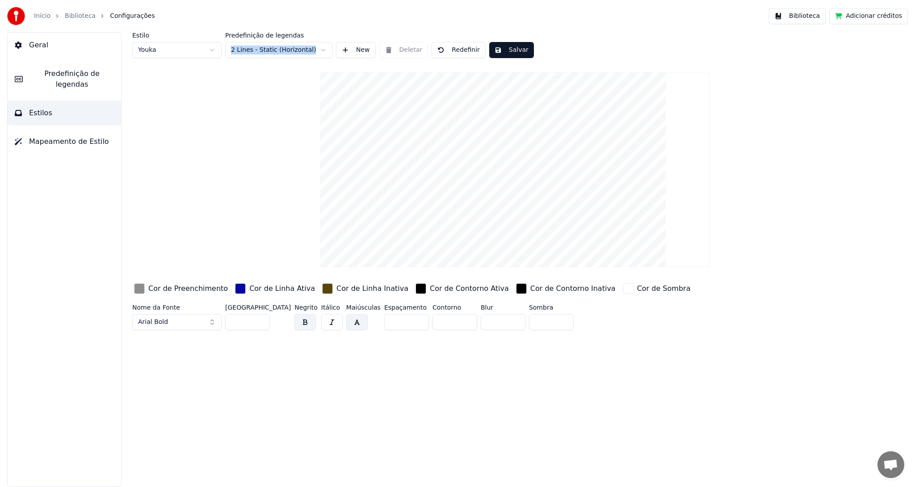
click at [504, 49] on button "Salvar" at bounding box center [511, 50] width 45 height 16
click at [814, 16] on button "Biblioteca" at bounding box center [797, 16] width 57 height 16
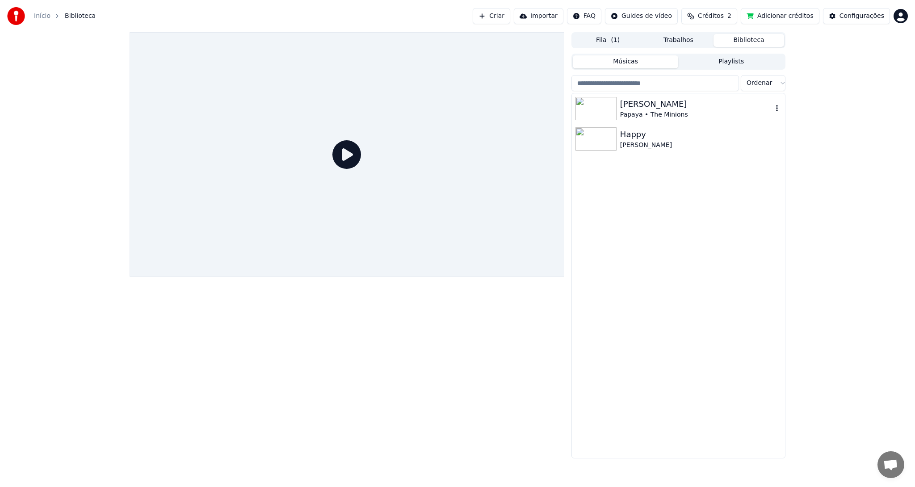
click at [649, 107] on div "[PERSON_NAME]" at bounding box center [696, 104] width 152 height 13
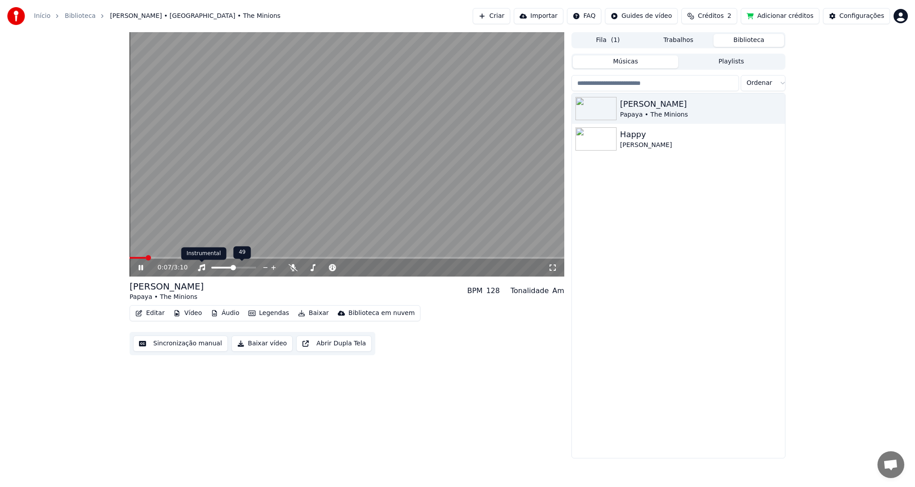
click at [203, 270] on icon at bounding box center [201, 267] width 7 height 7
drag, startPoint x: 177, startPoint y: 256, endPoint x: 184, endPoint y: 257, distance: 6.8
click at [178, 257] on div "0:17 / 3:10" at bounding box center [347, 154] width 435 height 244
click at [187, 257] on span at bounding box center [347, 258] width 435 height 2
click at [188, 257] on span at bounding box center [188, 257] width 5 height 5
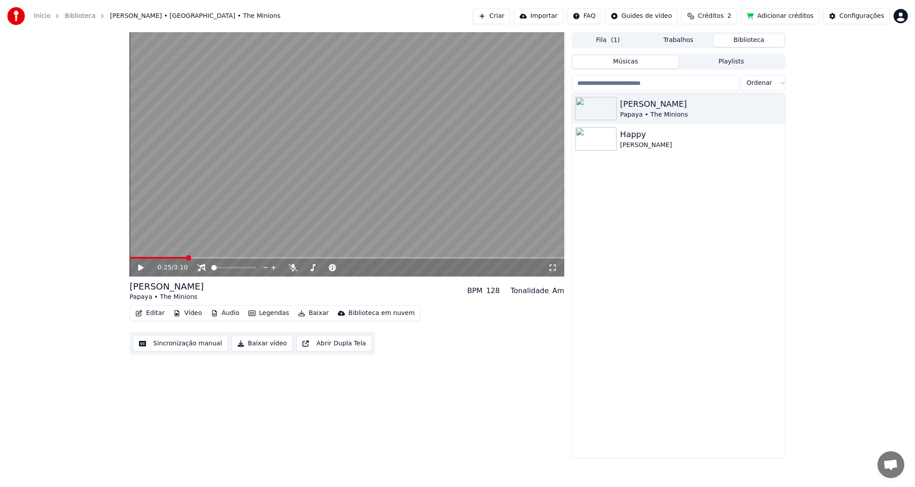
click at [207, 255] on video at bounding box center [347, 154] width 435 height 244
drag, startPoint x: 207, startPoint y: 255, endPoint x: 219, endPoint y: 264, distance: 15.3
click at [207, 255] on video at bounding box center [347, 154] width 435 height 244
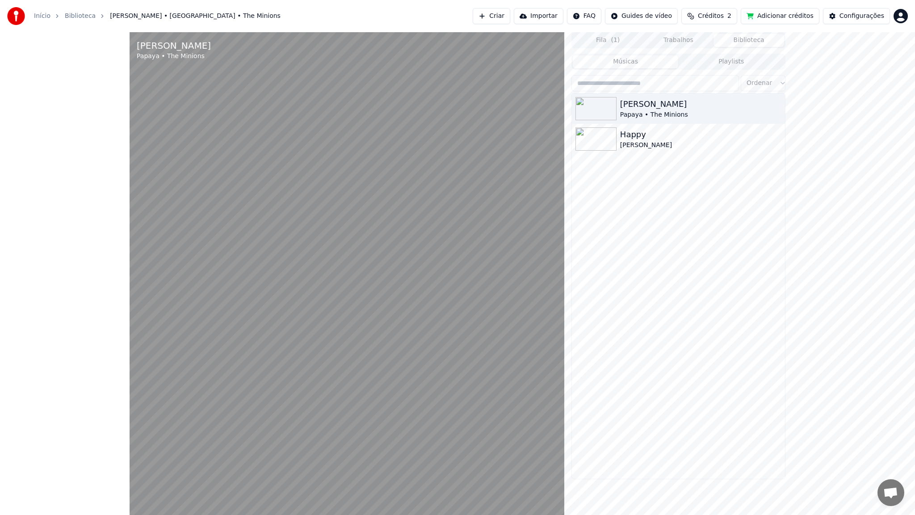
click at [193, 487] on video at bounding box center [347, 289] width 435 height 515
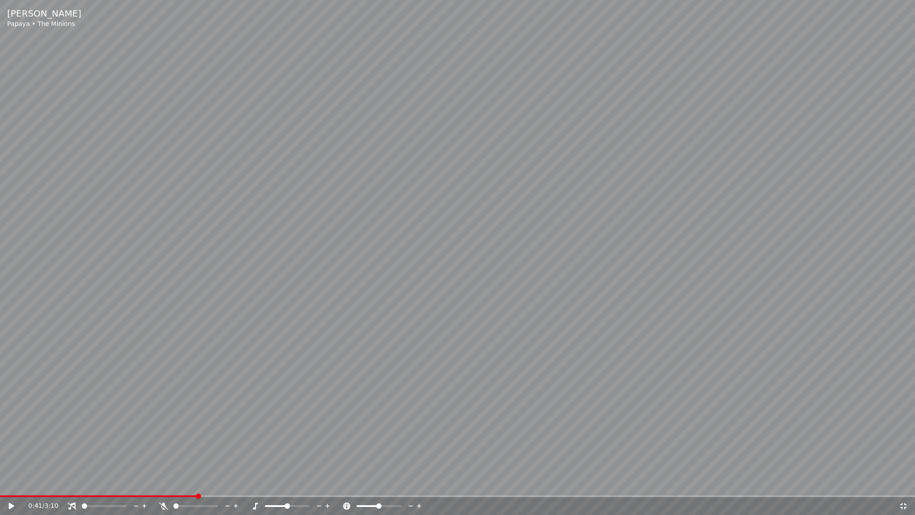
click at [197, 487] on span at bounding box center [457, 496] width 915 height 2
click at [101, 487] on video at bounding box center [457, 257] width 915 height 515
click at [98, 487] on span at bounding box center [99, 496] width 198 height 2
click at [76, 487] on span at bounding box center [51, 496] width 103 height 2
click at [776, 122] on video at bounding box center [457, 257] width 915 height 515
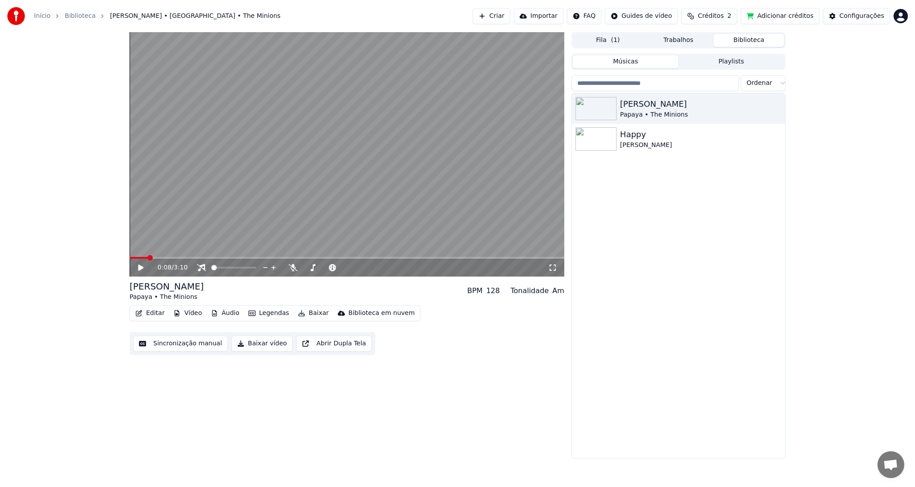
click at [147, 260] on span at bounding box center [149, 257] width 5 height 5
click at [141, 258] on span at bounding box center [139, 258] width 18 height 2
click at [147, 258] on span at bounding box center [149, 257] width 5 height 5
click at [137, 269] on icon at bounding box center [147, 267] width 21 height 7
click at [202, 269] on icon at bounding box center [201, 267] width 9 height 7
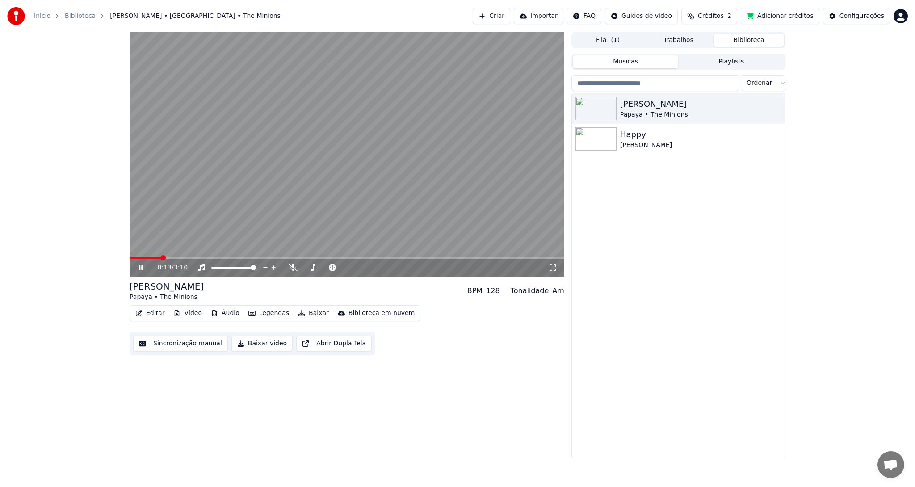
click at [142, 264] on icon at bounding box center [147, 267] width 21 height 7
click at [227, 312] on button "Áudio" at bounding box center [225, 313] width 36 height 13
click at [185, 394] on div "0:13 / 3:10 [PERSON_NAME] • The Minions BPM 128 Tonalidade Am Editar Vídeo Áudi…" at bounding box center [347, 245] width 435 height 426
click at [187, 313] on button "Vídeo" at bounding box center [188, 313] width 36 height 13
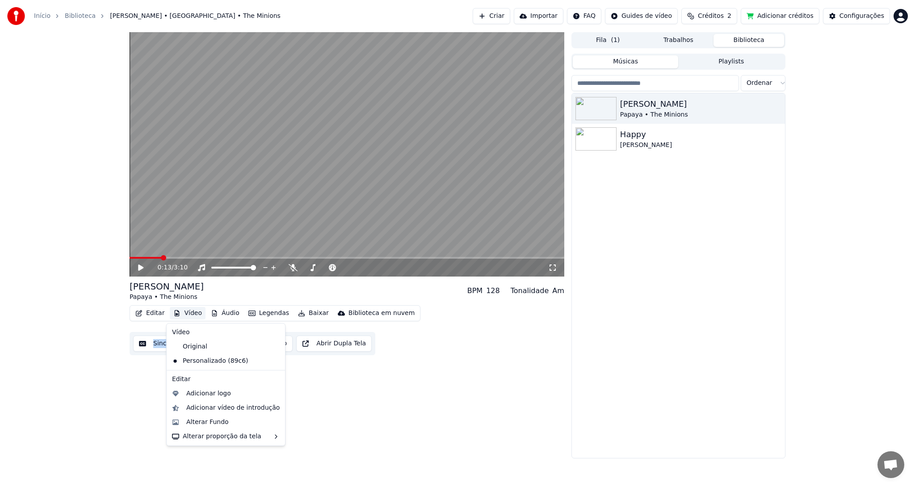
click at [187, 313] on button "Vídeo" at bounding box center [188, 313] width 36 height 13
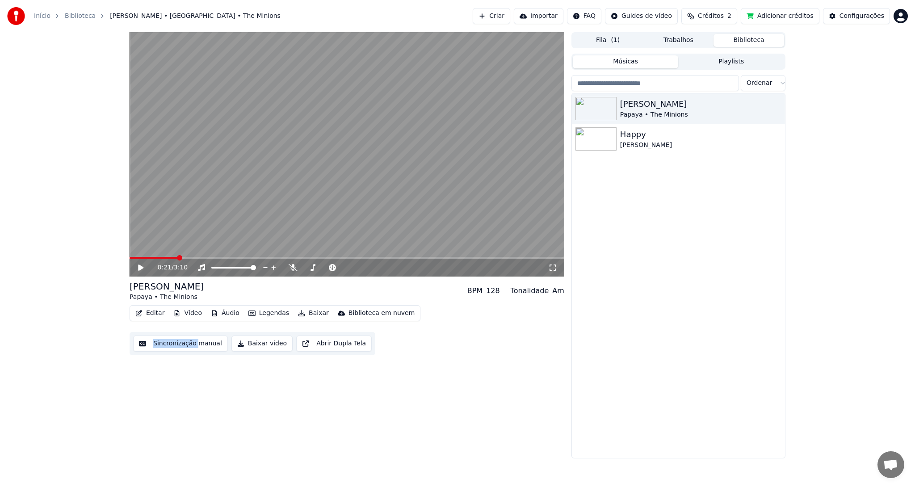
click at [177, 257] on span at bounding box center [347, 258] width 435 height 2
click at [193, 259] on span at bounding box center [347, 258] width 435 height 2
click at [193, 259] on span at bounding box center [195, 257] width 5 height 5
click at [211, 257] on span at bounding box center [347, 258] width 435 height 2
click at [211, 257] on span at bounding box center [212, 257] width 5 height 5
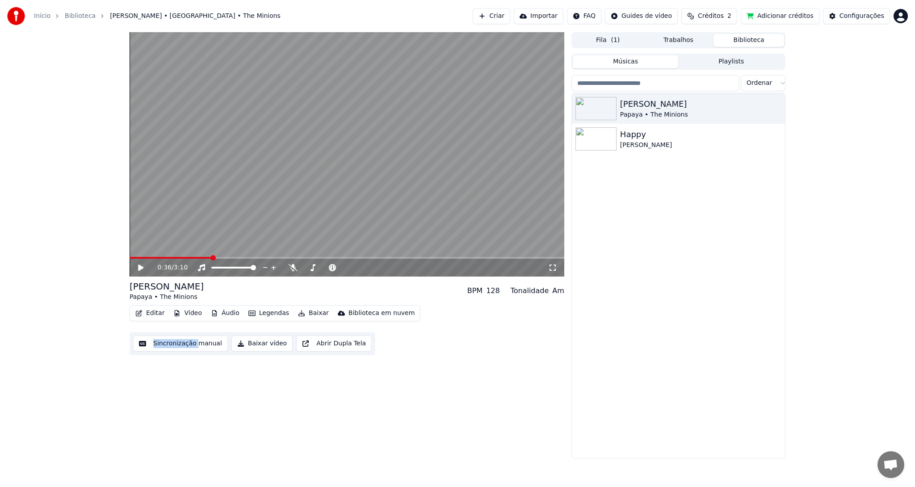
click at [501, 466] on div "Início Biblioteca [PERSON_NAME][GEOGRAPHIC_DATA] • The Minions Criar Importar F…" at bounding box center [457, 243] width 915 height 487
click at [188, 312] on button "Vídeo" at bounding box center [188, 313] width 36 height 13
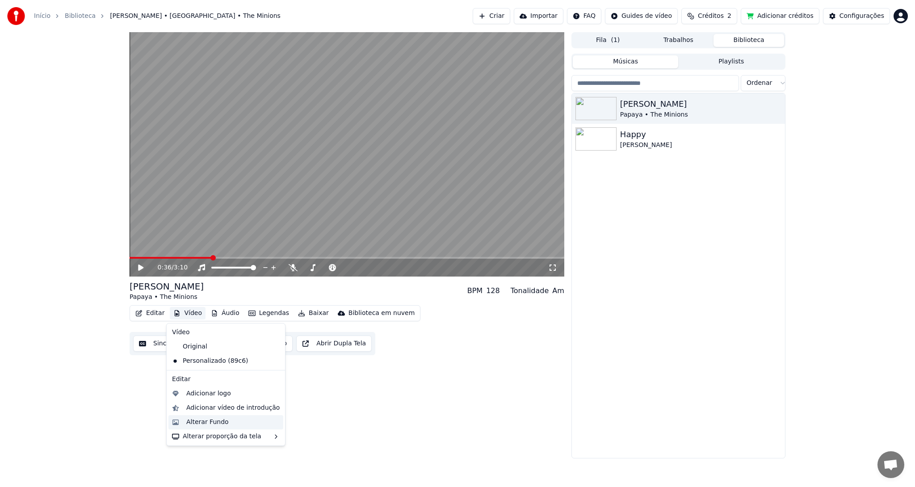
click at [212, 425] on div "Alterar Fundo" at bounding box center [207, 422] width 42 height 9
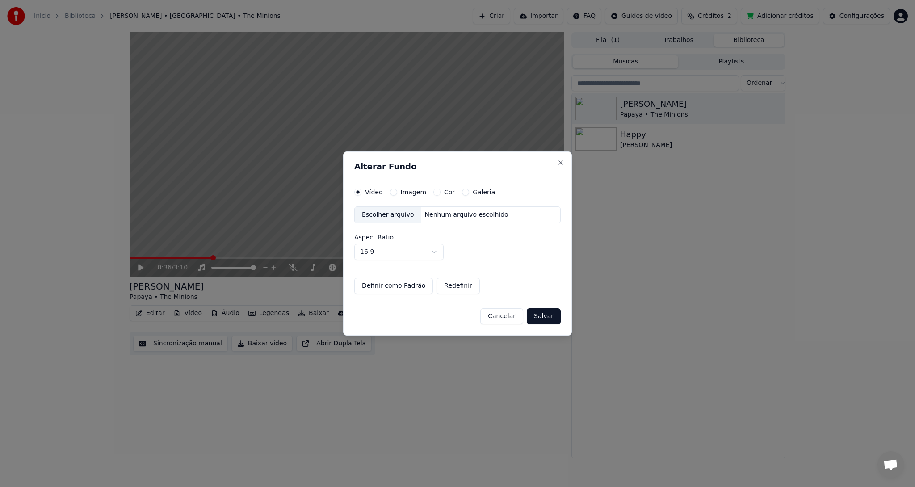
click at [414, 192] on label "Imagem" at bounding box center [413, 192] width 25 height 6
click at [397, 192] on button "Imagem" at bounding box center [393, 192] width 7 height 7
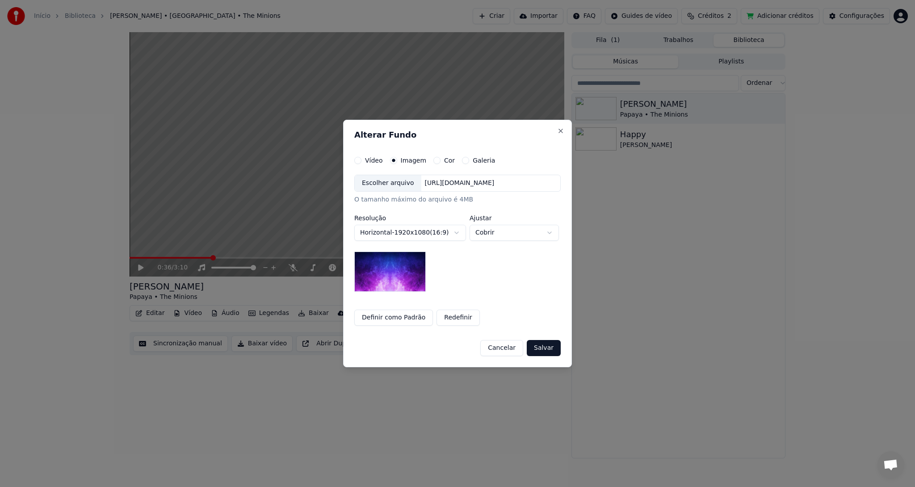
click at [440, 188] on div "Escolher arquivo [URL][DOMAIN_NAME]" at bounding box center [457, 183] width 206 height 17
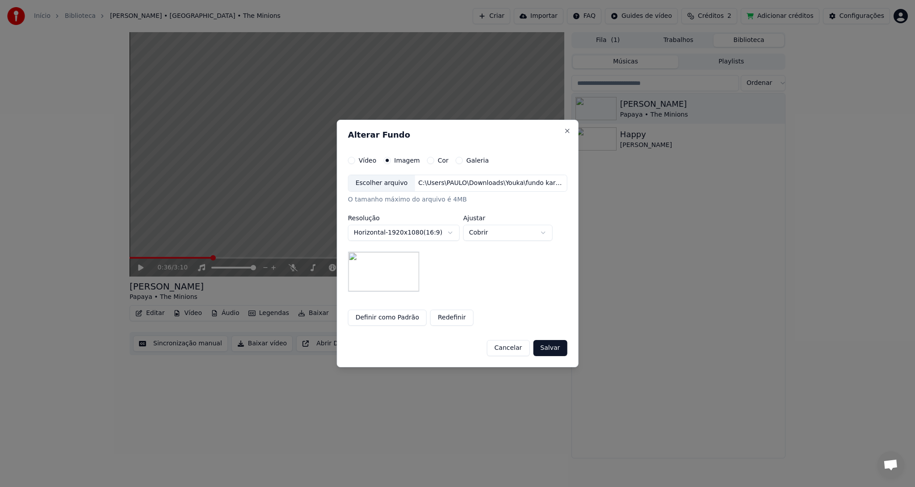
click at [446, 318] on button "Redefinir" at bounding box center [451, 318] width 43 height 16
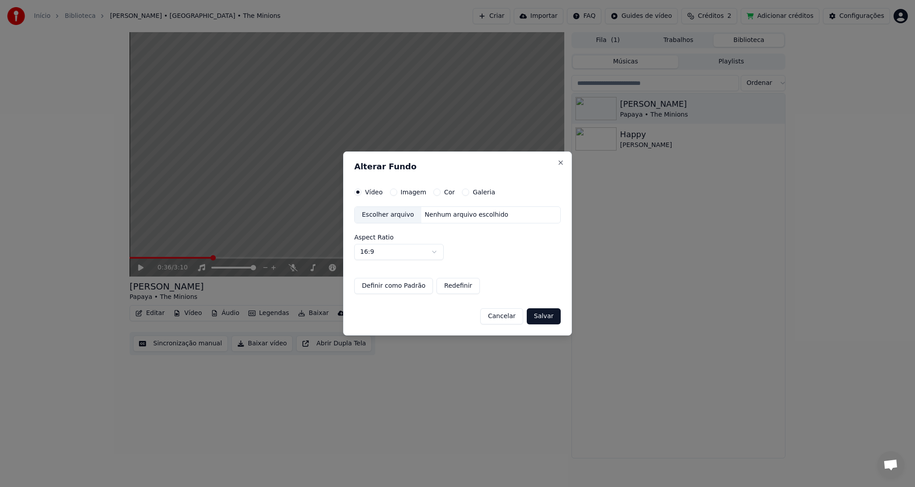
click at [549, 319] on button "Salvar" at bounding box center [544, 316] width 34 height 16
click at [548, 315] on button "Salvar" at bounding box center [544, 316] width 34 height 16
click at [451, 286] on button "Redefinir" at bounding box center [457, 286] width 43 height 16
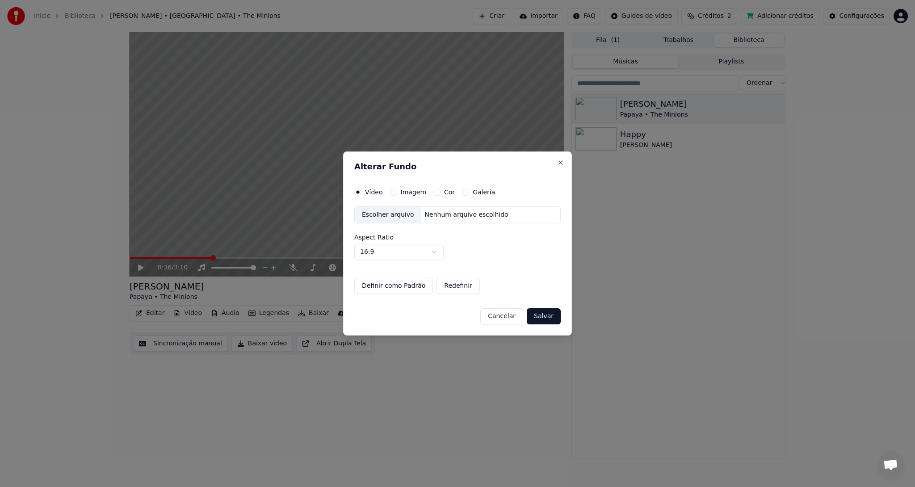
click at [540, 319] on button "Salvar" at bounding box center [544, 316] width 34 height 16
click at [562, 164] on button "Close" at bounding box center [560, 162] width 7 height 7
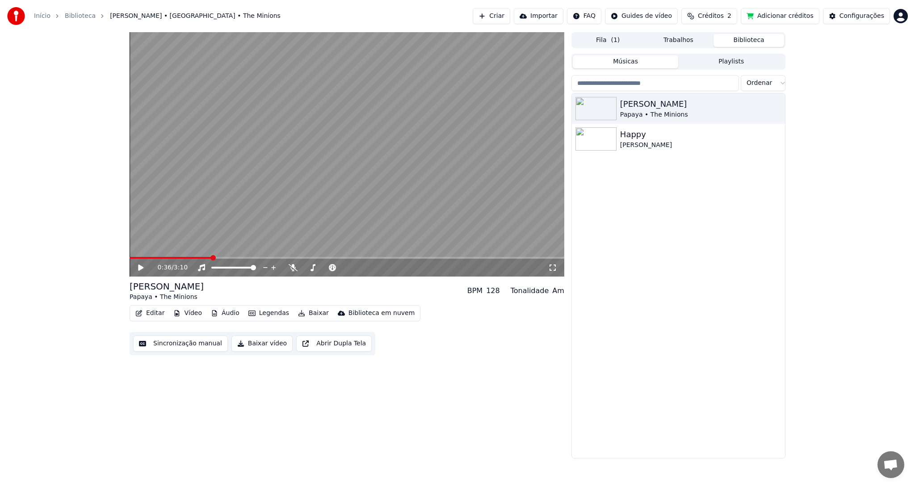
click at [735, 266] on div "[PERSON_NAME] • The Minions Happy [PERSON_NAME]" at bounding box center [678, 275] width 213 height 365
click at [654, 105] on div "[PERSON_NAME]" at bounding box center [696, 104] width 152 height 13
click at [650, 107] on div "[PERSON_NAME]" at bounding box center [696, 104] width 152 height 13
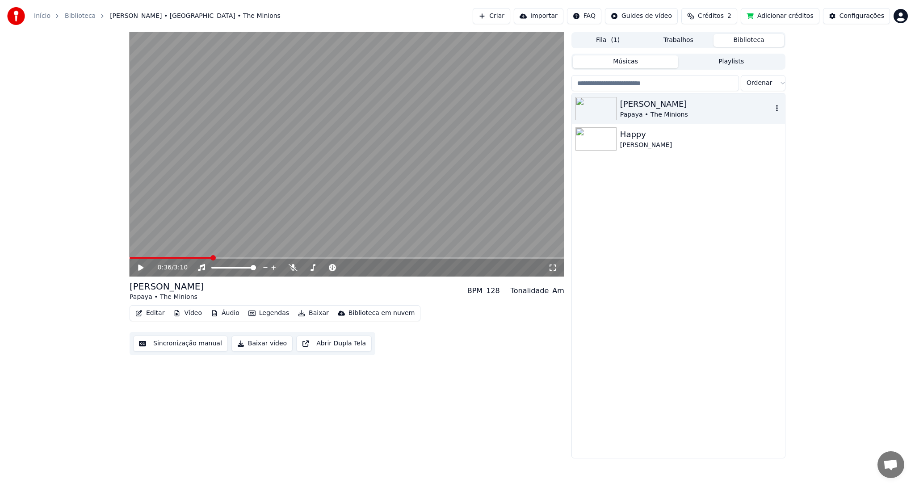
click at [650, 107] on div "[PERSON_NAME]" at bounding box center [696, 104] width 152 height 13
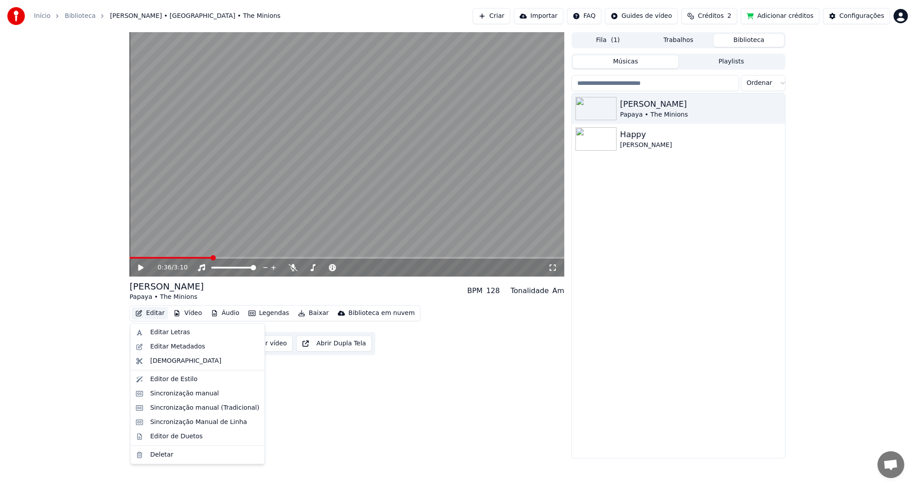
click at [152, 315] on button "Editar" at bounding box center [150, 313] width 36 height 13
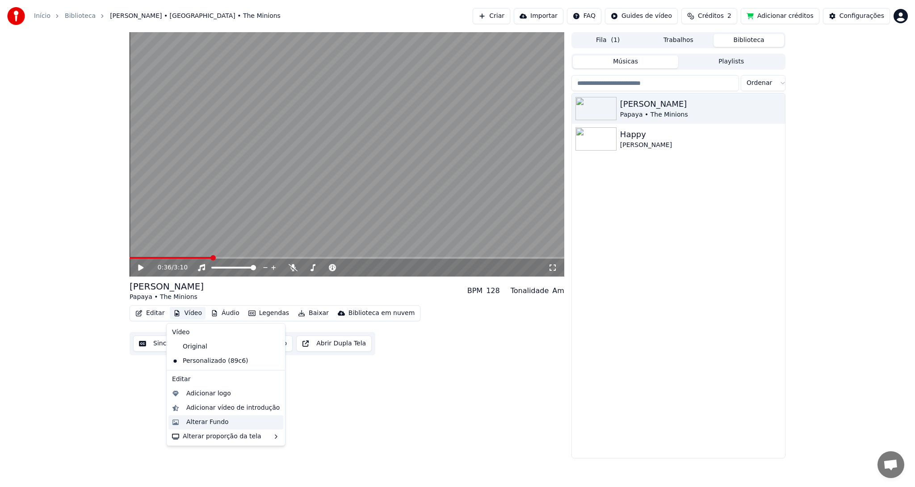
click at [214, 423] on div "Alterar Fundo" at bounding box center [207, 422] width 42 height 9
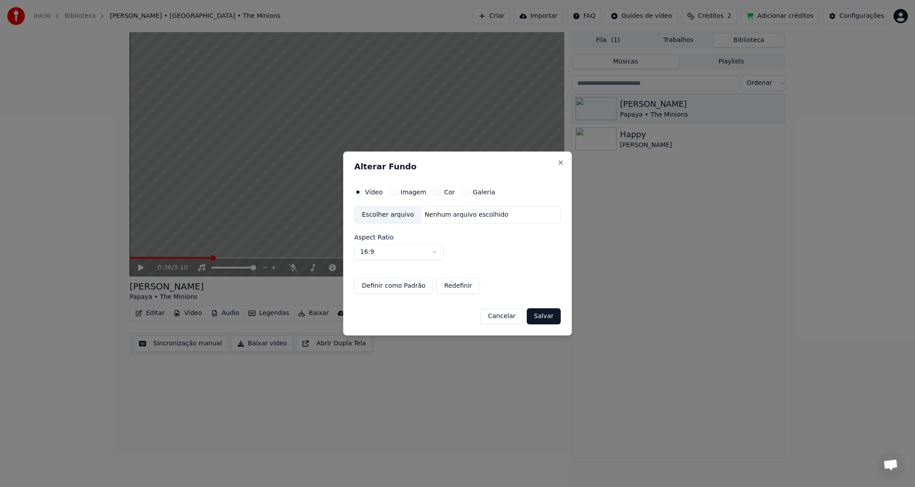
click at [413, 193] on label "Imagem" at bounding box center [413, 192] width 25 height 6
click at [397, 193] on button "Imagem" at bounding box center [393, 192] width 7 height 7
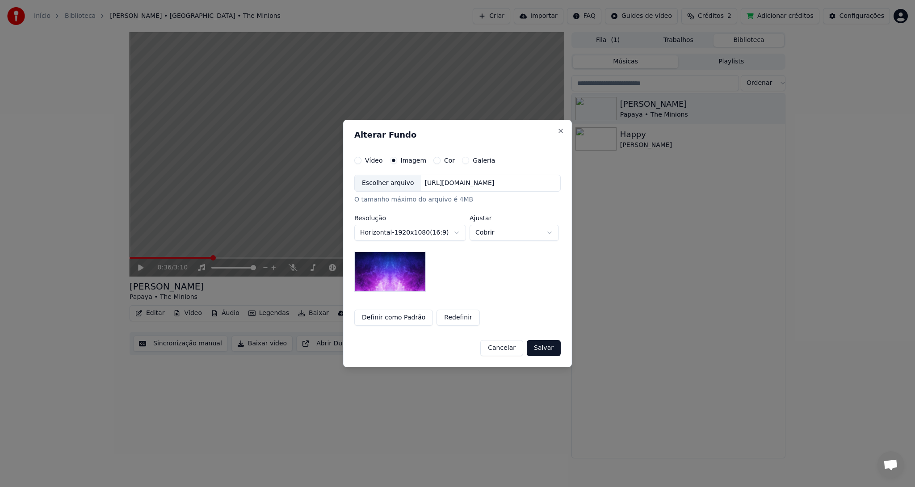
click at [450, 182] on div "[URL][DOMAIN_NAME]" at bounding box center [459, 183] width 77 height 9
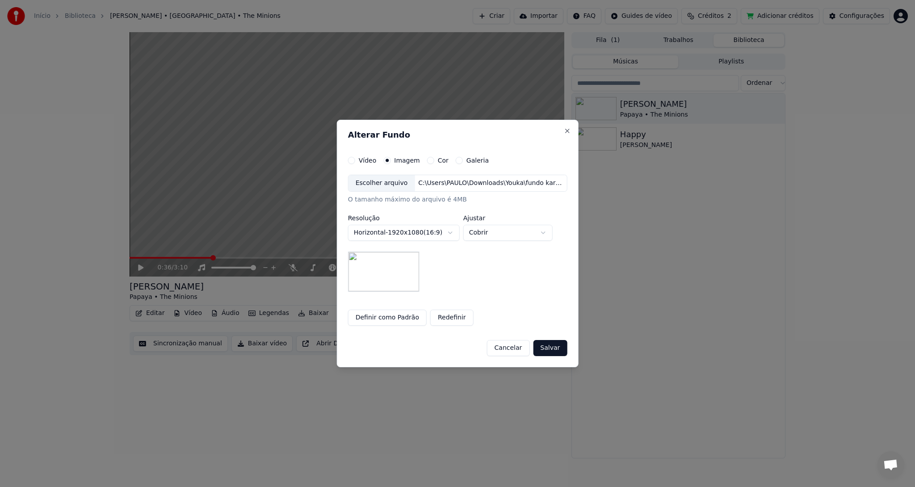
click at [404, 316] on button "Definir como Padrão" at bounding box center [387, 318] width 79 height 16
click at [547, 346] on button "Salvar" at bounding box center [550, 348] width 34 height 16
click at [547, 346] on div "Cancelar Salvar" at bounding box center [457, 344] width 219 height 23
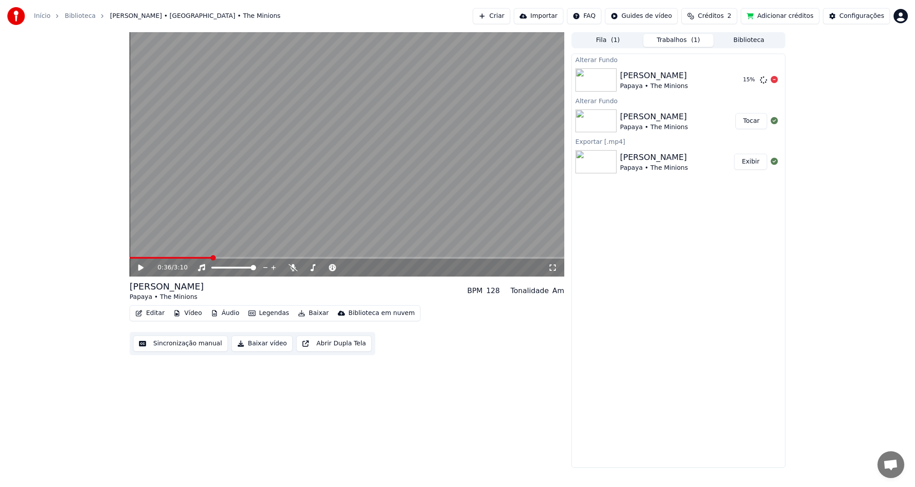
click at [668, 80] on div "[PERSON_NAME]" at bounding box center [654, 75] width 68 height 13
click at [667, 80] on div "[PERSON_NAME]" at bounding box center [654, 75] width 68 height 13
click at [648, 76] on div "[PERSON_NAME]" at bounding box center [654, 75] width 68 height 13
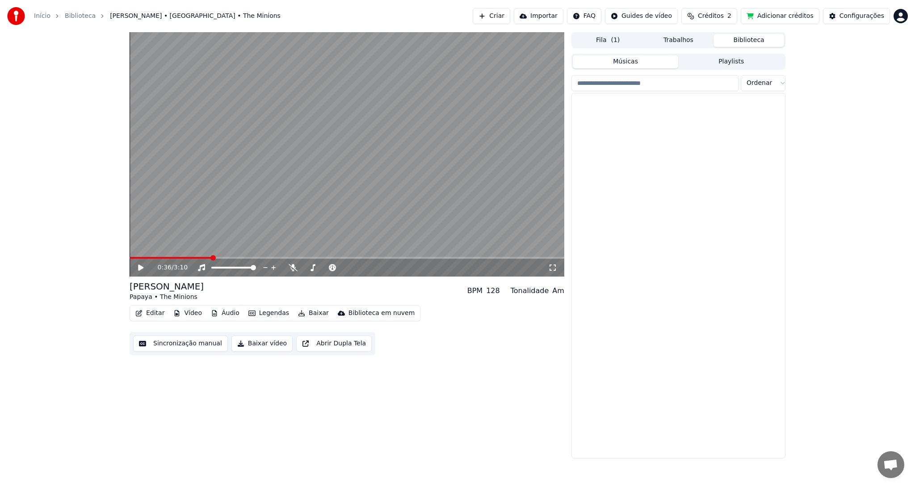
click at [739, 38] on button "Biblioteca" at bounding box center [748, 40] width 71 height 13
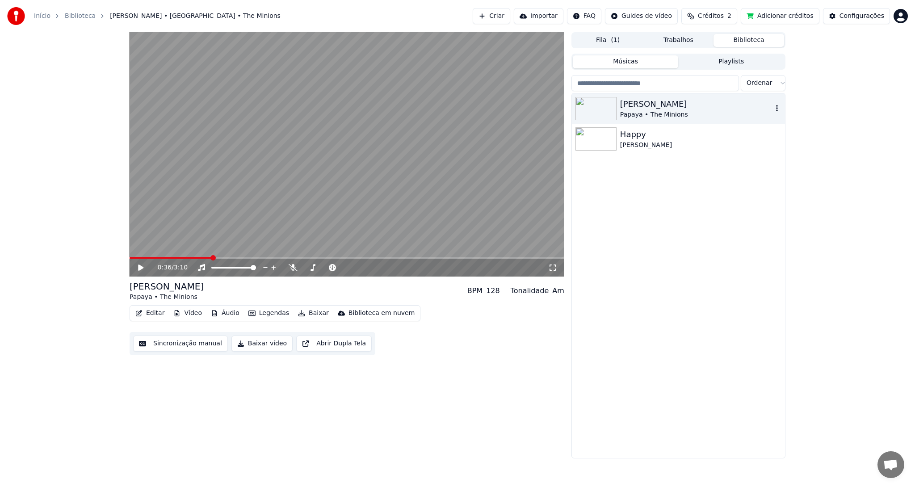
click at [670, 103] on div "[PERSON_NAME]" at bounding box center [696, 104] width 152 height 13
click at [650, 107] on div "[PERSON_NAME]" at bounding box center [696, 104] width 152 height 13
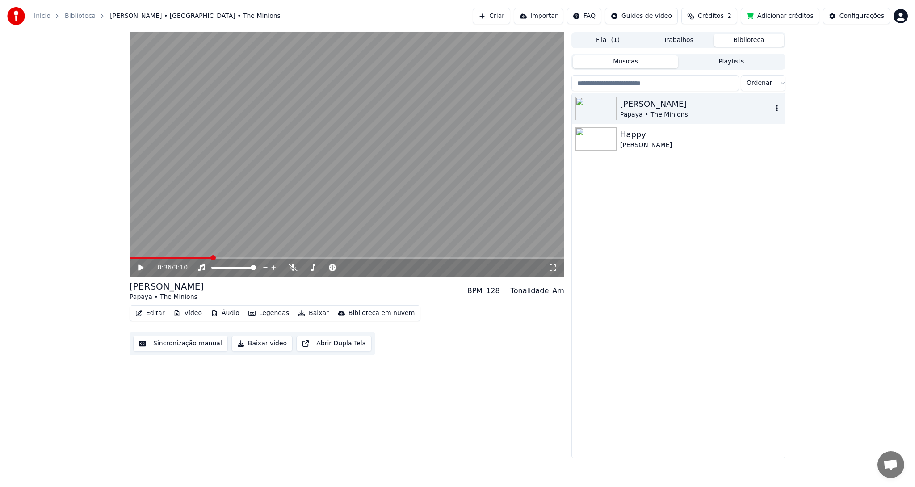
click at [650, 107] on div "[PERSON_NAME]" at bounding box center [696, 104] width 152 height 13
click at [675, 42] on button "Trabalhos" at bounding box center [678, 40] width 71 height 13
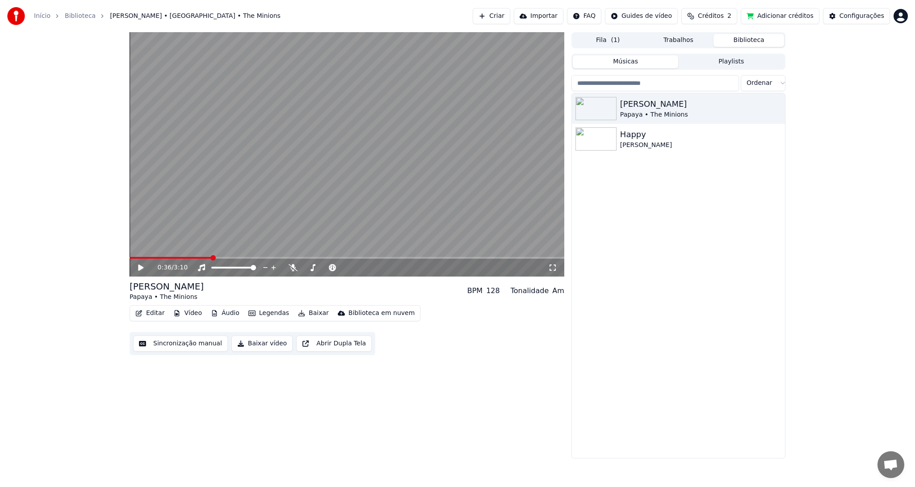
click at [675, 42] on button "Trabalhos" at bounding box center [678, 40] width 71 height 13
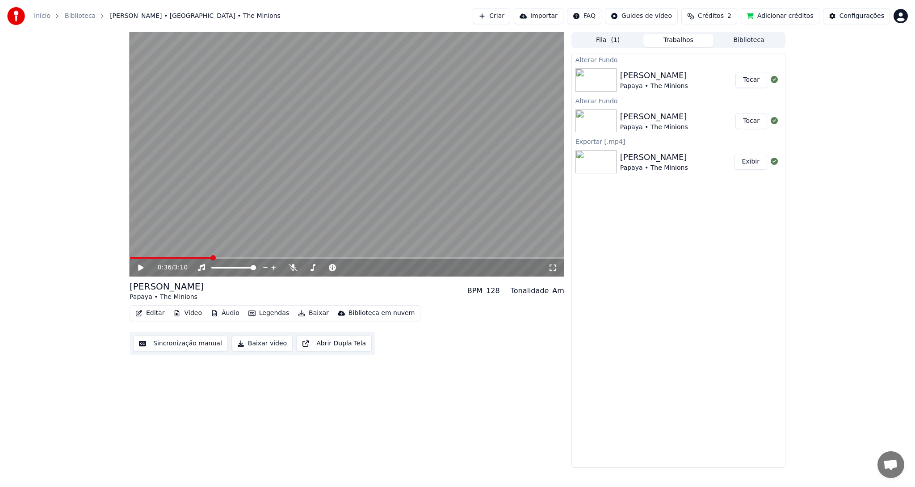
click at [657, 82] on div "Papaya • The Minions" at bounding box center [654, 86] width 68 height 9
click at [642, 80] on div "[PERSON_NAME]" at bounding box center [654, 75] width 68 height 13
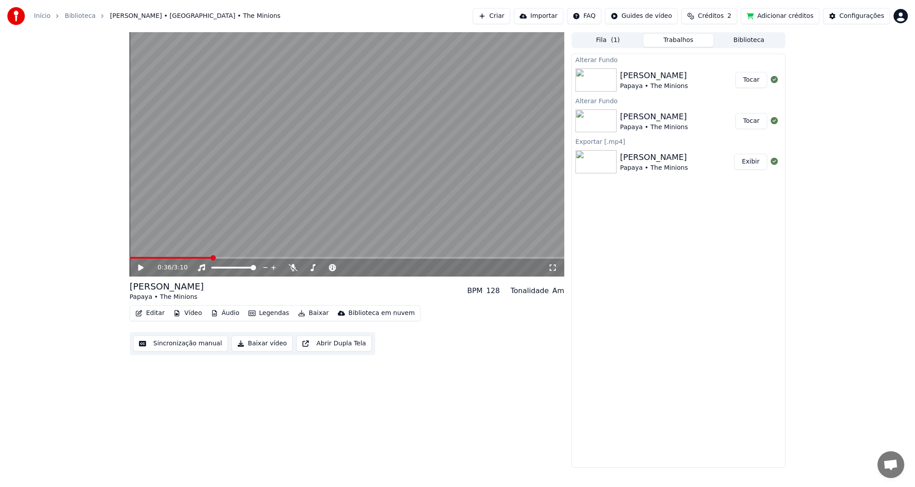
click at [667, 82] on div "Papaya • The Minions" at bounding box center [654, 86] width 68 height 9
click at [659, 125] on div "Papaya • The Minions" at bounding box center [654, 127] width 68 height 9
click at [650, 167] on div "Papaya • The Minions" at bounding box center [654, 168] width 68 height 9
click at [644, 160] on div "[PERSON_NAME]" at bounding box center [654, 157] width 68 height 13
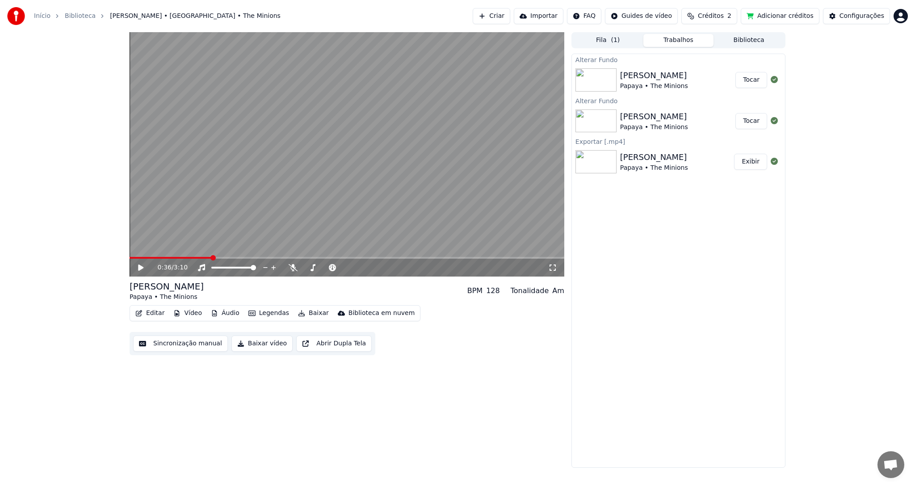
click at [644, 160] on div "[PERSON_NAME]" at bounding box center [654, 157] width 68 height 13
click at [748, 161] on button "Exibir" at bounding box center [750, 162] width 33 height 16
click at [659, 80] on div "[PERSON_NAME]" at bounding box center [654, 75] width 68 height 13
click at [752, 79] on button "Tocar" at bounding box center [751, 80] width 32 height 16
click at [142, 266] on icon at bounding box center [140, 267] width 4 height 5
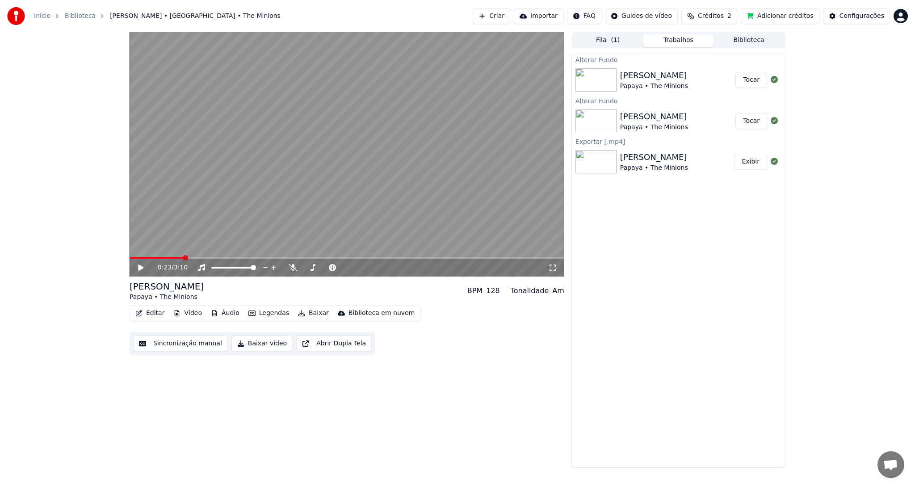
click at [193, 257] on span at bounding box center [347, 258] width 435 height 2
click at [200, 258] on span at bounding box center [347, 258] width 435 height 2
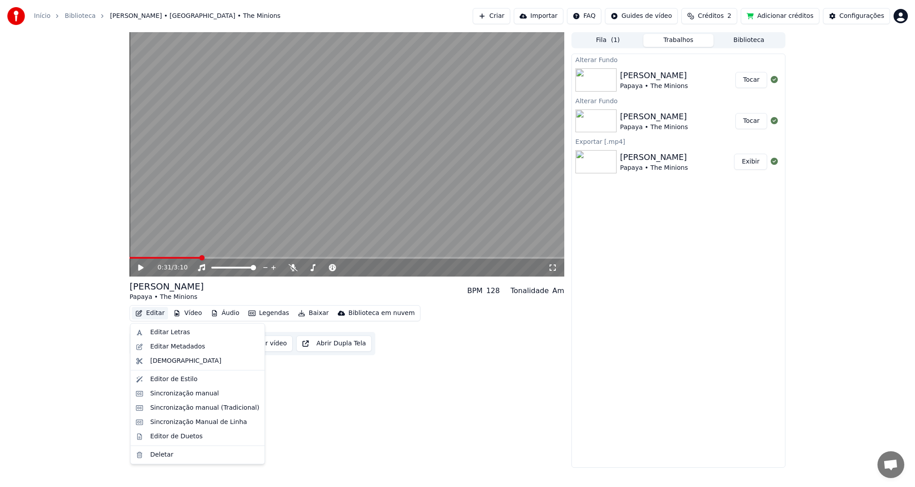
click at [155, 313] on button "Editar" at bounding box center [150, 313] width 36 height 13
click at [168, 381] on div "Editor de Estilo" at bounding box center [173, 379] width 47 height 9
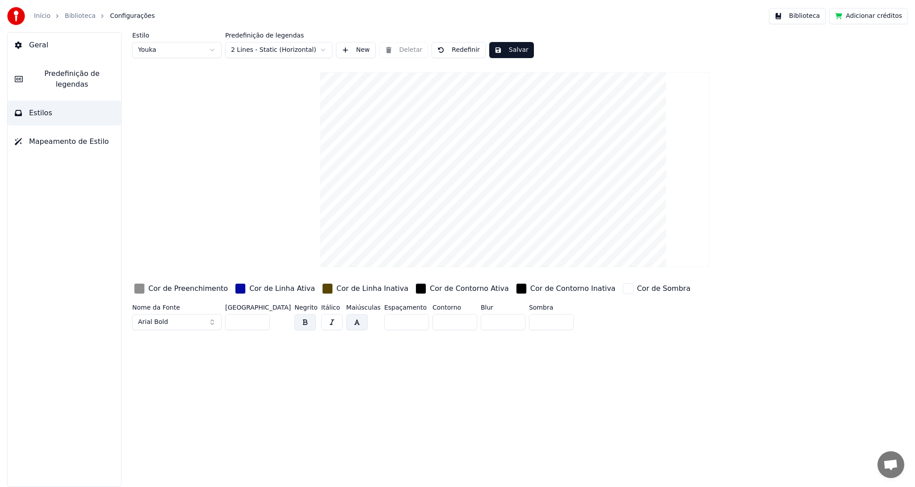
click at [140, 289] on div "button" at bounding box center [139, 288] width 11 height 11
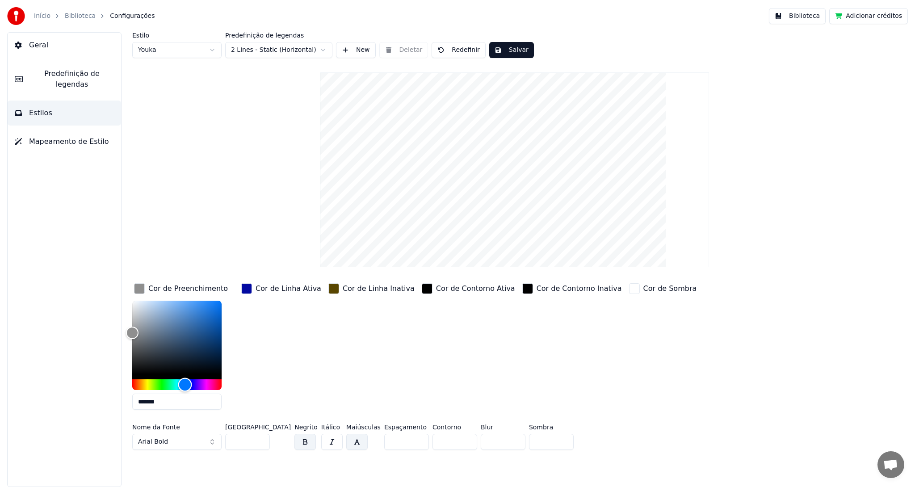
click at [185, 383] on div "Hue" at bounding box center [176, 384] width 89 height 11
drag, startPoint x: 215, startPoint y: 335, endPoint x: 239, endPoint y: 352, distance: 29.8
click at [239, 352] on div "Cor de Preenchimento ******* Cor de Linha Ativa Cor de Linha Inativa Cor de Con…" at bounding box center [452, 348] width 641 height 135
drag, startPoint x: 221, startPoint y: 348, endPoint x: 226, endPoint y: 328, distance: 19.8
click at [226, 328] on div "Color" at bounding box center [222, 329] width 14 height 14
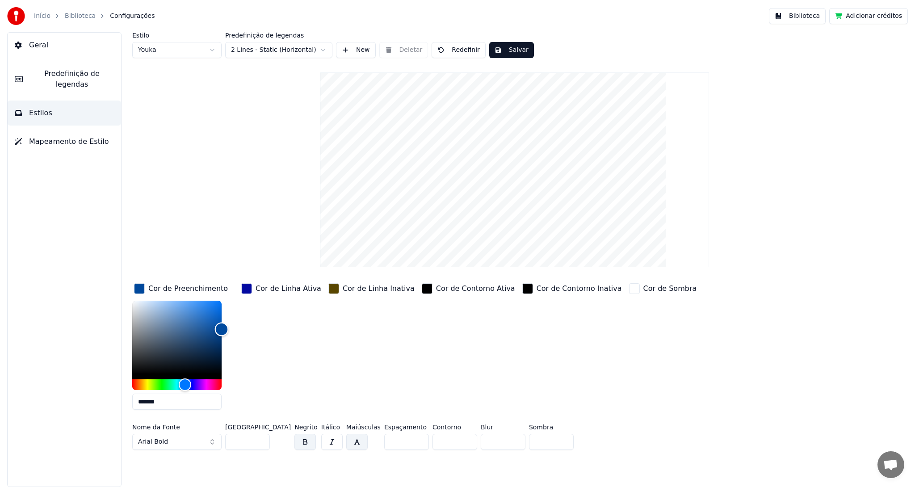
type input "*******"
click at [224, 336] on div "Color" at bounding box center [222, 337] width 14 height 14
click at [499, 50] on button "Salvar" at bounding box center [511, 50] width 45 height 16
click at [512, 50] on button "Concluído" at bounding box center [517, 50] width 56 height 16
click at [512, 50] on button "Salvar" at bounding box center [511, 50] width 45 height 16
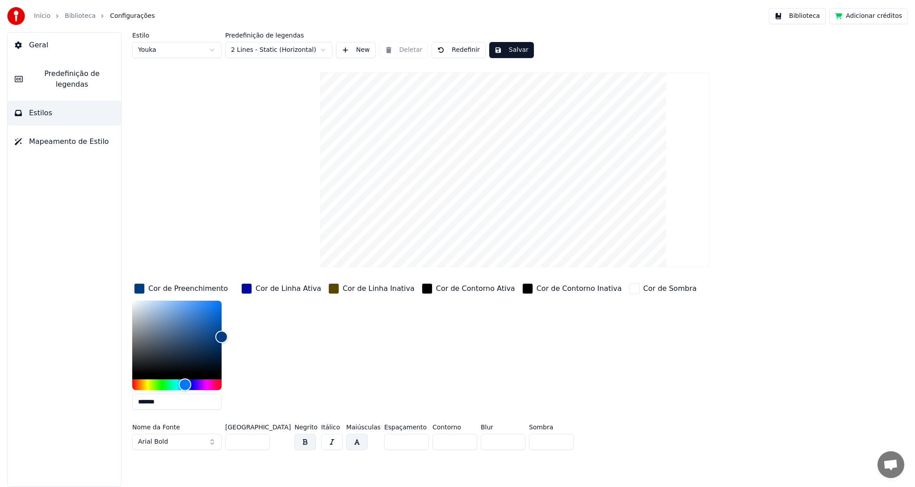
click at [512, 50] on button "Salvar" at bounding box center [511, 50] width 45 height 16
click at [810, 12] on button "Biblioteca" at bounding box center [797, 16] width 57 height 16
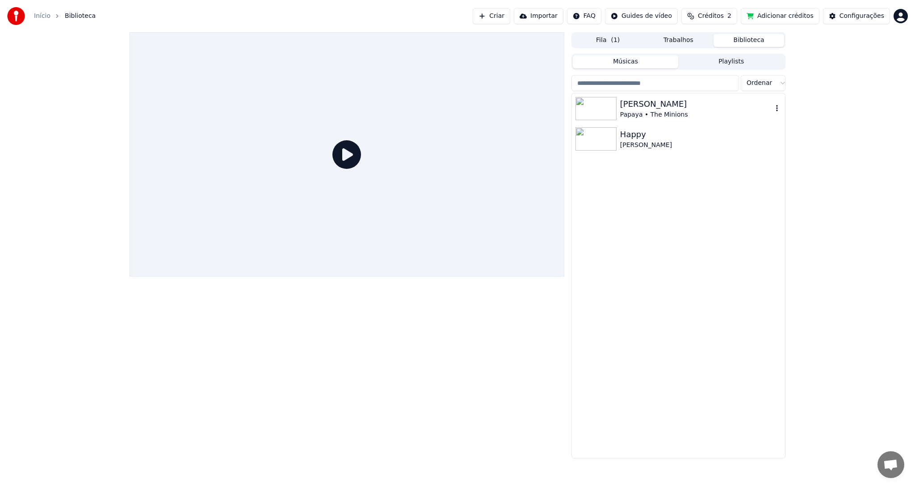
click at [650, 105] on div "[PERSON_NAME]" at bounding box center [696, 104] width 152 height 13
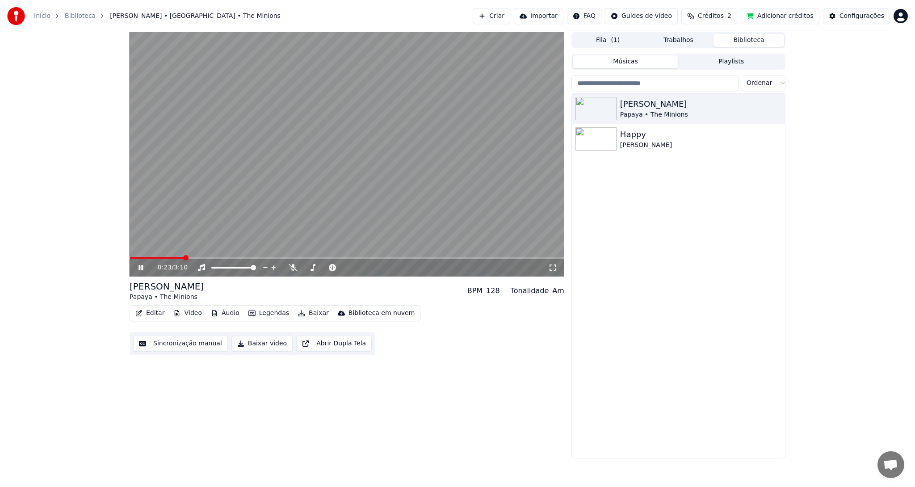
click at [191, 315] on button "Vídeo" at bounding box center [188, 313] width 36 height 13
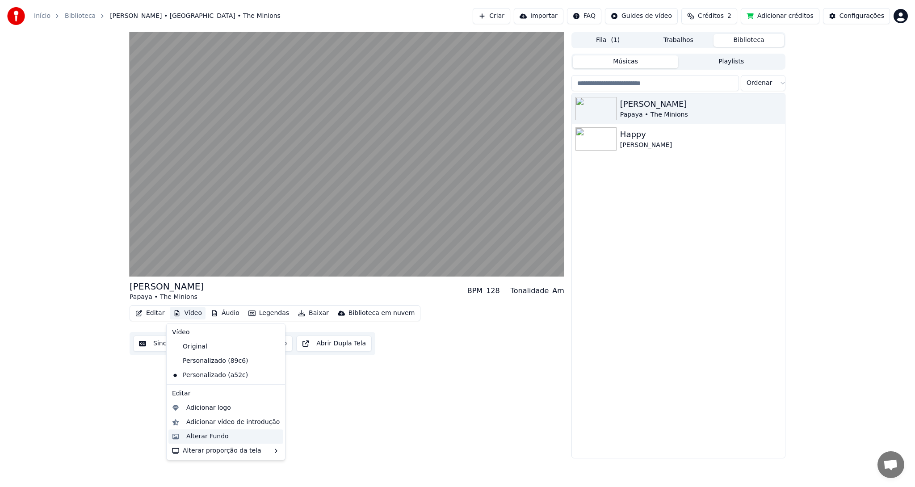
click at [206, 437] on div "Alterar Fundo" at bounding box center [207, 436] width 42 height 9
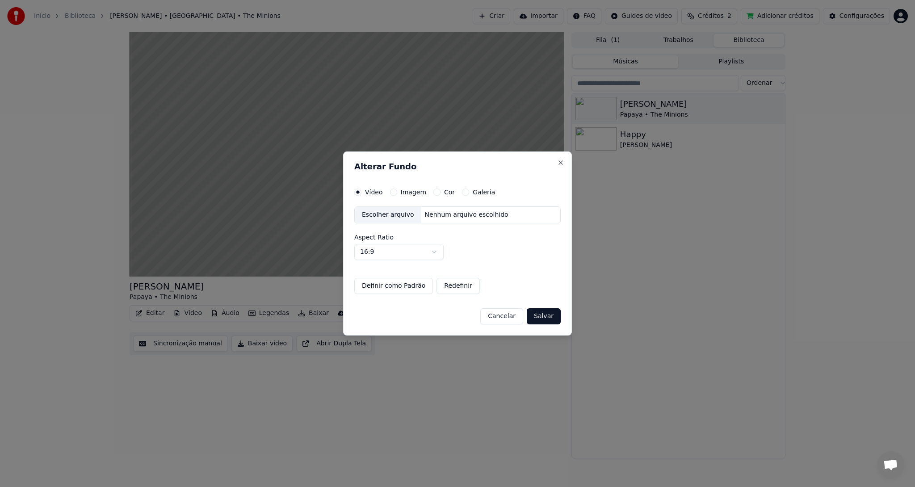
click at [408, 192] on label "Imagem" at bounding box center [413, 192] width 25 height 6
click at [397, 192] on button "Imagem" at bounding box center [393, 192] width 7 height 7
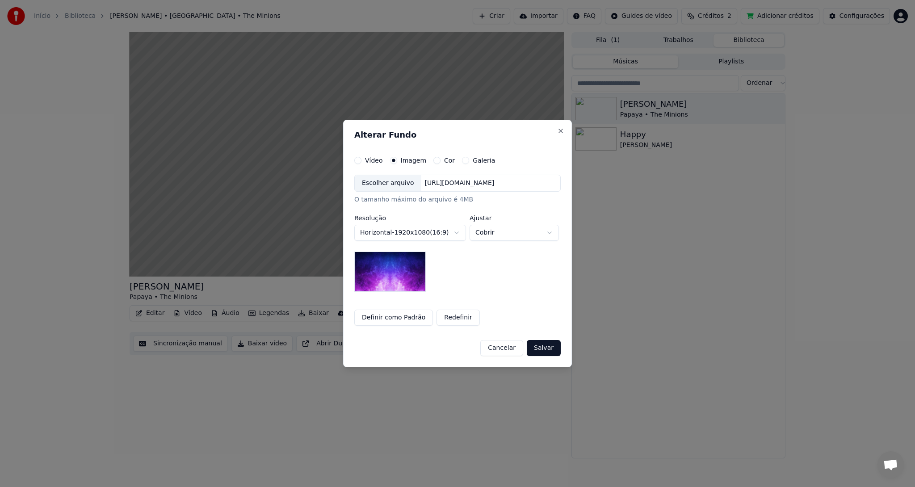
click at [441, 184] on div "[URL][DOMAIN_NAME]" at bounding box center [459, 183] width 77 height 9
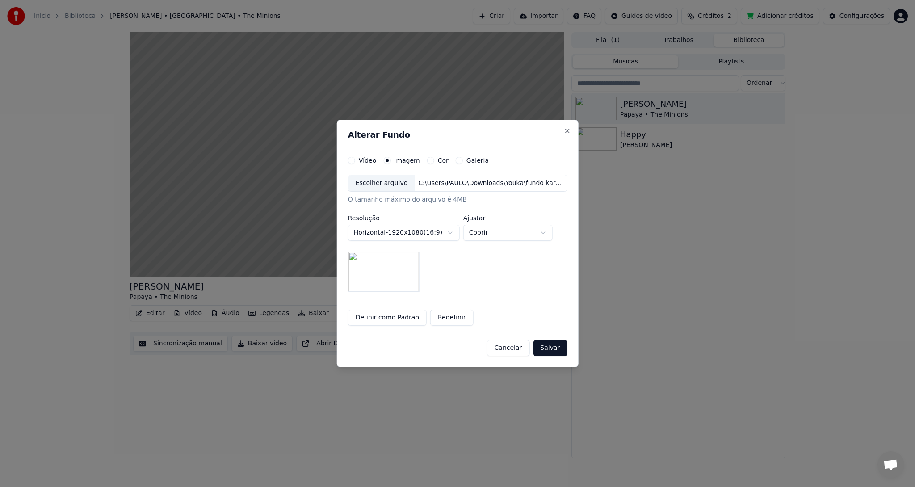
click at [391, 317] on button "Definir como Padrão" at bounding box center [387, 318] width 79 height 16
click at [411, 318] on button "Definir como Padrão" at bounding box center [387, 318] width 79 height 16
click at [393, 317] on button "Definir como Padrão" at bounding box center [387, 318] width 79 height 16
click at [551, 346] on button "Salvar" at bounding box center [550, 348] width 34 height 16
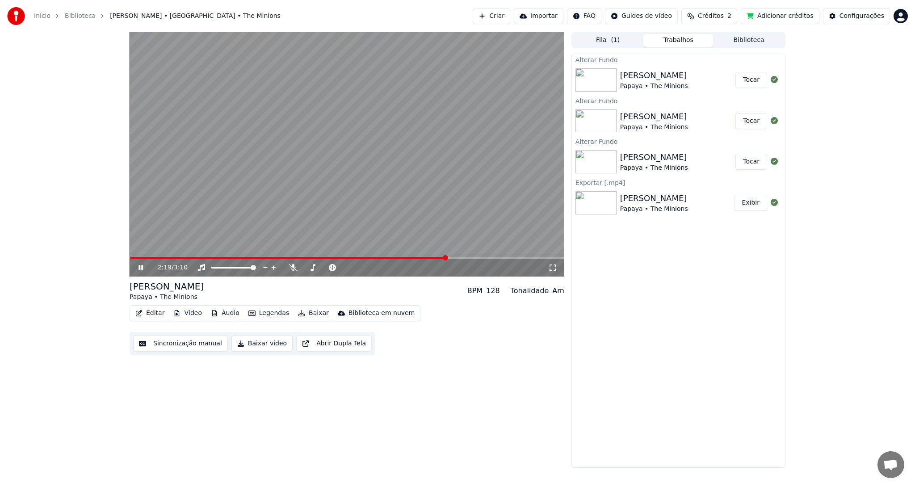
click at [659, 77] on div "[PERSON_NAME]" at bounding box center [654, 75] width 68 height 13
click at [747, 80] on button "Tocar" at bounding box center [751, 80] width 32 height 16
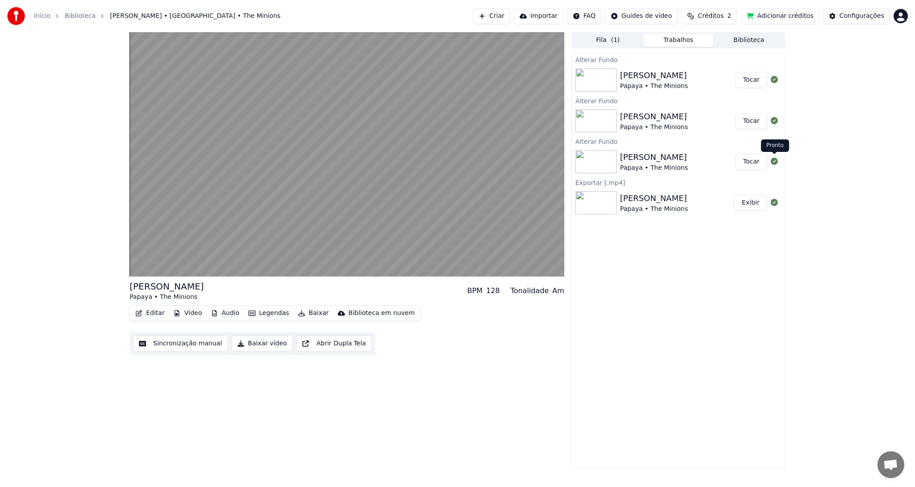
click at [775, 163] on icon at bounding box center [774, 161] width 7 height 7
click at [751, 79] on button "Tocar" at bounding box center [751, 80] width 32 height 16
click at [528, 294] on div "Tonalidade" at bounding box center [530, 290] width 38 height 11
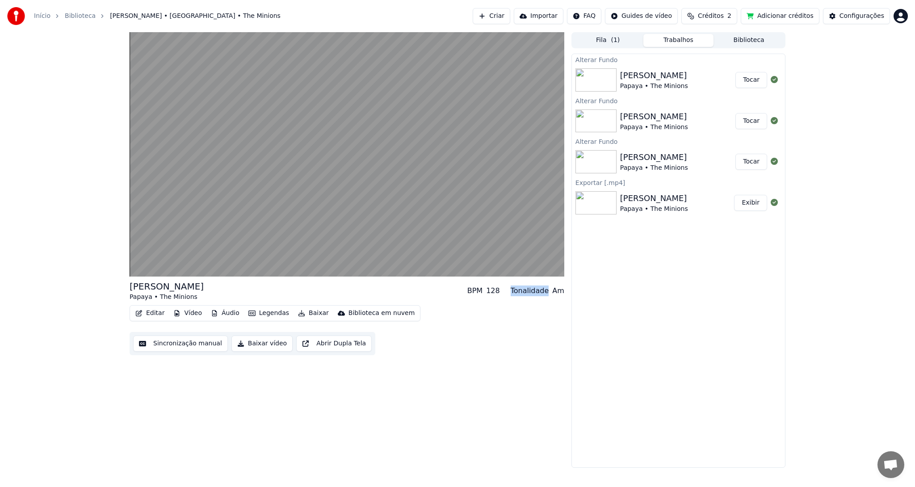
click at [528, 294] on div "Tonalidade" at bounding box center [530, 290] width 38 height 11
click at [558, 293] on div "Am" at bounding box center [558, 290] width 12 height 11
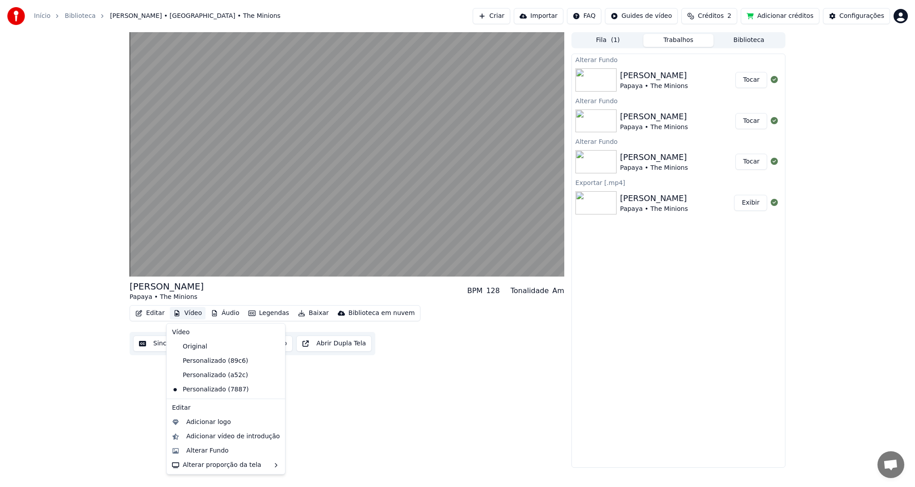
click at [195, 311] on button "Vídeo" at bounding box center [188, 313] width 36 height 13
click at [202, 451] on div "Alterar Fundo" at bounding box center [207, 450] width 42 height 9
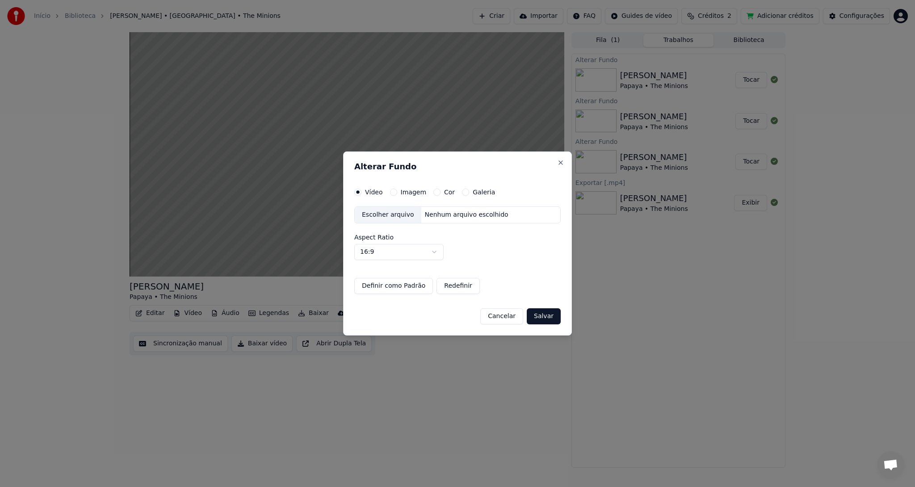
click at [411, 193] on label "Imagem" at bounding box center [413, 192] width 25 height 6
click at [397, 193] on button "Imagem" at bounding box center [393, 192] width 7 height 7
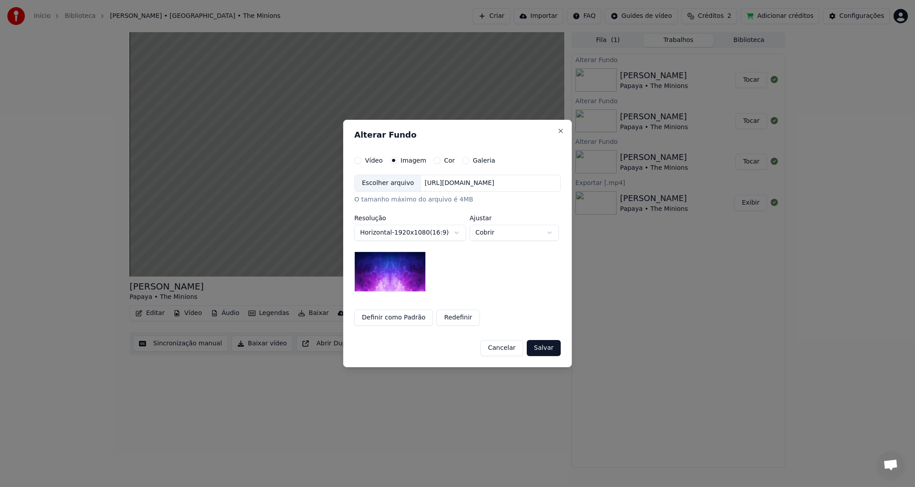
click at [401, 274] on img at bounding box center [389, 272] width 71 height 40
click at [386, 275] on img at bounding box center [389, 272] width 71 height 40
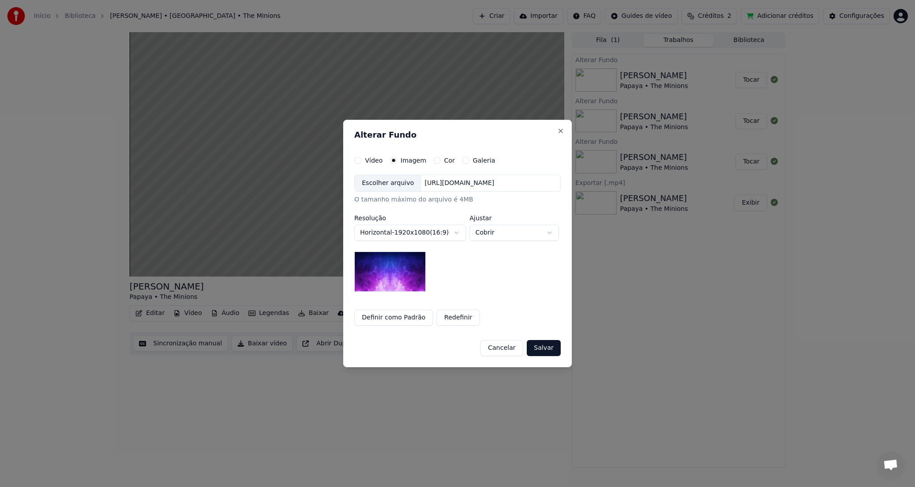
click at [395, 316] on button "Definir como Padrão" at bounding box center [393, 318] width 79 height 16
click at [453, 317] on button "Redefinir" at bounding box center [457, 318] width 43 height 16
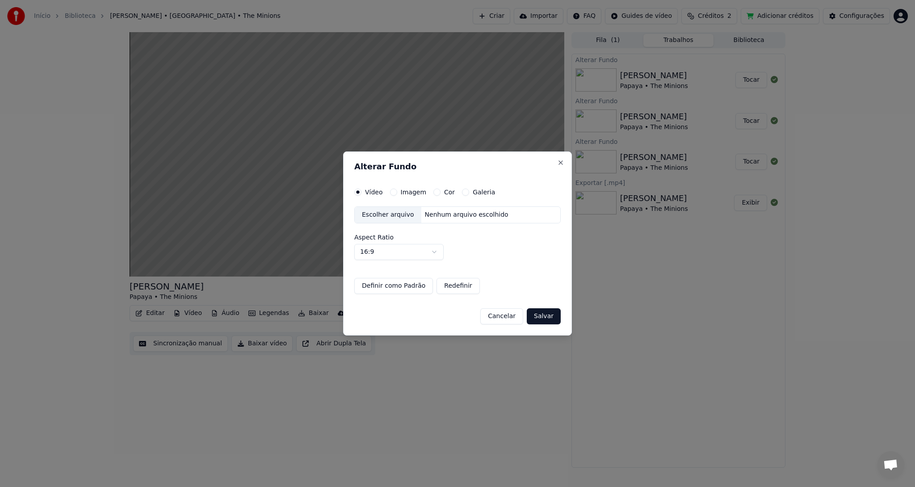
click at [401, 288] on button "Definir como Padrão" at bounding box center [393, 286] width 79 height 16
click at [436, 288] on button "Redefinir" at bounding box center [457, 286] width 43 height 16
click at [545, 316] on button "Salvar" at bounding box center [544, 316] width 34 height 16
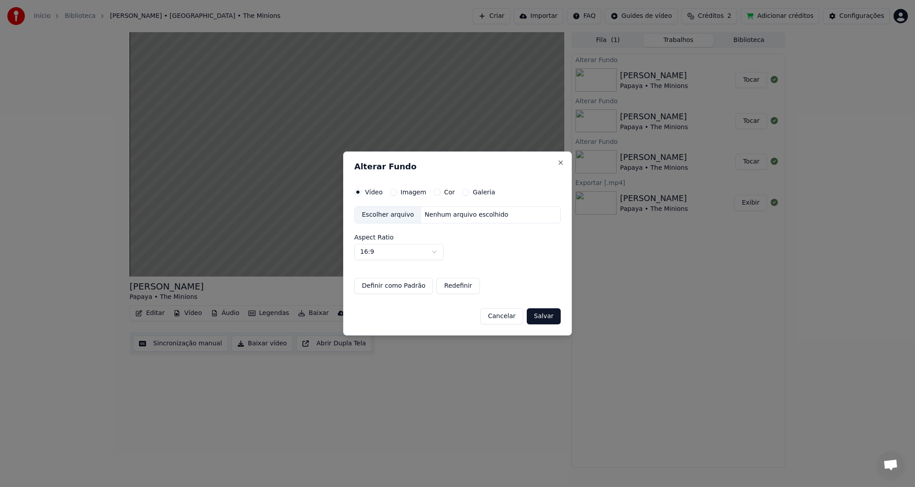
click at [545, 316] on button "Salvar" at bounding box center [544, 316] width 34 height 16
click at [391, 192] on button "Imagem" at bounding box center [393, 192] width 7 height 7
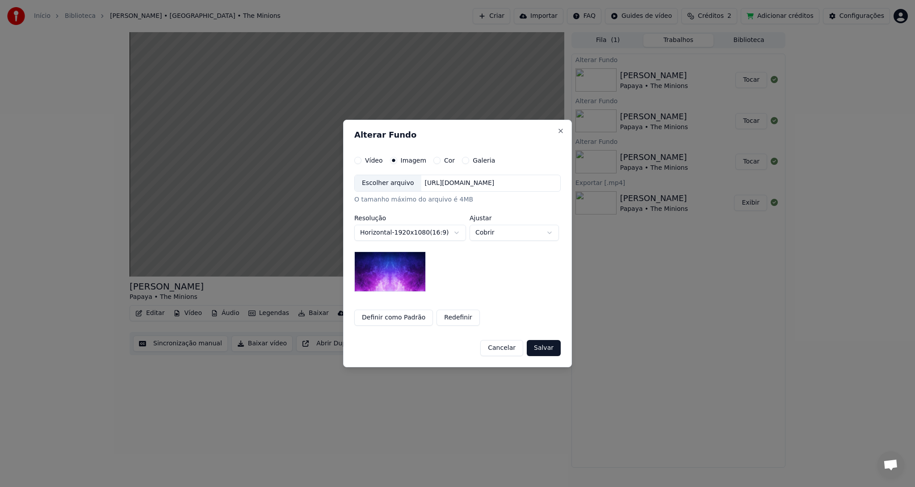
click at [450, 183] on div "[URL][DOMAIN_NAME]" at bounding box center [459, 183] width 77 height 9
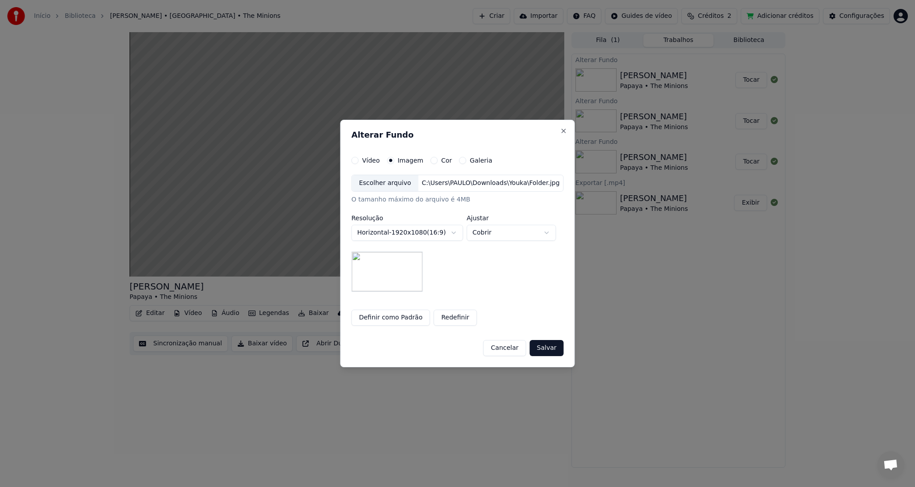
click at [399, 320] on button "Definir como Padrão" at bounding box center [390, 318] width 79 height 16
click at [415, 319] on div "Definir como Padrão Redefinir" at bounding box center [457, 318] width 212 height 16
click at [543, 349] on button "Salvar" at bounding box center [547, 348] width 34 height 16
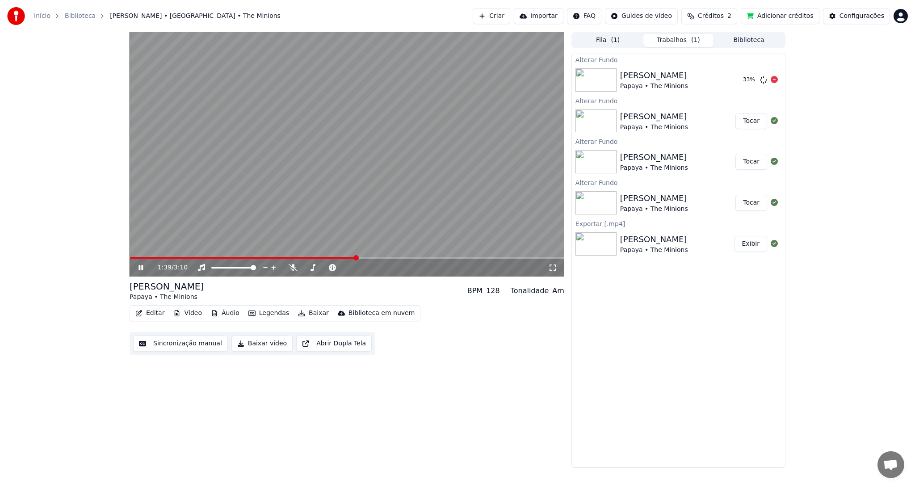
click at [657, 82] on div "Papaya • The Minions" at bounding box center [654, 86] width 68 height 9
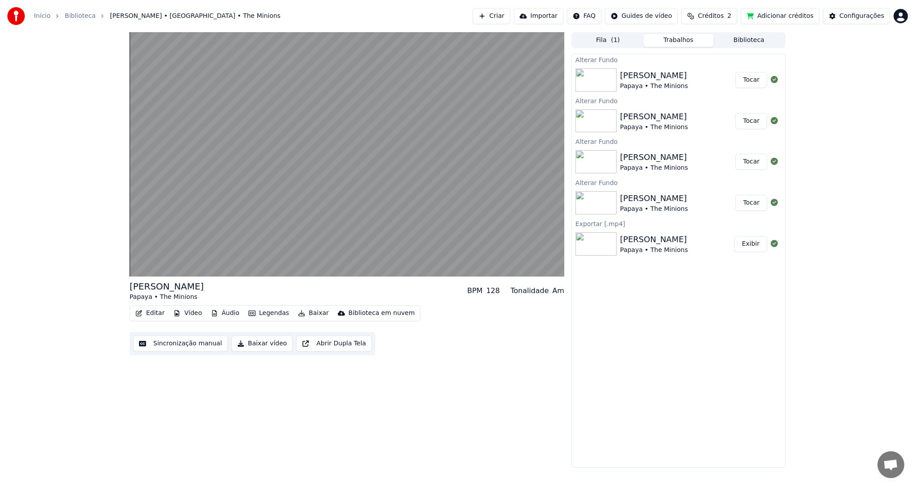
click at [653, 78] on div "[PERSON_NAME]" at bounding box center [654, 75] width 68 height 13
click at [652, 83] on div "Papaya • The Minions" at bounding box center [654, 86] width 68 height 9
click at [750, 80] on button "Tocar" at bounding box center [751, 80] width 32 height 16
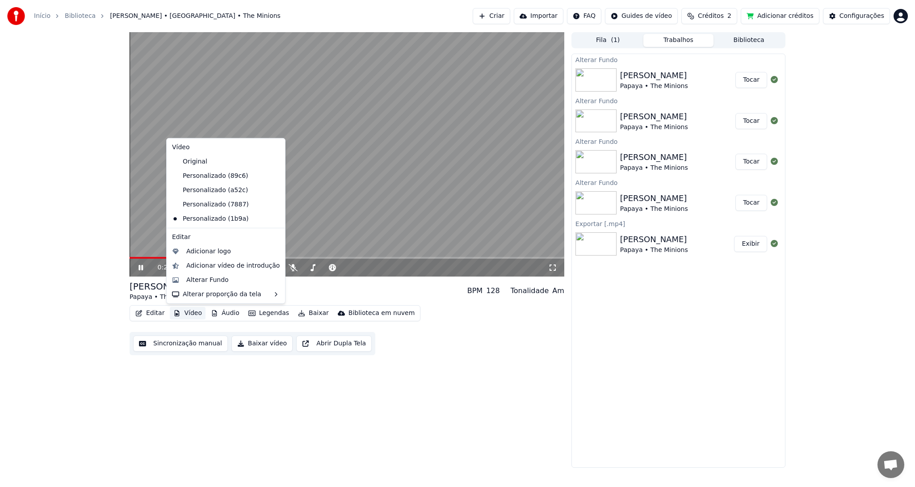
click at [187, 311] on button "Vídeo" at bounding box center [188, 313] width 36 height 13
click at [197, 280] on div "Alterar Fundo" at bounding box center [207, 280] width 42 height 9
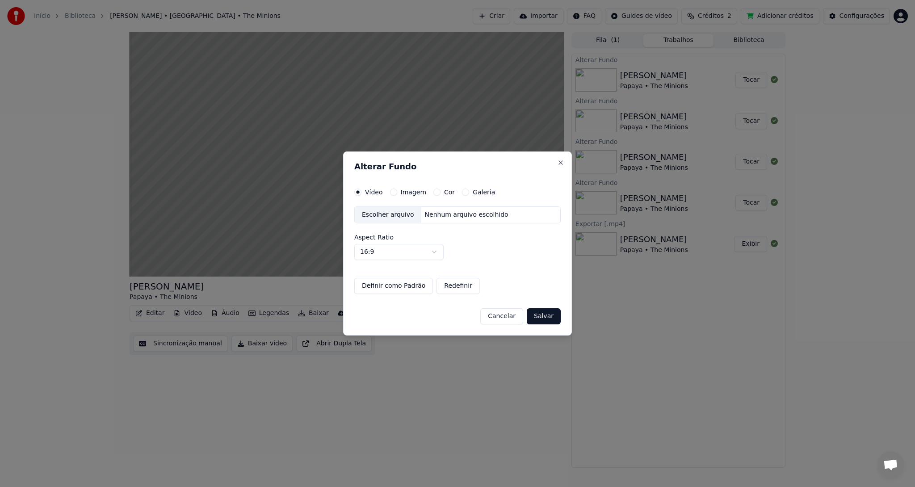
click at [414, 193] on label "Imagem" at bounding box center [413, 192] width 25 height 6
click at [397, 193] on button "Imagem" at bounding box center [393, 192] width 7 height 7
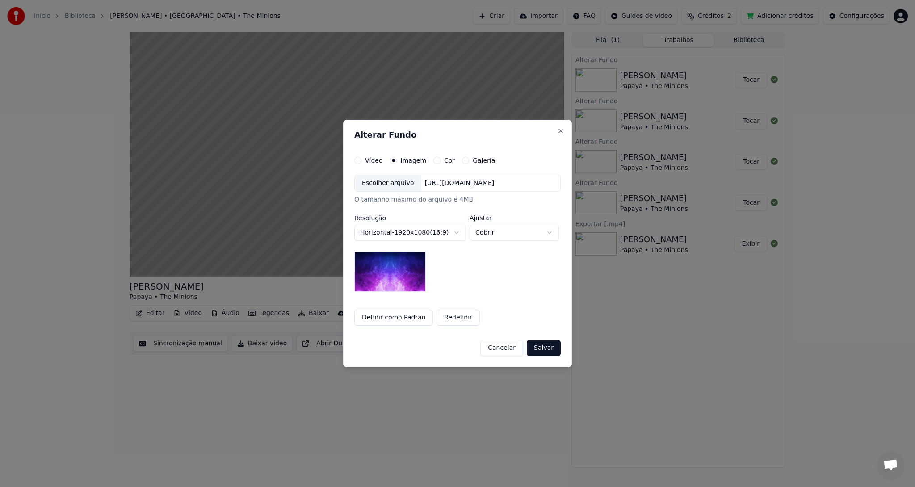
click at [460, 186] on div "[URL][DOMAIN_NAME]" at bounding box center [459, 183] width 77 height 9
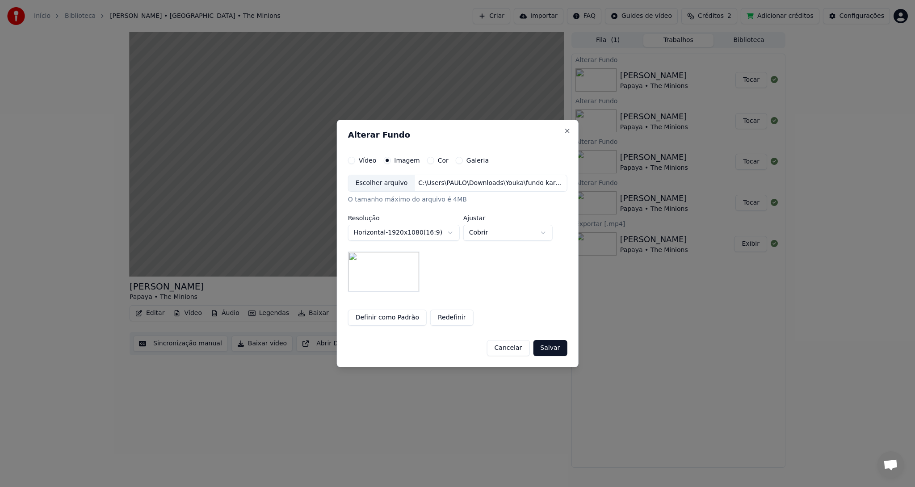
click at [550, 348] on button "Salvar" at bounding box center [550, 348] width 34 height 16
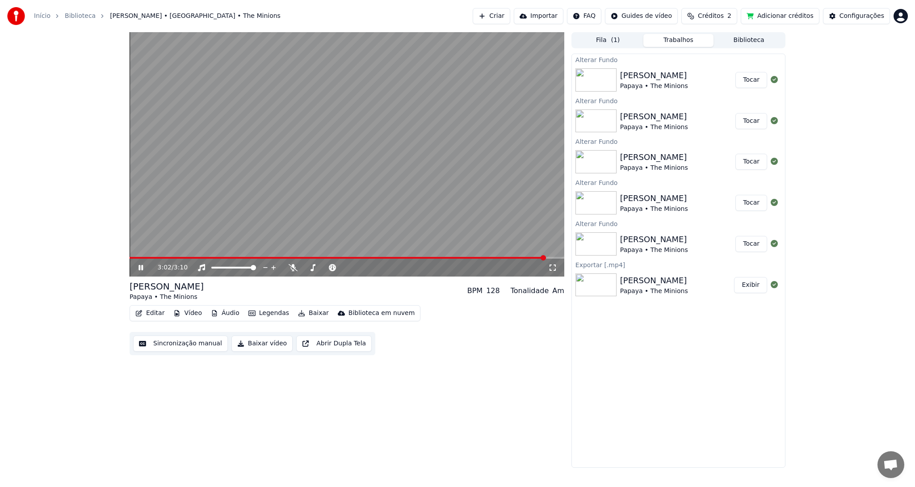
click at [139, 268] on icon at bounding box center [140, 267] width 4 height 5
